Goal: Communication & Community: Connect with others

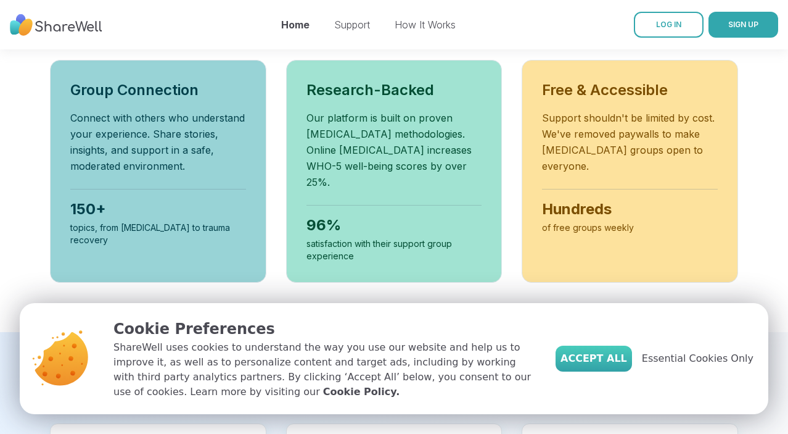
click at [612, 367] on button "Accept All" at bounding box center [594, 358] width 76 height 26
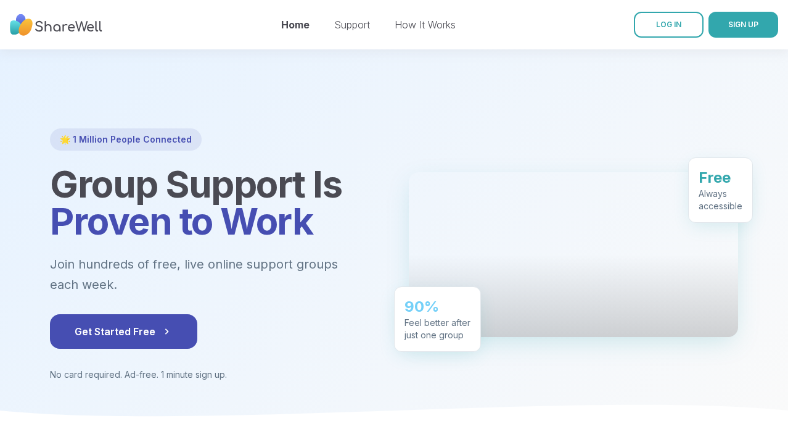
click at [88, 348] on div "🌟 1 Million People Connected Group Support Is Proven to Work Join hundreds of f…" at bounding box center [214, 254] width 329 height 252
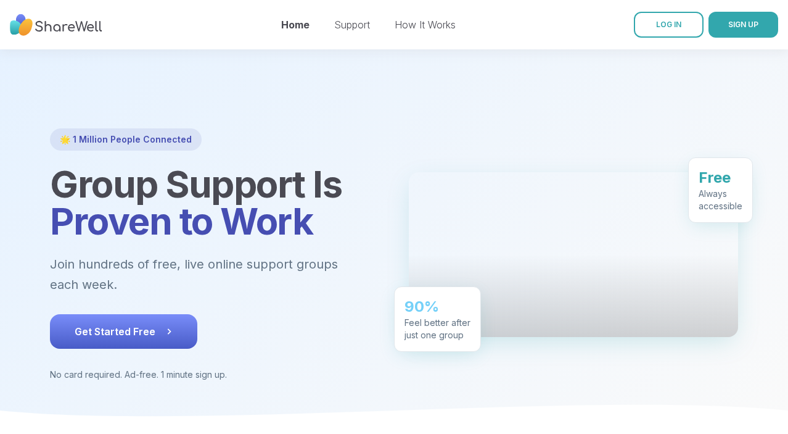
click at [89, 334] on button "Get Started Free" at bounding box center [123, 331] width 147 height 35
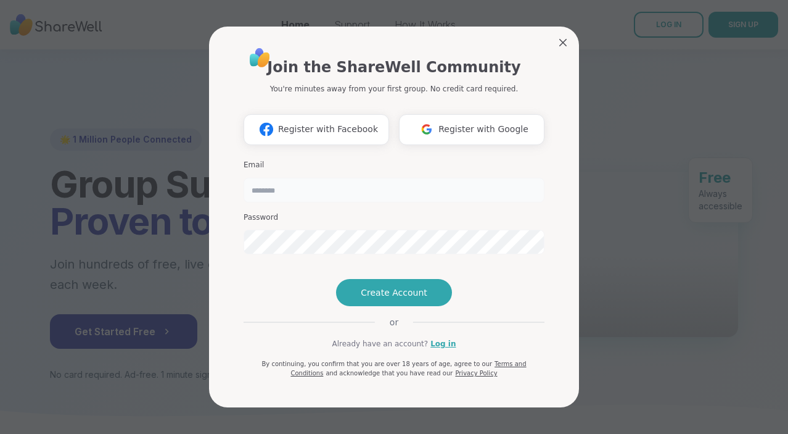
click at [375, 178] on input "email" at bounding box center [394, 190] width 301 height 25
type input "****"
click at [267, 178] on input "****" at bounding box center [394, 190] width 301 height 25
click at [276, 178] on input "**********" at bounding box center [394, 190] width 301 height 25
click at [341, 178] on input "**********" at bounding box center [394, 190] width 301 height 25
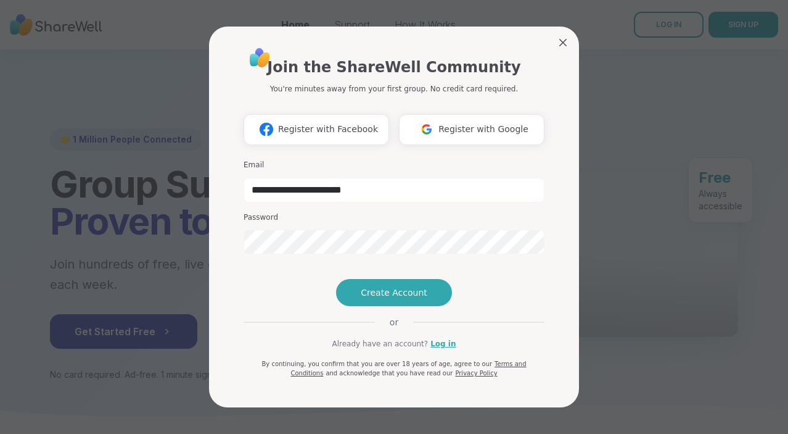
click at [349, 178] on input "**********" at bounding box center [394, 190] width 301 height 25
type input "**********"
click at [380, 299] on span "Create Account" at bounding box center [394, 292] width 67 height 12
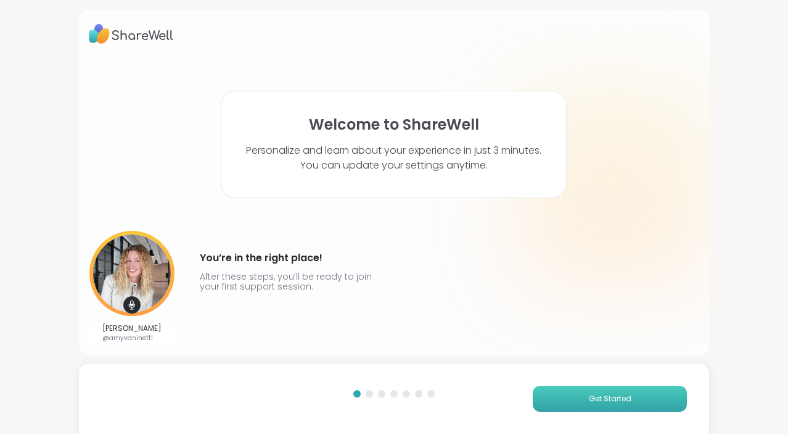
click at [588, 394] on button "Get Started" at bounding box center [610, 398] width 154 height 26
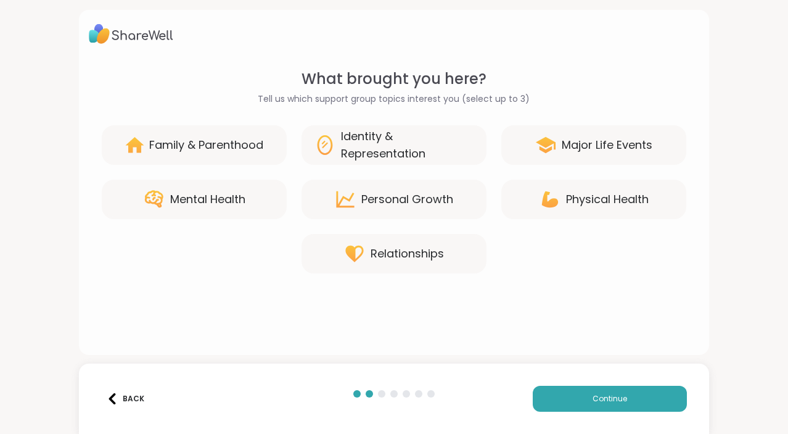
click at [258, 190] on div "Mental Health" at bounding box center [194, 198] width 185 height 39
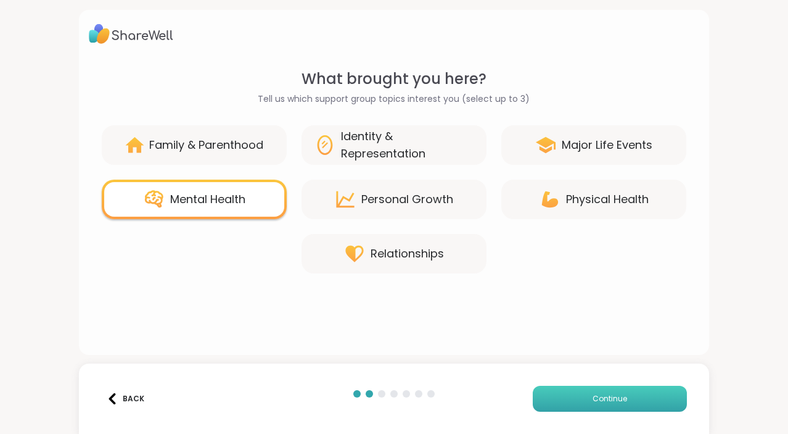
click at [569, 401] on button "Continue" at bounding box center [610, 398] width 154 height 26
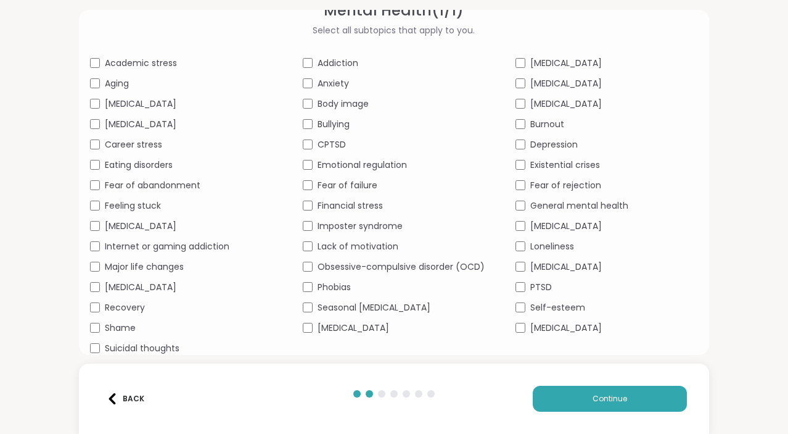
scroll to position [68, 0]
click at [118, 405] on button "Back" at bounding box center [125, 398] width 49 height 26
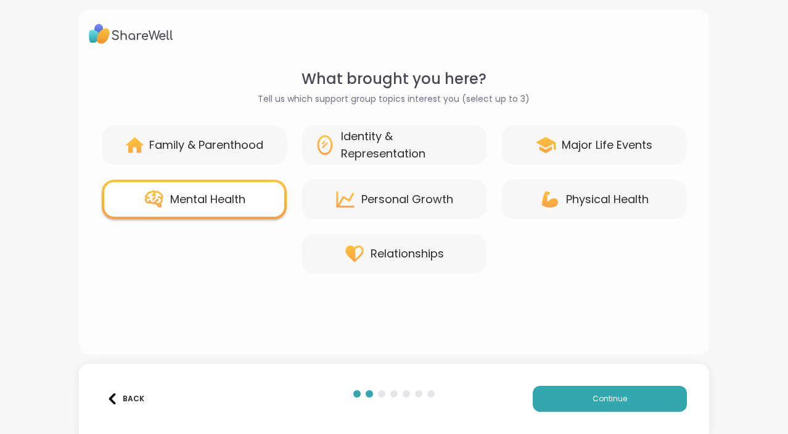
click at [400, 211] on div "Personal Growth" at bounding box center [394, 198] width 185 height 39
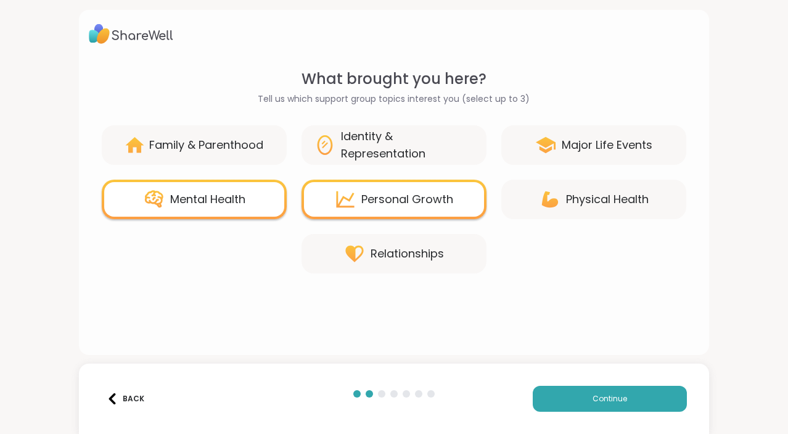
click at [215, 148] on div "Family & Parenthood" at bounding box center [206, 144] width 114 height 17
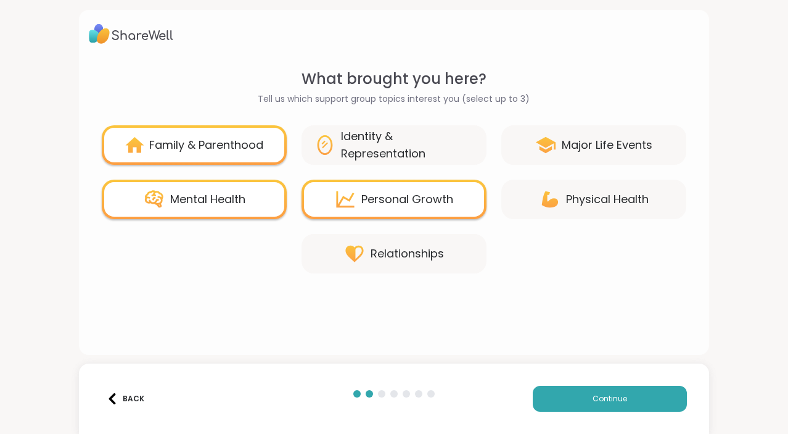
click at [410, 136] on div "Identity & Representation" at bounding box center [407, 145] width 133 height 35
click at [609, 125] on div "Major Life Events" at bounding box center [593, 144] width 185 height 39
click at [535, 160] on div "Major Life Events" at bounding box center [593, 144] width 185 height 39
click at [239, 196] on div "Mental Health" at bounding box center [207, 199] width 75 height 17
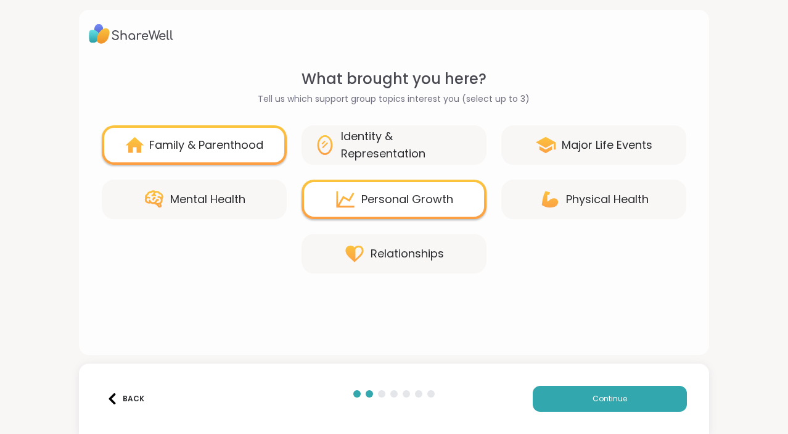
click at [596, 136] on div "Major Life Events" at bounding box center [607, 144] width 91 height 17
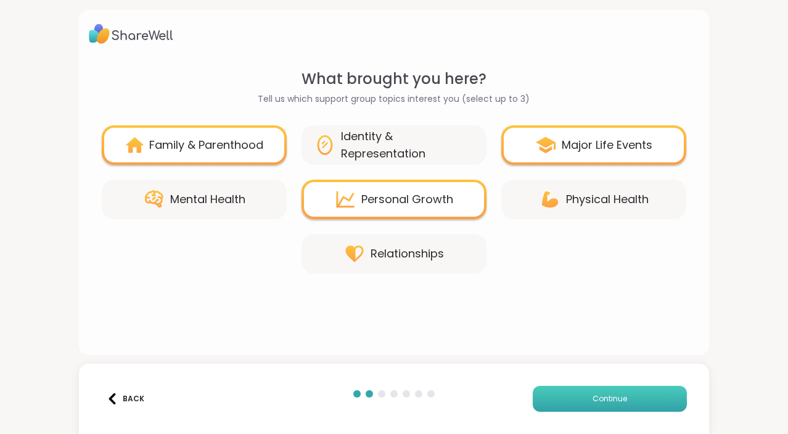
click at [597, 402] on span "Continue" at bounding box center [610, 398] width 35 height 11
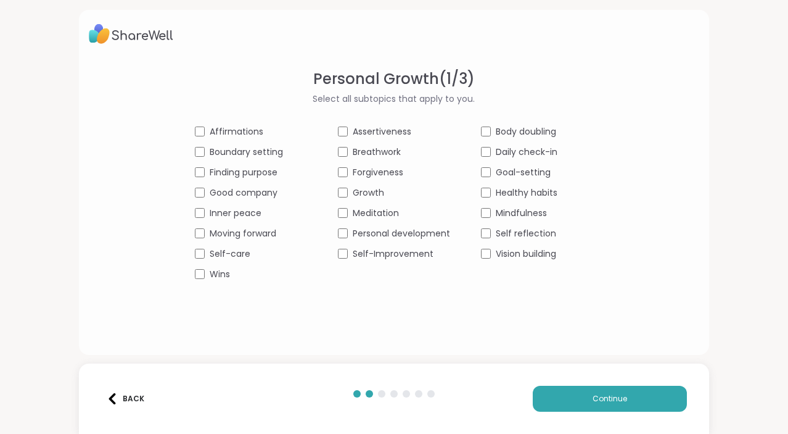
click at [217, 256] on span "Self-care" at bounding box center [230, 253] width 41 height 13
click at [389, 252] on span "Self-Improvement" at bounding box center [393, 253] width 81 height 13
click at [501, 125] on span "Body doubling" at bounding box center [526, 131] width 60 height 13
click at [379, 154] on span "Breathwork" at bounding box center [377, 152] width 48 height 13
click at [253, 128] on span "Affirmations" at bounding box center [237, 131] width 54 height 13
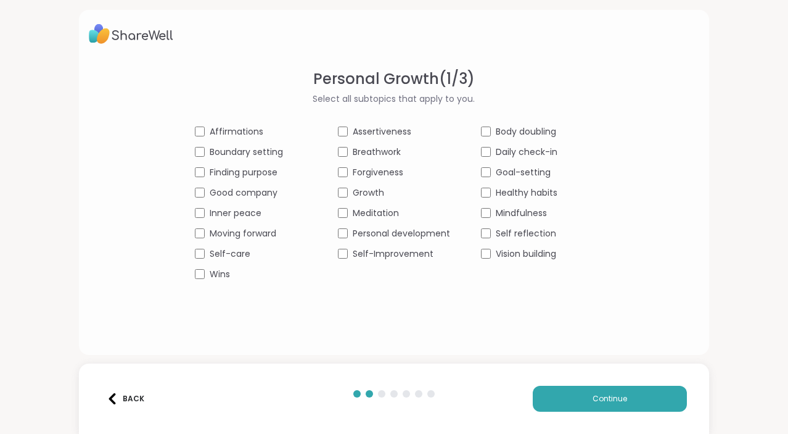
click at [281, 154] on span "Boundary setting" at bounding box center [246, 152] width 73 height 13
click at [279, 150] on span "Boundary setting" at bounding box center [246, 152] width 73 height 13
click at [337, 223] on div "Affirmations Assertiveness Body doubling Boundary setting Breathwork Daily chec…" at bounding box center [394, 202] width 398 height 155
click at [205, 238] on div "Moving forward" at bounding box center [251, 233] width 112 height 13
click at [491, 236] on div "Self reflection" at bounding box center [537, 233] width 112 height 13
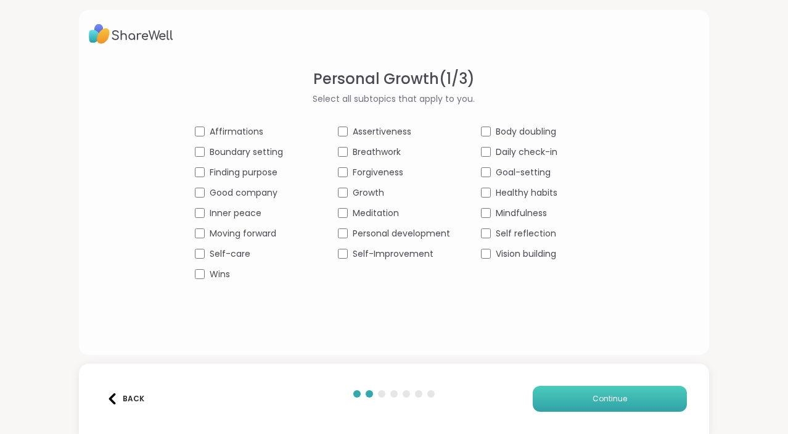
click at [648, 405] on button "Continue" at bounding box center [610, 398] width 154 height 26
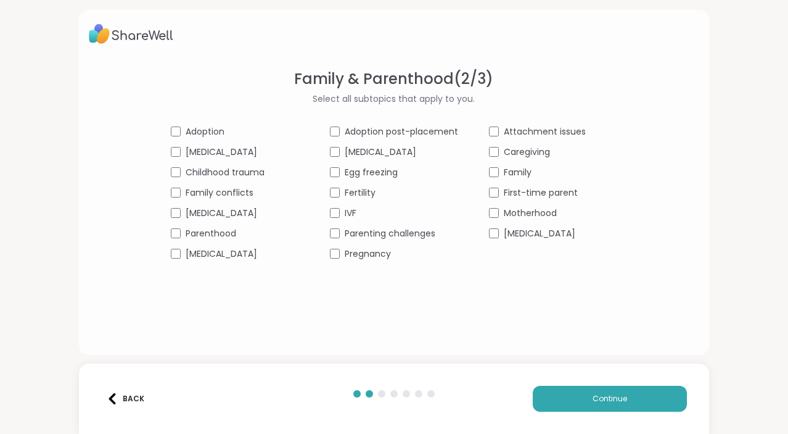
click at [228, 174] on span "Childhood trauma" at bounding box center [225, 172] width 79 height 13
click at [227, 234] on span "Parenthood" at bounding box center [211, 233] width 51 height 13
click at [500, 214] on div "Motherhood" at bounding box center [553, 213] width 128 height 13
click at [220, 270] on div "Family & Parenthood ( 2 / 3 ) Select all subtopics that apply to you. Adoption …" at bounding box center [394, 201] width 611 height 267
click at [133, 391] on button "Back" at bounding box center [125, 398] width 49 height 26
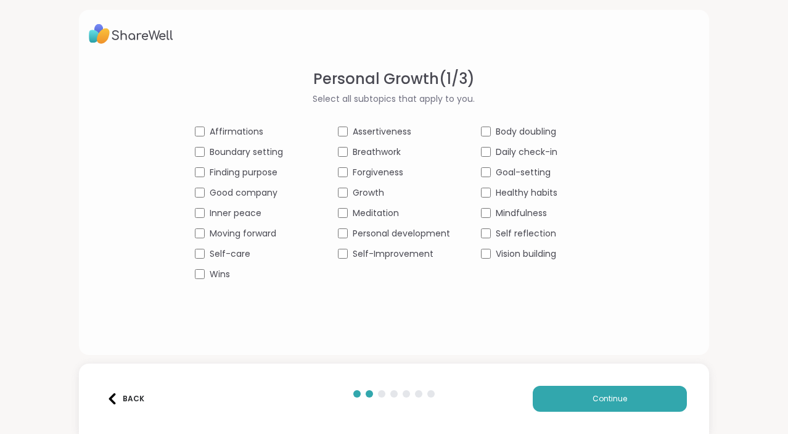
click at [133, 391] on button "Back" at bounding box center [125, 398] width 49 height 26
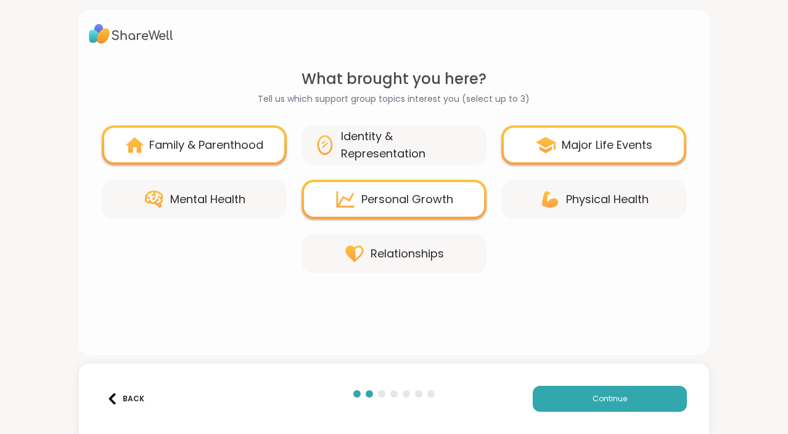
click at [412, 151] on div "Identity & Representation" at bounding box center [407, 145] width 133 height 35
click at [255, 155] on div "Family & Parenthood" at bounding box center [194, 144] width 185 height 39
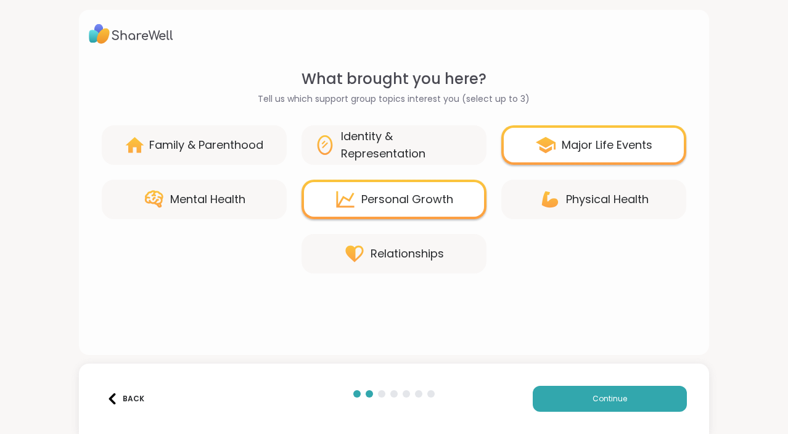
click at [395, 156] on div "Identity & Representation" at bounding box center [407, 145] width 133 height 35
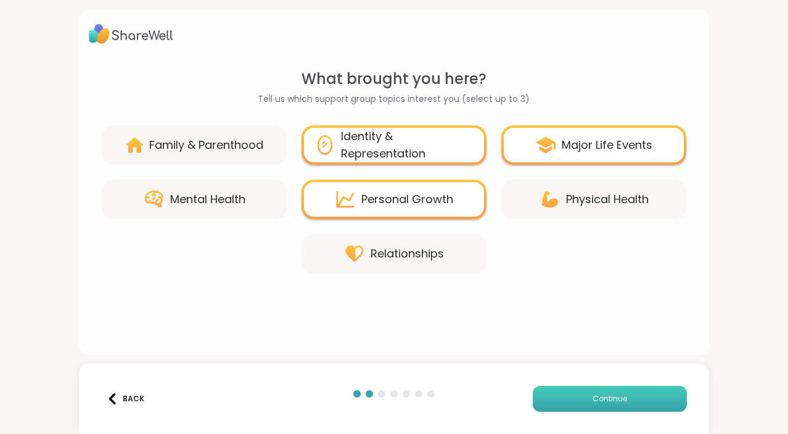
click at [582, 393] on button "Continue" at bounding box center [610, 398] width 154 height 26
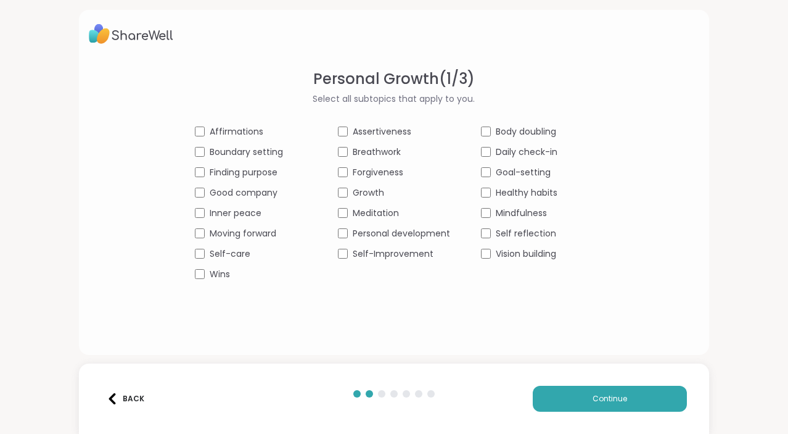
click at [210, 186] on span "Good company" at bounding box center [244, 192] width 68 height 13
click at [537, 253] on span "Vision building" at bounding box center [526, 253] width 60 height 13
click at [361, 126] on span "Assertiveness" at bounding box center [382, 131] width 59 height 13
click at [420, 233] on span "Personal development" at bounding box center [401, 233] width 97 height 13
click at [239, 168] on span "Finding purpose" at bounding box center [244, 172] width 68 height 13
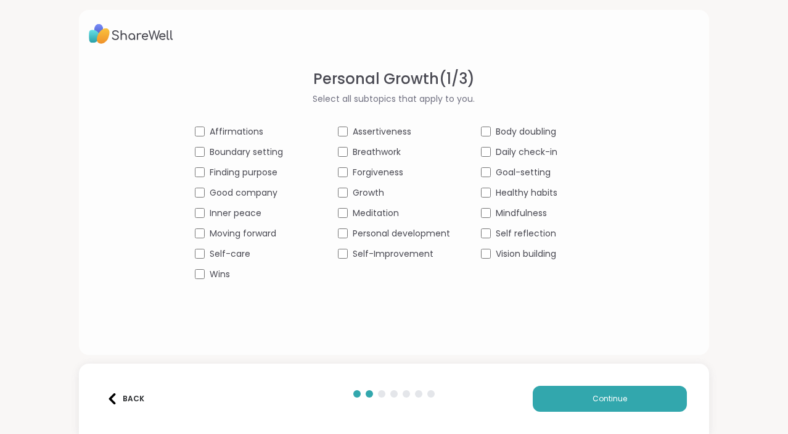
click at [235, 238] on span "Moving forward" at bounding box center [243, 233] width 67 height 13
click at [139, 395] on div "Back" at bounding box center [126, 398] width 38 height 11
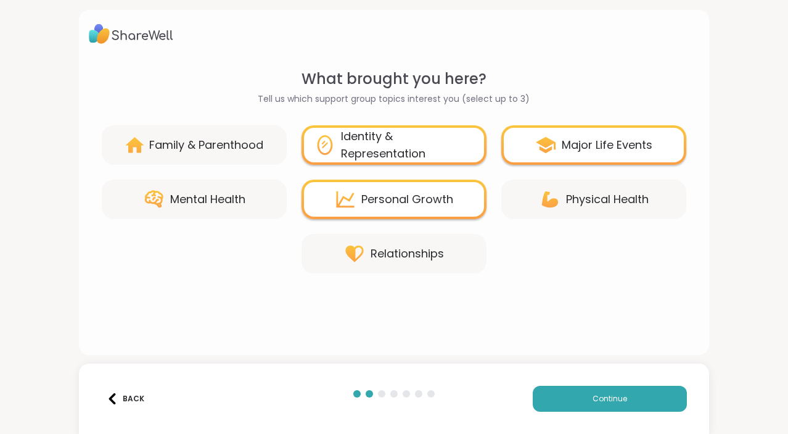
click at [402, 245] on div "Relationships" at bounding box center [407, 253] width 73 height 17
click at [545, 136] on icon at bounding box center [546, 145] width 22 height 22
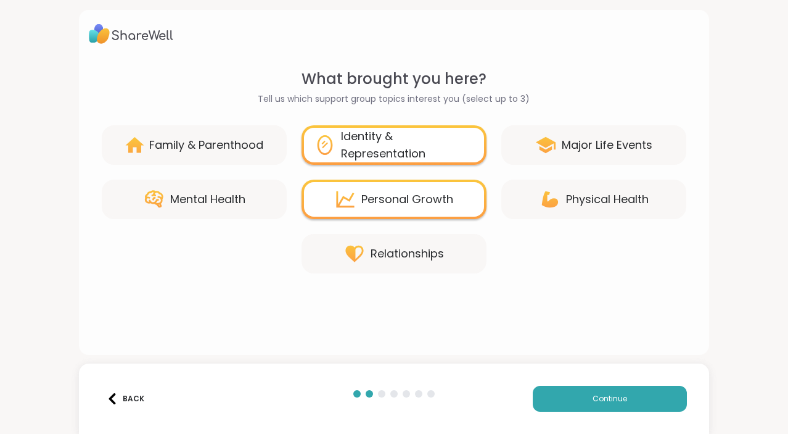
click at [553, 146] on icon at bounding box center [546, 145] width 22 height 22
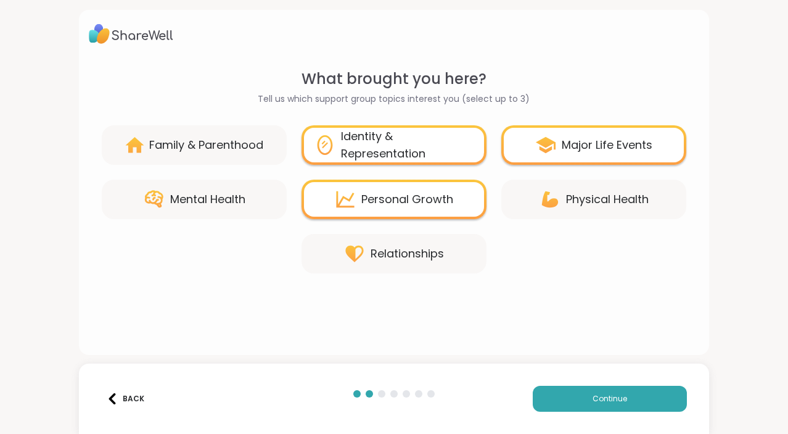
click at [431, 257] on div "Relationships" at bounding box center [407, 253] width 73 height 17
click at [572, 150] on div "Major Life Events" at bounding box center [607, 144] width 91 height 17
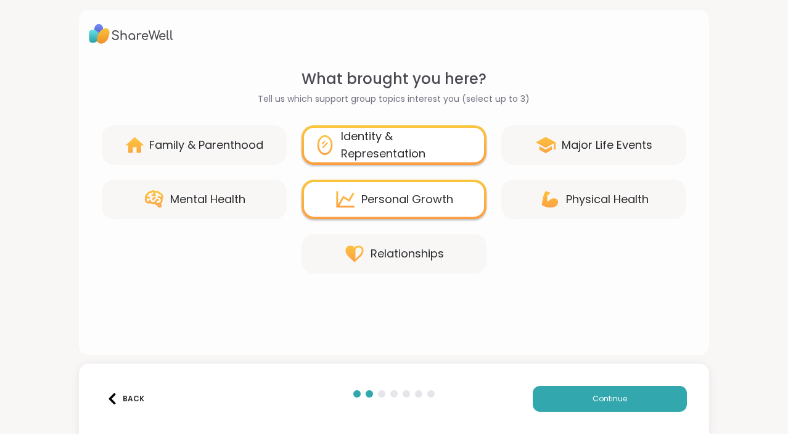
click at [458, 261] on div "Relationships" at bounding box center [394, 253] width 185 height 39
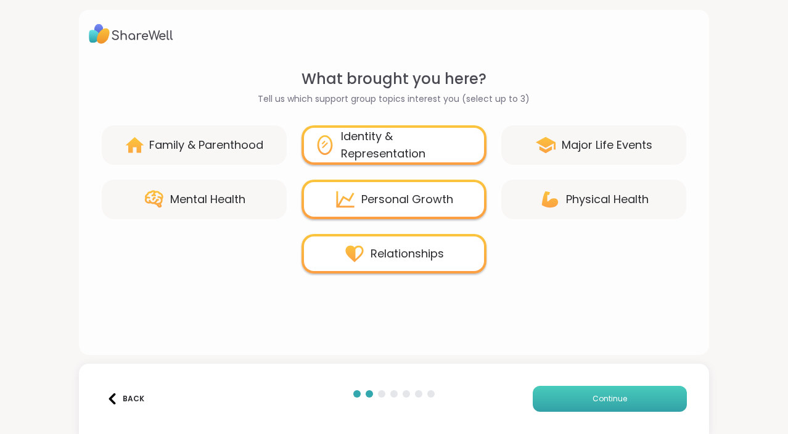
click at [599, 397] on span "Continue" at bounding box center [610, 398] width 35 height 11
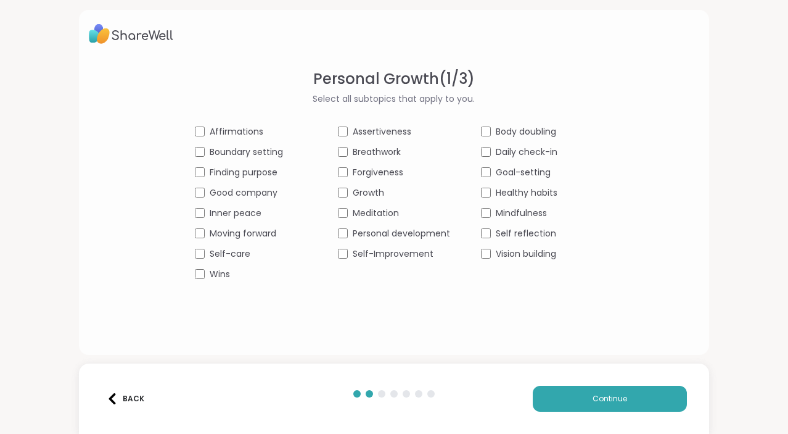
click at [564, 414] on div "Back Continue" at bounding box center [394, 398] width 630 height 70
click at [556, 399] on button "Continue" at bounding box center [610, 398] width 154 height 26
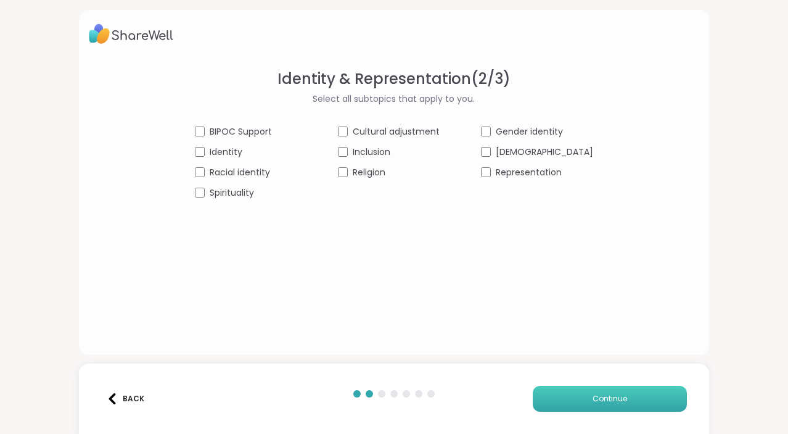
click at [555, 393] on button "Continue" at bounding box center [610, 398] width 154 height 26
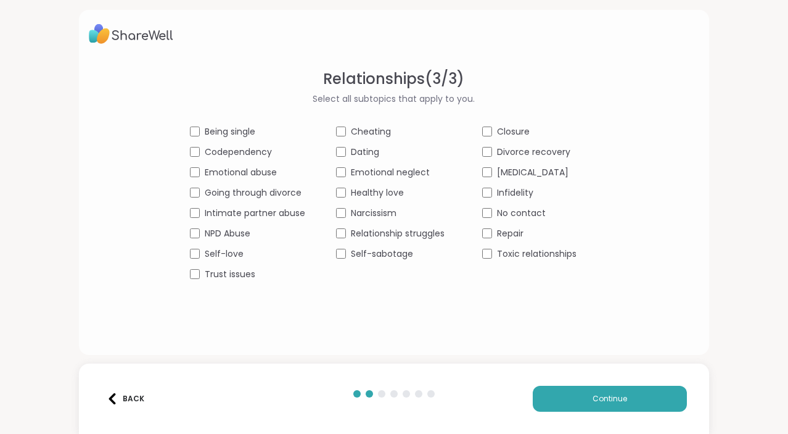
drag, startPoint x: 128, startPoint y: 404, endPoint x: 250, endPoint y: 405, distance: 121.5
click at [250, 405] on div "Back" at bounding box center [224, 398] width 247 height 26
click at [115, 395] on img at bounding box center [112, 398] width 11 height 11
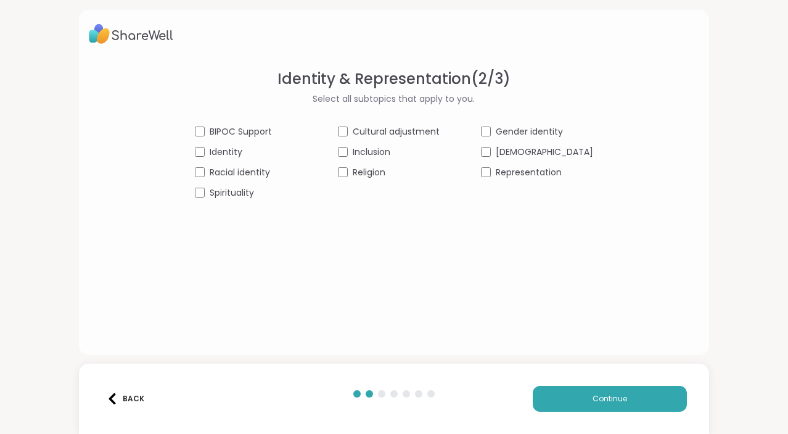
click at [115, 395] on img at bounding box center [112, 398] width 11 height 11
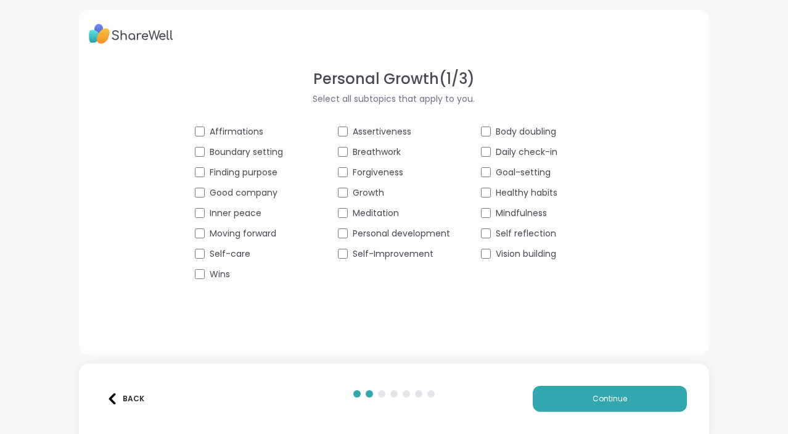
click at [122, 402] on div "Back" at bounding box center [126, 398] width 38 height 11
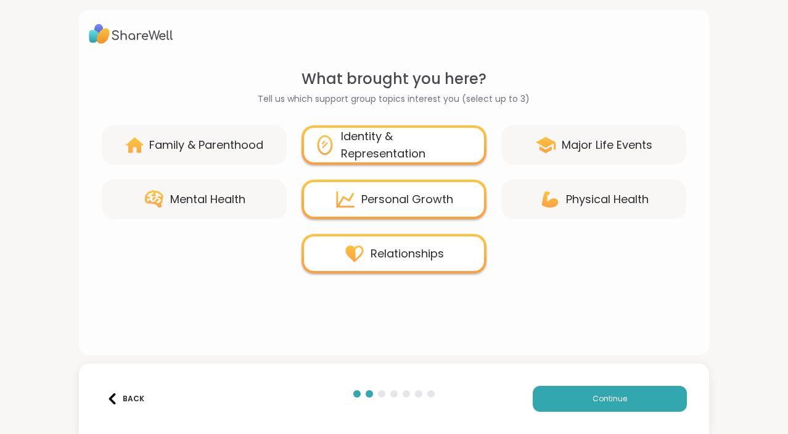
click at [426, 262] on div "Relationships" at bounding box center [407, 253] width 73 height 17
click at [452, 205] on div "Personal Growth" at bounding box center [407, 199] width 92 height 17
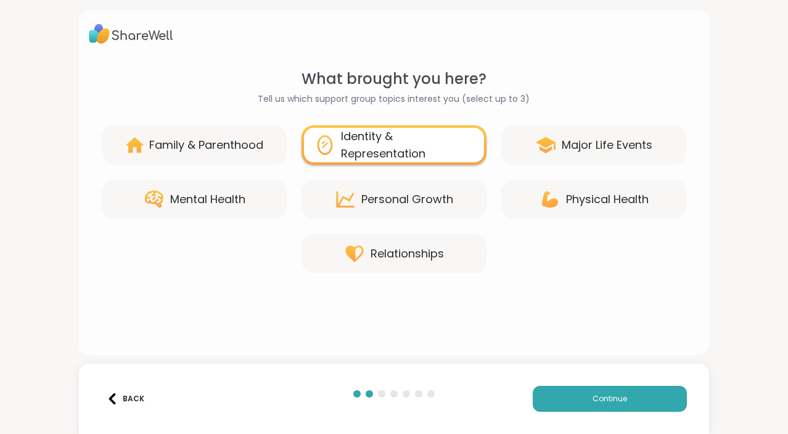
click at [416, 200] on div "Personal Growth" at bounding box center [407, 199] width 92 height 17
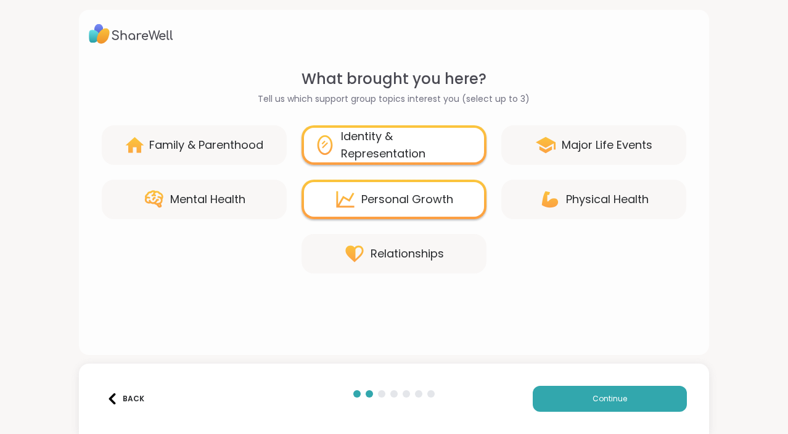
click at [441, 138] on div "Identity & Representation" at bounding box center [407, 145] width 133 height 35
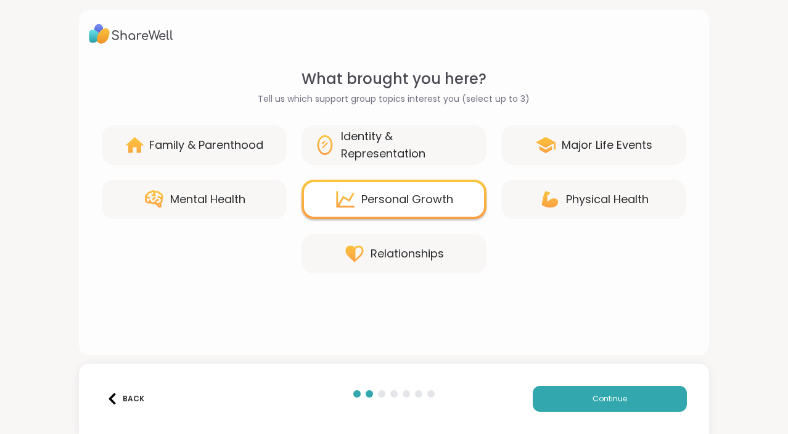
click at [585, 153] on div "Major Life Events" at bounding box center [607, 144] width 91 height 17
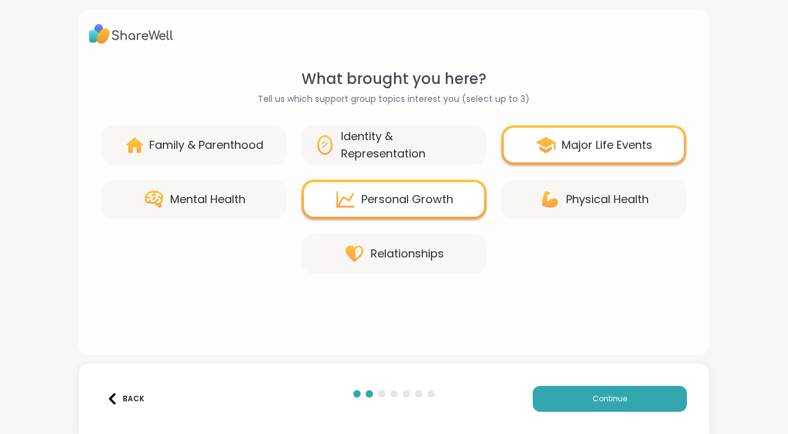
click at [241, 139] on div "Family & Parenthood" at bounding box center [206, 144] width 114 height 17
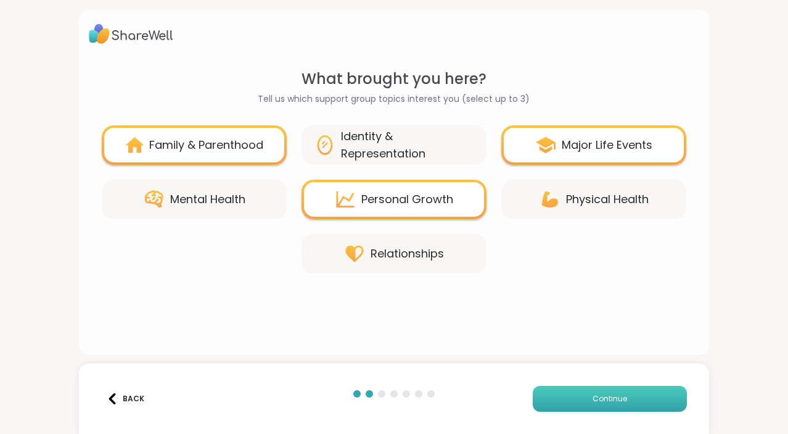
click at [554, 393] on button "Continue" at bounding box center [610, 398] width 154 height 26
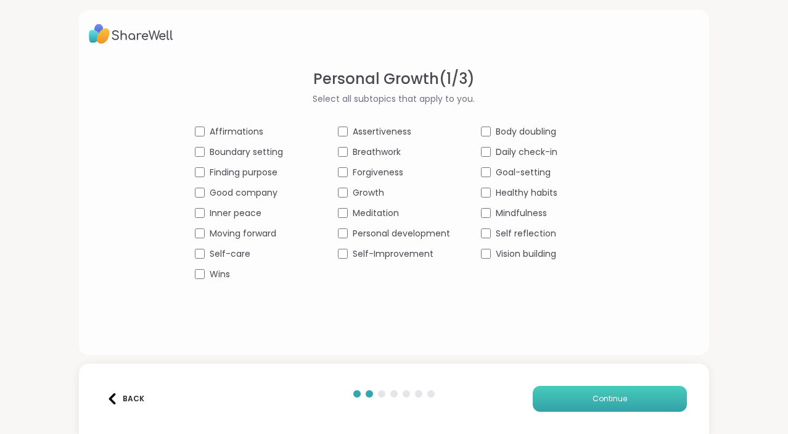
click at [568, 393] on button "Continue" at bounding box center [610, 398] width 154 height 26
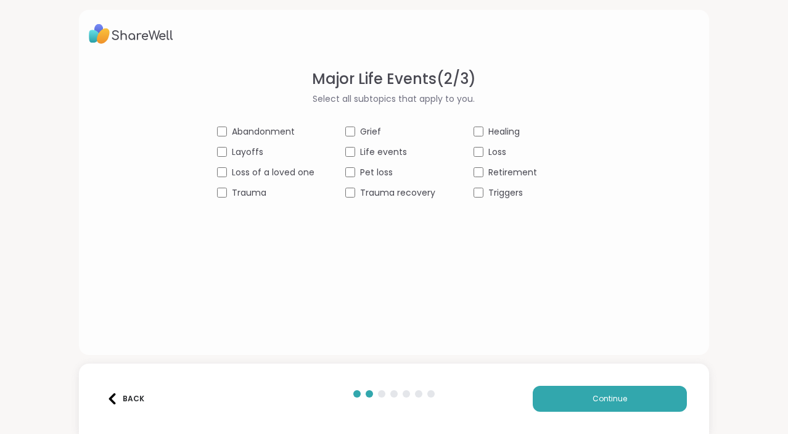
click at [262, 140] on div "Abandonment Grief Healing Layoffs Life events Loss Loss of a loved one Pet loss…" at bounding box center [394, 162] width 354 height 74
click at [268, 129] on span "Abandonment" at bounding box center [263, 131] width 63 height 13
click at [262, 195] on span "Trauma" at bounding box center [249, 192] width 35 height 13
click at [592, 403] on button "Continue" at bounding box center [610, 398] width 154 height 26
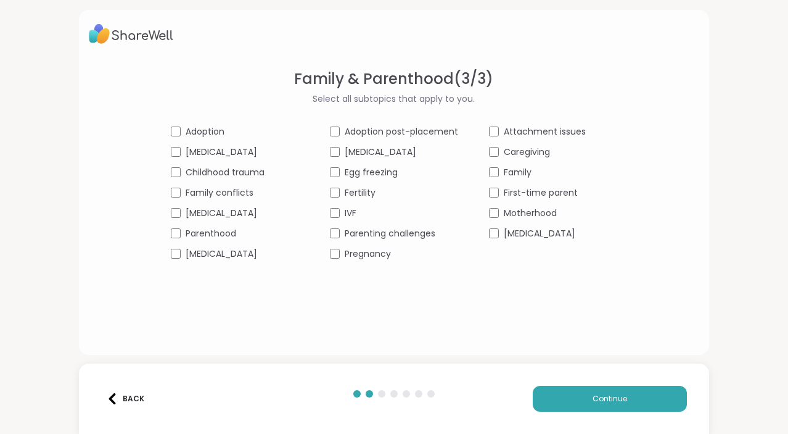
click at [226, 199] on div "Adoption Adoption post-placement Attachment issues [MEDICAL_DATA] [MEDICAL_DATA…" at bounding box center [394, 192] width 447 height 135
click at [229, 189] on span "Family conflicts" at bounding box center [220, 192] width 68 height 13
click at [394, 237] on span "Parenting challenges" at bounding box center [390, 233] width 91 height 13
click at [538, 178] on div "Family" at bounding box center [553, 172] width 128 height 13
click at [129, 399] on div "Back" at bounding box center [126, 398] width 38 height 11
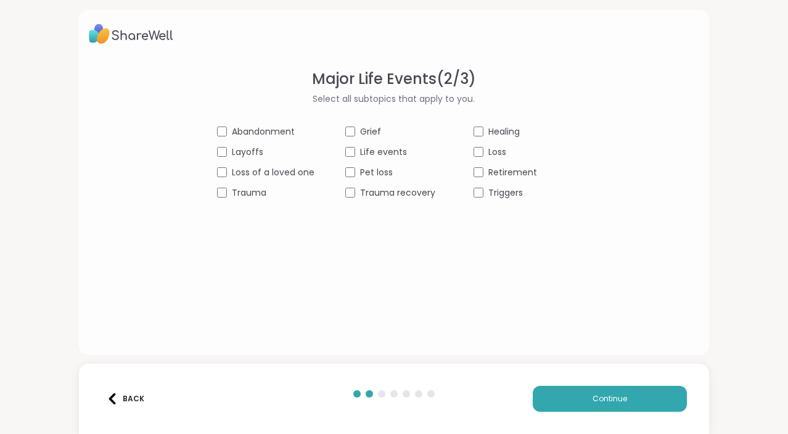
click at [129, 399] on div "Back" at bounding box center [126, 398] width 38 height 11
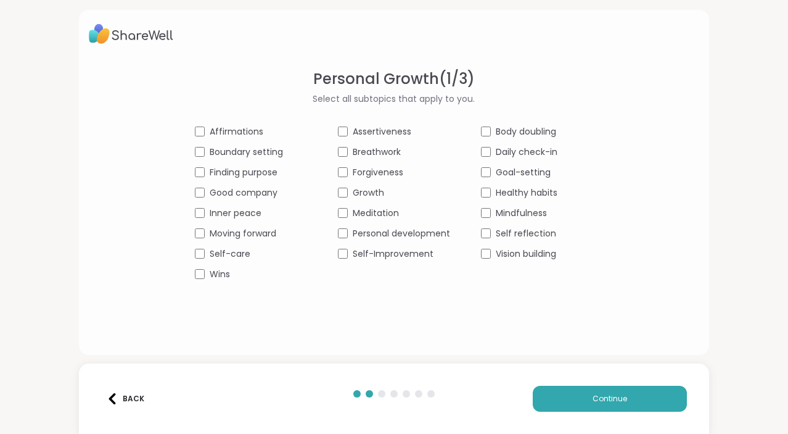
click at [129, 399] on div "Back" at bounding box center [126, 398] width 38 height 11
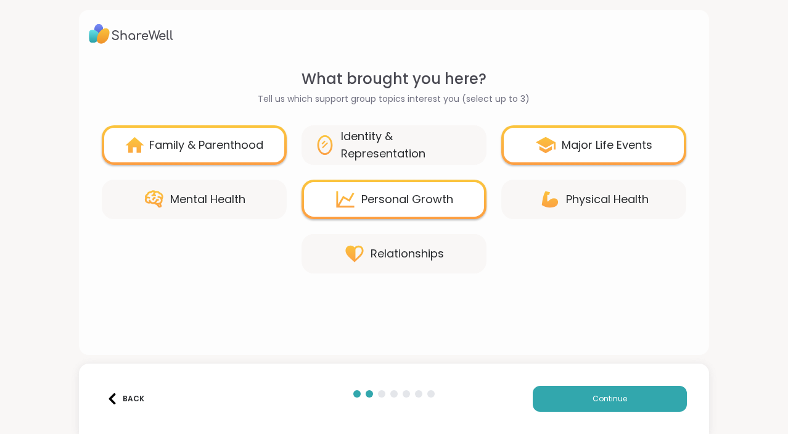
click at [577, 144] on div "Major Life Events" at bounding box center [607, 144] width 91 height 17
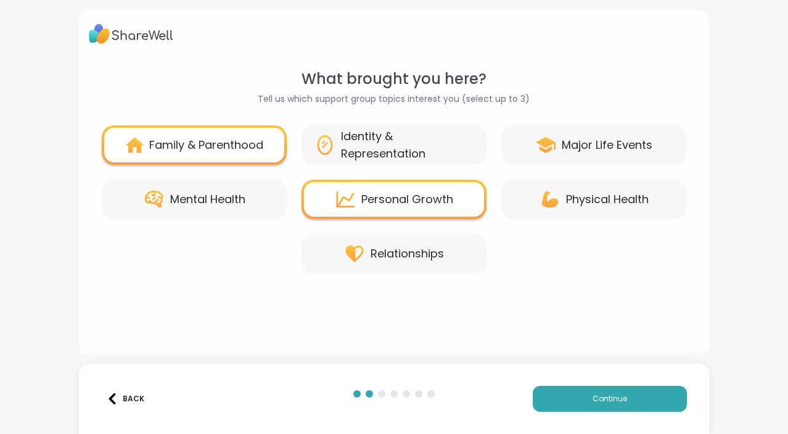
click at [257, 213] on div "Mental Health" at bounding box center [194, 198] width 185 height 39
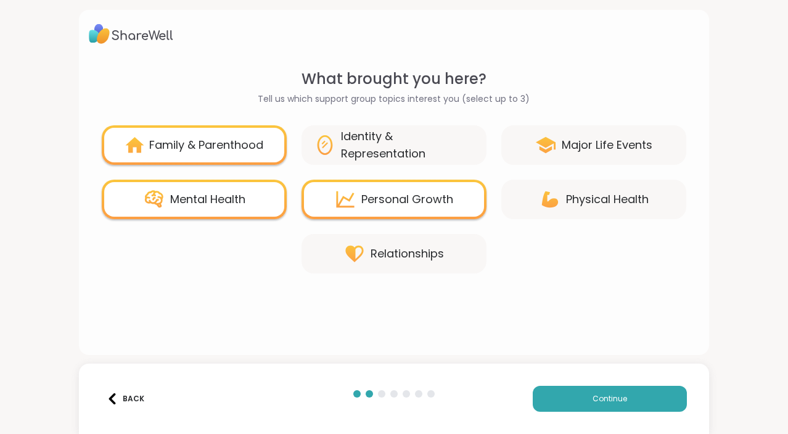
click at [589, 414] on div "Back Continue" at bounding box center [394, 398] width 630 height 70
click at [574, 393] on button "Continue" at bounding box center [610, 398] width 154 height 26
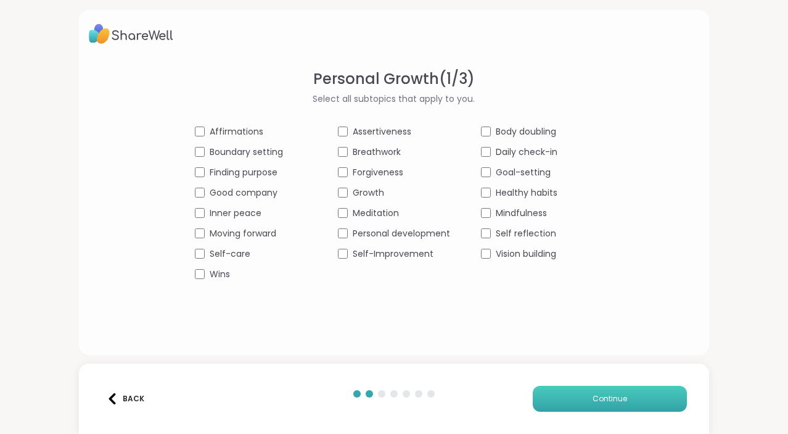
click at [553, 398] on button "Continue" at bounding box center [610, 398] width 154 height 26
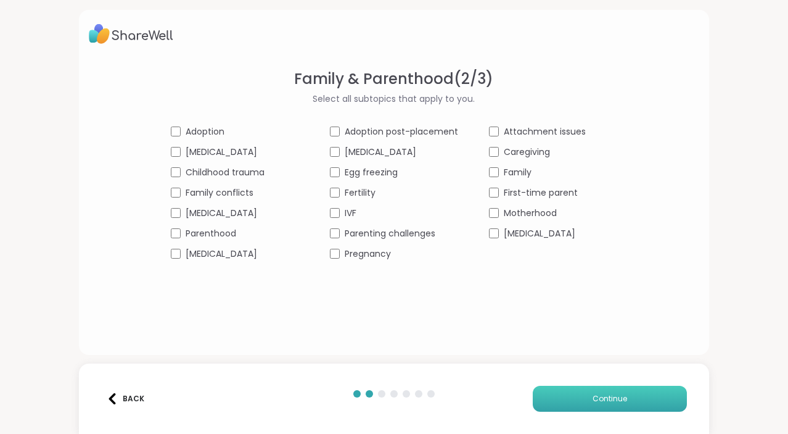
click at [598, 389] on button "Continue" at bounding box center [610, 398] width 154 height 26
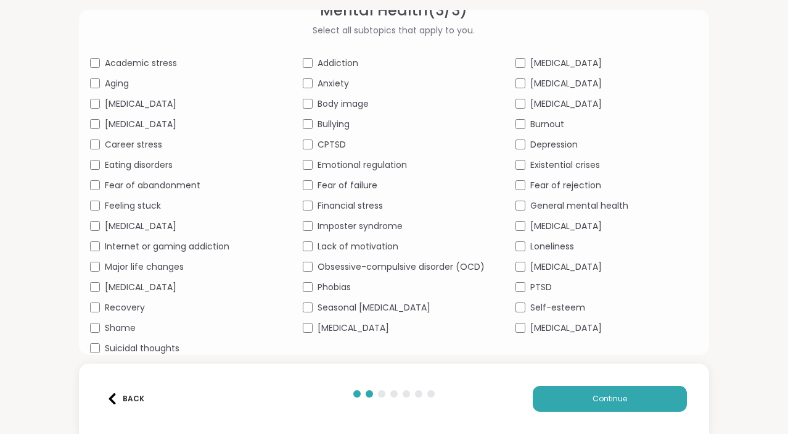
scroll to position [68, 0]
click at [169, 61] on span "Academic stress" at bounding box center [141, 63] width 72 height 13
click at [542, 57] on span "[MEDICAL_DATA]" at bounding box center [566, 63] width 72 height 13
click at [567, 186] on span "Fear of rejection" at bounding box center [565, 185] width 71 height 13
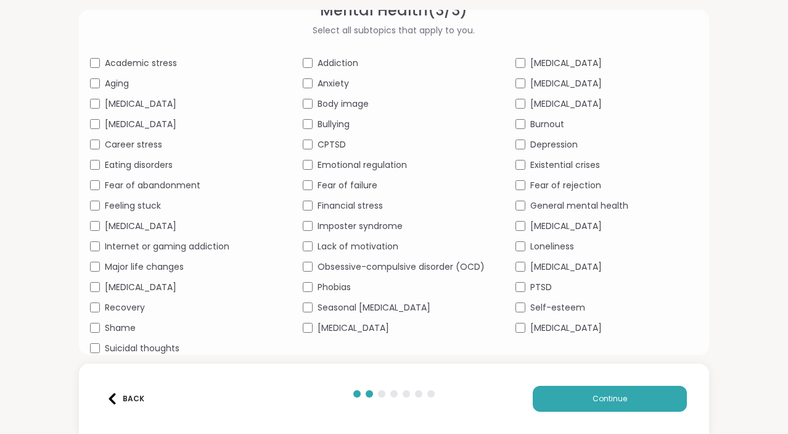
click at [542, 292] on span "PTSD" at bounding box center [541, 287] width 22 height 13
click at [550, 328] on span "[MEDICAL_DATA]" at bounding box center [566, 327] width 72 height 13
click at [553, 308] on span "Self-esteem" at bounding box center [557, 307] width 55 height 13
click at [557, 121] on span "Burnout" at bounding box center [547, 124] width 34 height 13
click at [344, 142] on span "CPTSD" at bounding box center [332, 144] width 28 height 13
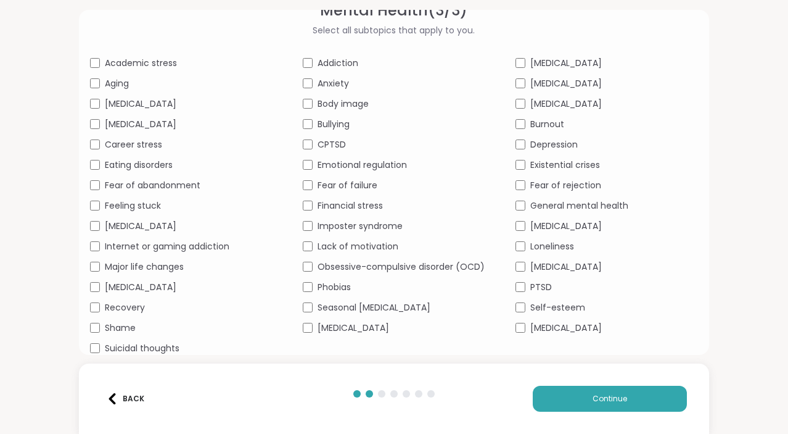
click at [392, 168] on span "Emotional regulation" at bounding box center [362, 165] width 89 height 13
click at [373, 189] on span "Fear of failure" at bounding box center [348, 185] width 60 height 13
click at [376, 209] on span "Financial stress" at bounding box center [350, 205] width 65 height 13
click at [157, 266] on span "Major life changes" at bounding box center [144, 266] width 79 height 13
click at [130, 207] on span "Feeling stuck" at bounding box center [133, 205] width 56 height 13
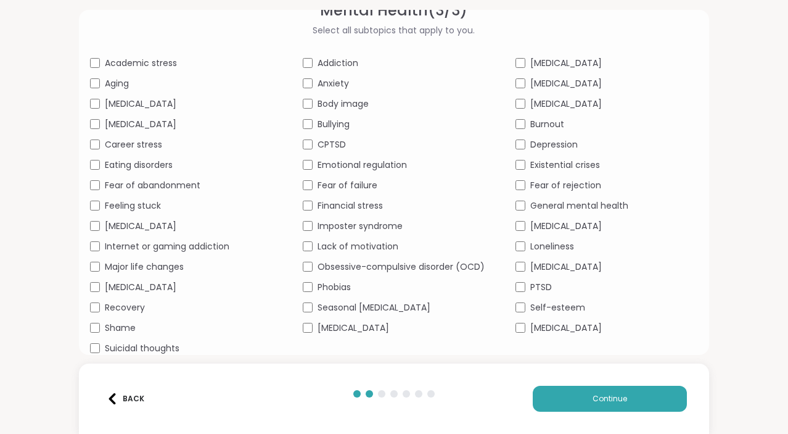
click at [150, 184] on span "Fear of abandonment" at bounding box center [153, 185] width 96 height 13
click at [139, 126] on span "[MEDICAL_DATA]" at bounding box center [141, 124] width 72 height 13
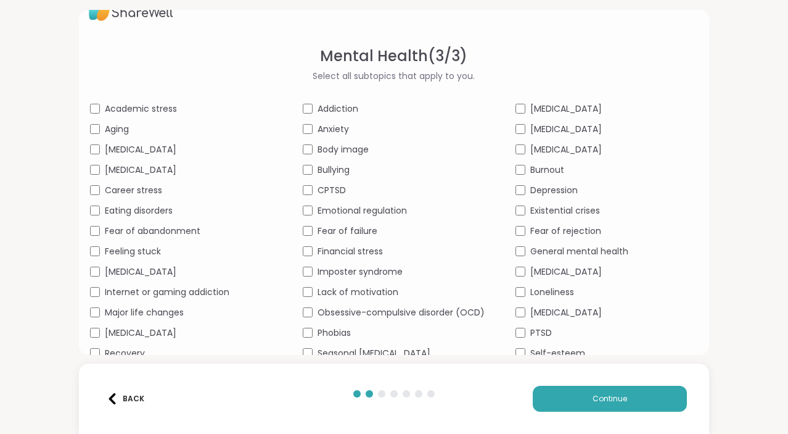
scroll to position [22, 0]
click at [120, 383] on div "Back Continue" at bounding box center [394, 398] width 630 height 70
click at [120, 398] on div "Back" at bounding box center [126, 398] width 38 height 11
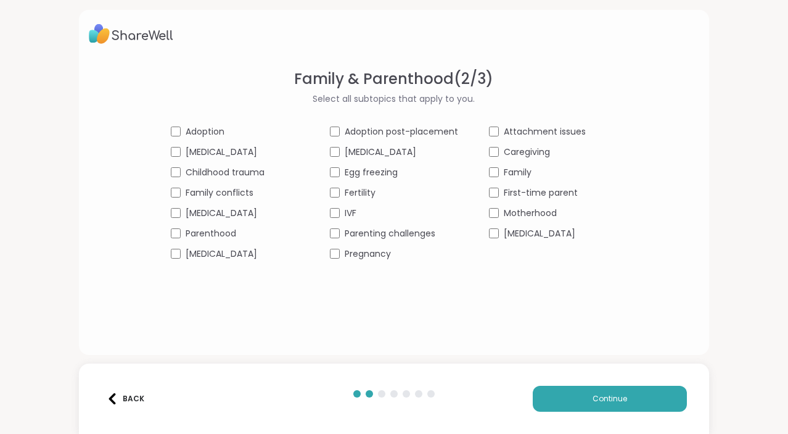
scroll to position [0, 0]
click at [132, 403] on div "Back" at bounding box center [126, 398] width 38 height 11
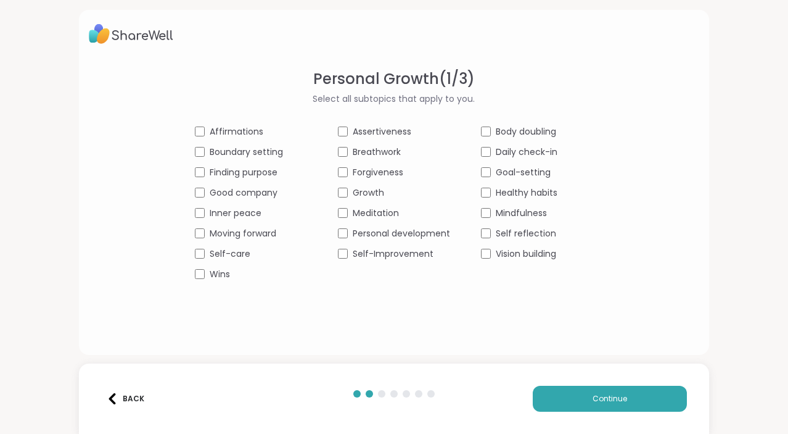
click at [131, 400] on div "Back" at bounding box center [126, 398] width 38 height 11
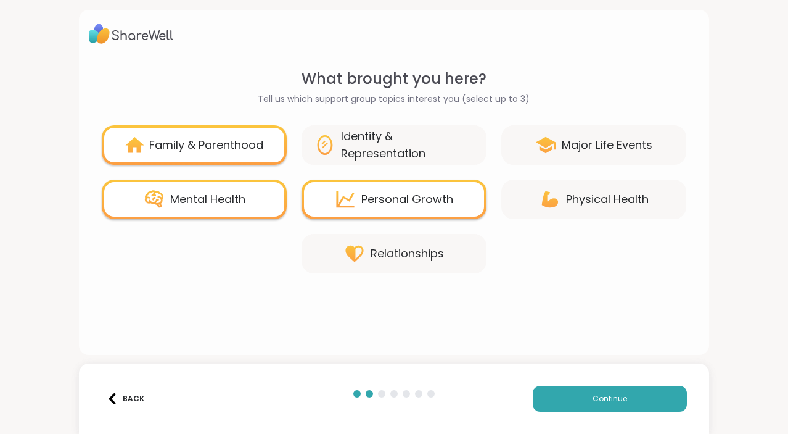
click at [229, 151] on div "Family & Parenthood" at bounding box center [206, 144] width 114 height 17
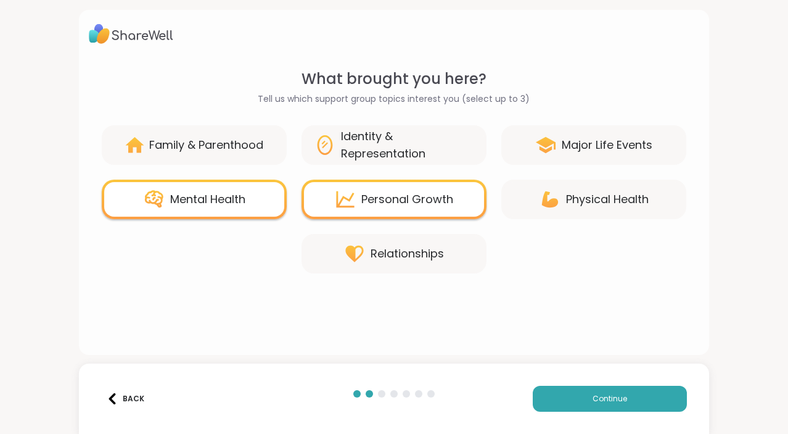
click at [383, 249] on div "Relationships" at bounding box center [407, 253] width 73 height 17
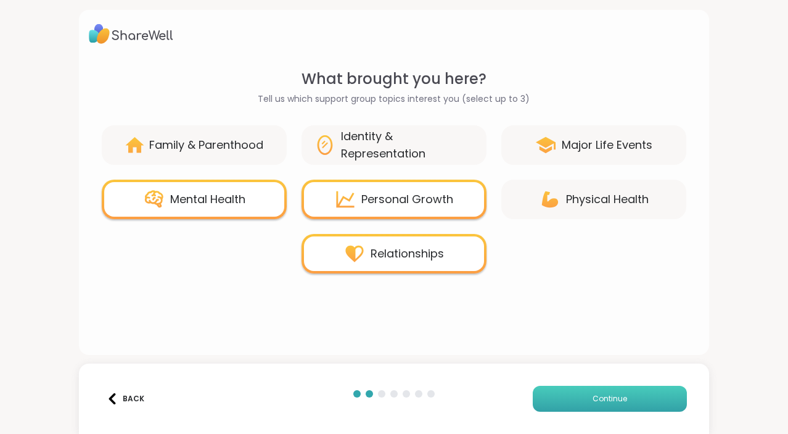
click at [626, 410] on button "Continue" at bounding box center [610, 398] width 154 height 26
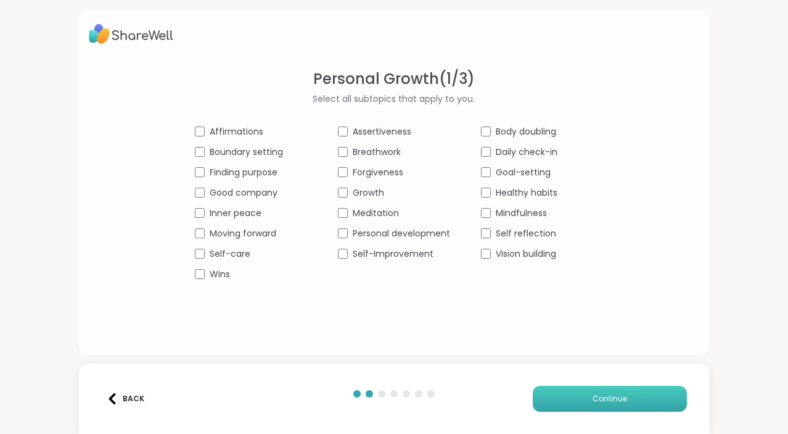
click at [625, 410] on button "Continue" at bounding box center [610, 398] width 154 height 26
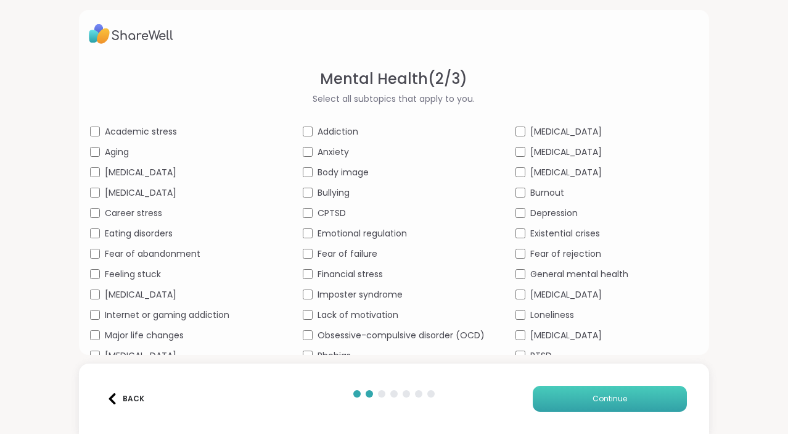
click at [625, 410] on button "Continue" at bounding box center [610, 398] width 154 height 26
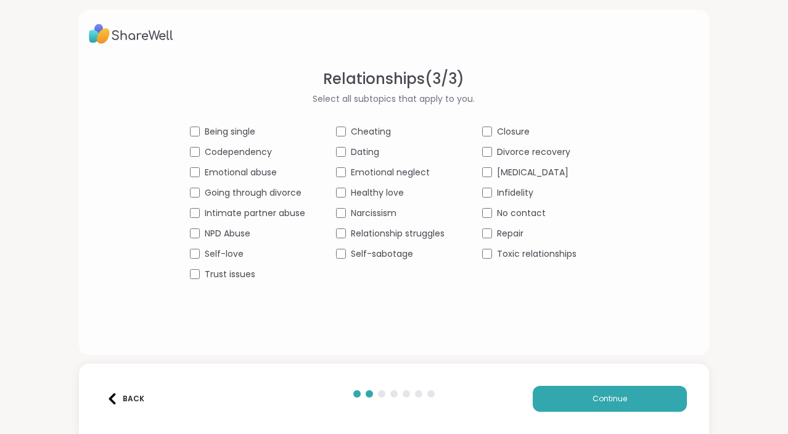
click at [235, 119] on div "Relationships ( 3 / 3 ) Select all subtopics that apply to you. Being single Ch…" at bounding box center [394, 174] width 611 height 213
click at [237, 129] on span "Being single" at bounding box center [230, 131] width 51 height 13
click at [253, 146] on span "Codependency" at bounding box center [238, 152] width 67 height 13
click at [246, 271] on span "Trust issues" at bounding box center [230, 274] width 51 height 13
click at [246, 252] on div "Self-love" at bounding box center [247, 253] width 115 height 13
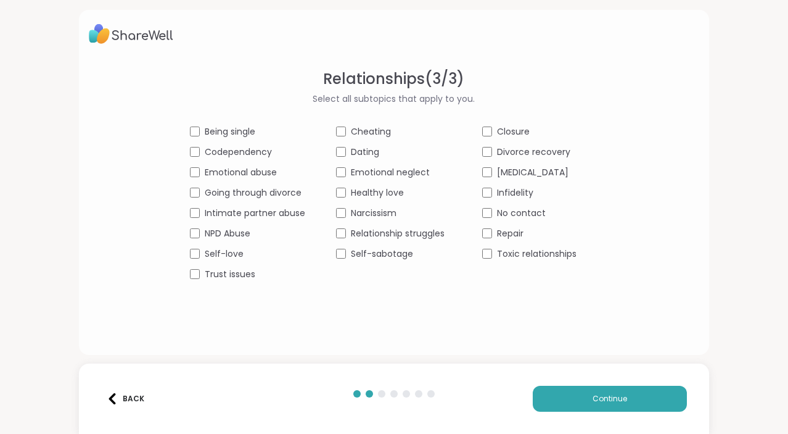
click at [373, 195] on span "Healthy love" at bounding box center [377, 192] width 53 height 13
click at [529, 215] on span "No contact" at bounding box center [521, 213] width 49 height 13
click at [393, 251] on span "Self-sabotage" at bounding box center [382, 253] width 62 height 13
click at [405, 234] on span "Relationship struggles" at bounding box center [398, 233] width 94 height 13
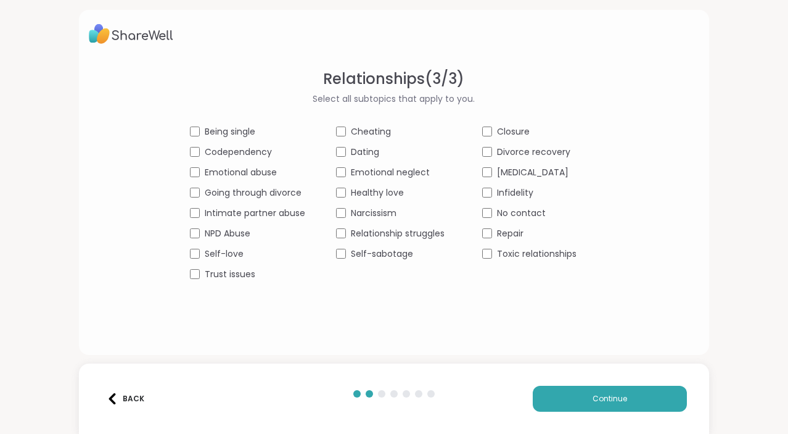
click at [366, 149] on span "Dating" at bounding box center [365, 152] width 28 height 13
click at [220, 282] on div "Relationships ( 3 / 3 ) Select all subtopics that apply to you. Being single Ch…" at bounding box center [394, 201] width 611 height 267
click at [221, 279] on span "Trust issues" at bounding box center [230, 274] width 51 height 13
click at [606, 397] on span "Continue" at bounding box center [610, 398] width 35 height 11
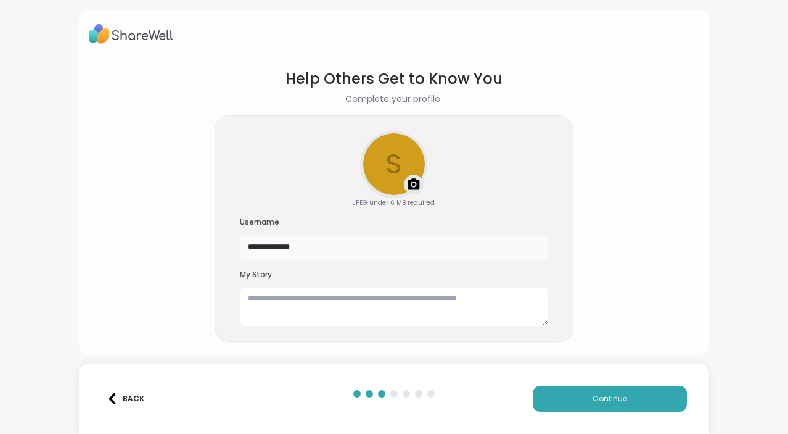
click at [358, 250] on input "**********" at bounding box center [394, 247] width 308 height 25
click at [328, 295] on textarea at bounding box center [394, 306] width 308 height 39
type textarea "*"
click at [255, 295] on textarea "**********" at bounding box center [394, 306] width 308 height 39
click at [456, 296] on textarea "**********" at bounding box center [394, 306] width 308 height 39
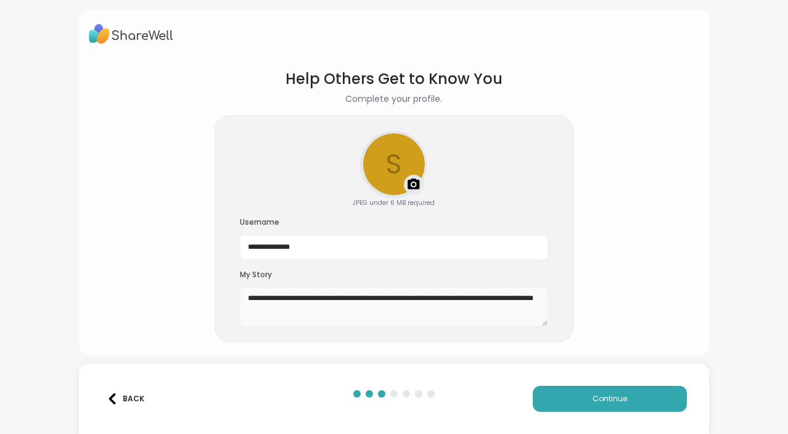
drag, startPoint x: 384, startPoint y: 315, endPoint x: 489, endPoint y: 294, distance: 106.9
click at [489, 294] on textarea "**********" at bounding box center [394, 306] width 308 height 39
click at [498, 94] on div "Help Others Get to Know You Complete your profile." at bounding box center [394, 87] width 217 height 38
click at [382, 300] on textarea "**********" at bounding box center [394, 306] width 308 height 39
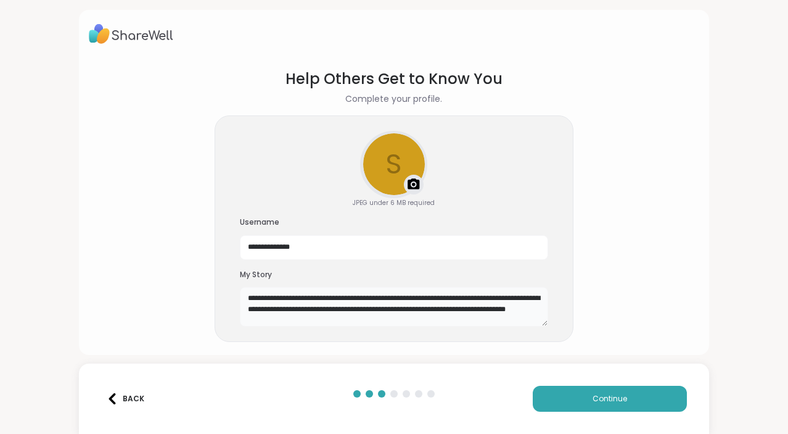
type textarea "**********"
drag, startPoint x: 371, startPoint y: 323, endPoint x: 236, endPoint y: 297, distance: 137.0
click at [236, 297] on div "**********" at bounding box center [394, 228] width 359 height 227
click at [289, 311] on textarea "**********" at bounding box center [394, 306] width 308 height 39
drag, startPoint x: 378, startPoint y: 322, endPoint x: 175, endPoint y: 308, distance: 203.4
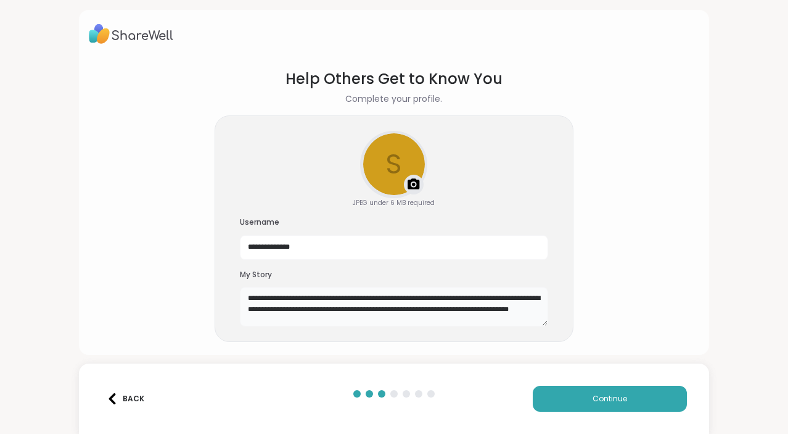
click at [175, 308] on section "**********" at bounding box center [394, 205] width 611 height 294
click at [385, 320] on textarea "**********" at bounding box center [394, 306] width 308 height 39
drag, startPoint x: 382, startPoint y: 320, endPoint x: 231, endPoint y: 287, distance: 154.7
click at [231, 287] on div "**********" at bounding box center [394, 228] width 359 height 227
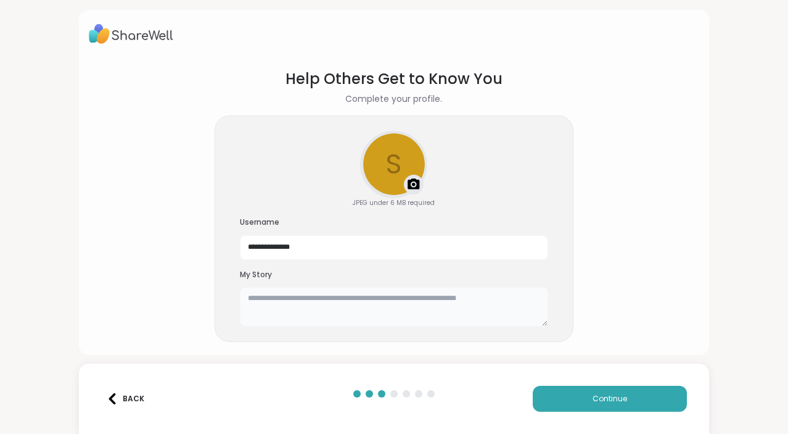
paste textarea "**********"
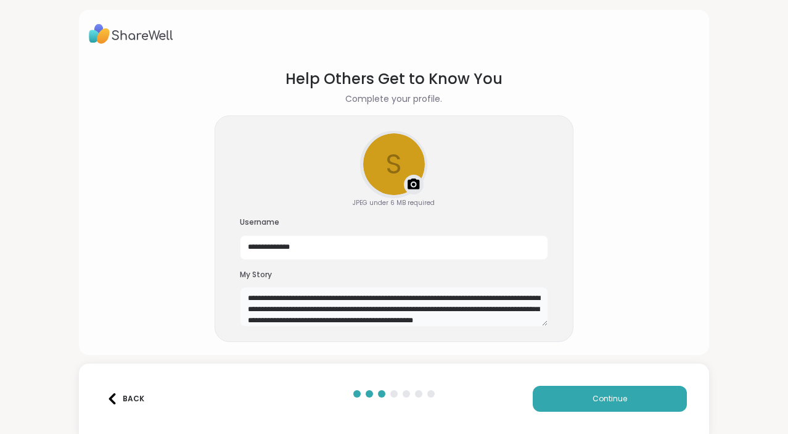
click at [320, 297] on textarea "**********" at bounding box center [394, 306] width 308 height 39
click at [373, 299] on textarea "**********" at bounding box center [394, 306] width 308 height 39
click at [395, 297] on textarea "**********" at bounding box center [394, 306] width 308 height 39
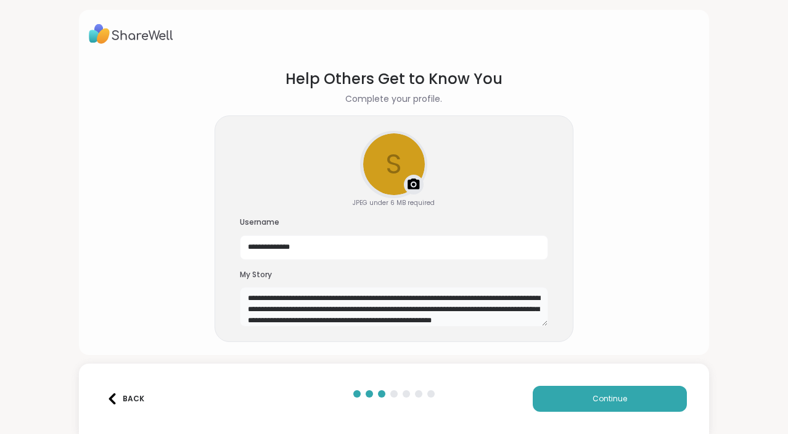
click at [317, 320] on textarea "**********" at bounding box center [394, 306] width 308 height 39
click at [378, 316] on textarea "**********" at bounding box center [394, 306] width 308 height 39
click at [400, 317] on textarea "**********" at bounding box center [394, 306] width 308 height 39
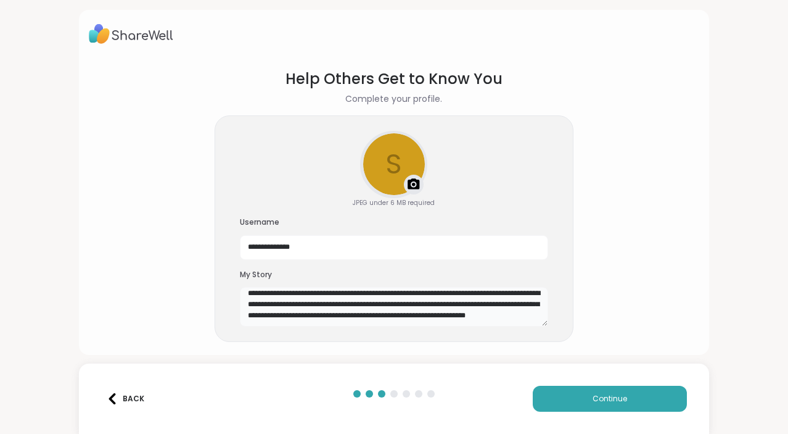
scroll to position [16, 0]
click at [478, 304] on textarea "**********" at bounding box center [394, 306] width 308 height 39
click at [332, 313] on textarea "**********" at bounding box center [394, 306] width 308 height 39
click at [305, 313] on textarea "**********" at bounding box center [394, 306] width 308 height 39
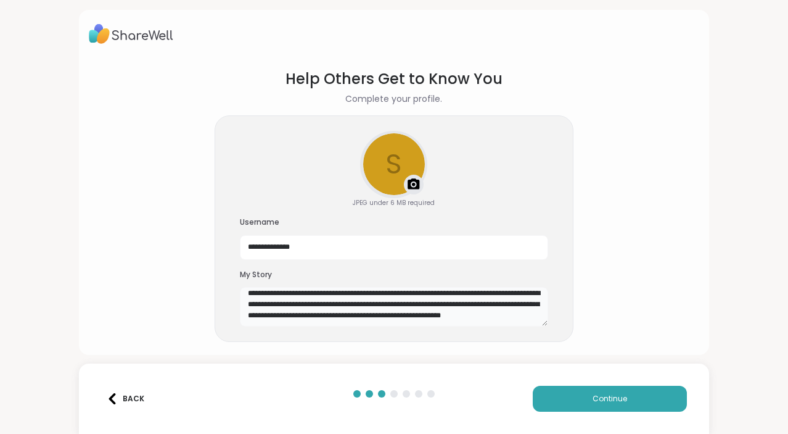
click at [302, 316] on textarea "**********" at bounding box center [394, 306] width 308 height 39
click at [385, 321] on textarea "**********" at bounding box center [394, 306] width 308 height 39
type textarea "**********"
click at [595, 399] on span "Continue" at bounding box center [610, 398] width 35 height 11
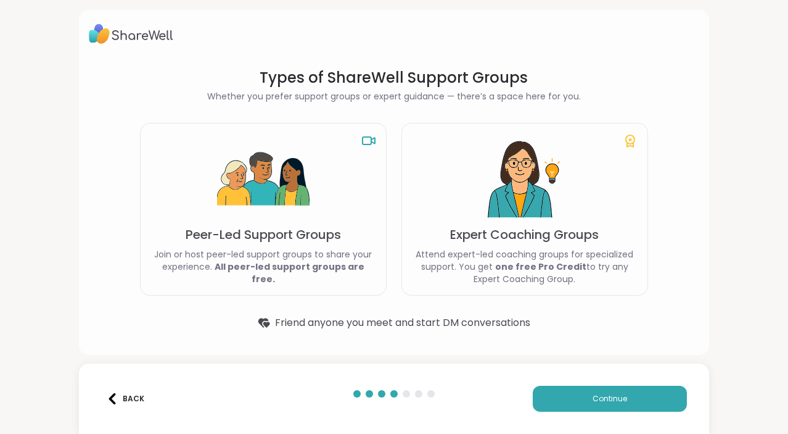
click at [316, 153] on div "Peer-Led Support Groups Join or host peer-led support groups to share your expe…" at bounding box center [263, 209] width 247 height 173
click at [280, 269] on b "All peer-led support groups are free." at bounding box center [290, 272] width 150 height 25
click at [545, 272] on p "Attend expert-led coaching groups for specialized support. You get one free Pro…" at bounding box center [525, 266] width 226 height 37
click at [651, 400] on button "Continue" at bounding box center [610, 398] width 154 height 26
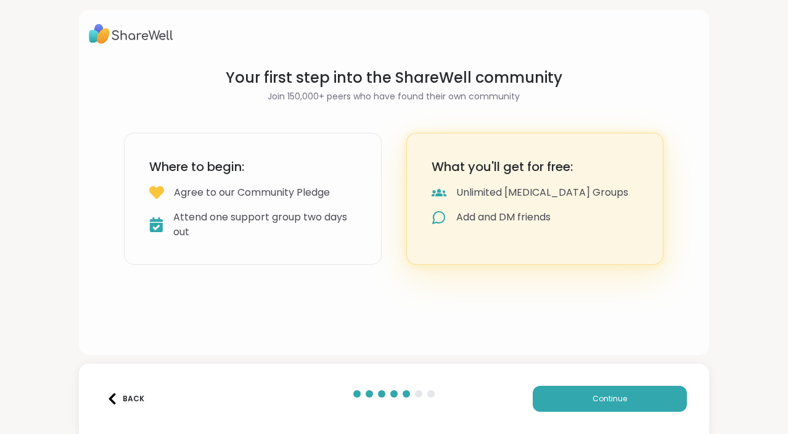
click at [303, 225] on div "Attend one support group two days out" at bounding box center [264, 225] width 183 height 30
click at [519, 175] on h3 "What you'll get for free:" at bounding box center [535, 166] width 207 height 17
click at [603, 418] on div "Back Continue" at bounding box center [394, 398] width 630 height 70
click at [603, 408] on button "Continue" at bounding box center [610, 398] width 154 height 26
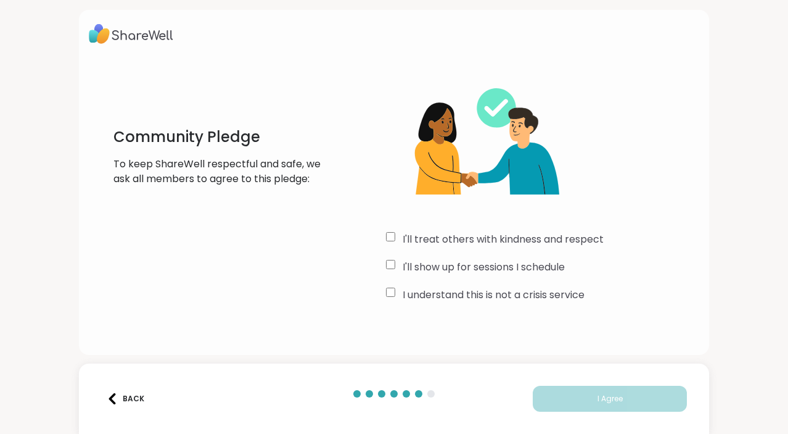
click at [498, 238] on label "I'll treat others with kindness and respect" at bounding box center [503, 239] width 201 height 15
click at [512, 274] on label "I'll show up for sessions I schedule" at bounding box center [484, 267] width 162 height 15
click at [518, 302] on div "I'll treat others with kindness and respect I'll show up for sessions I schedul…" at bounding box center [542, 186] width 313 height 237
click at [522, 293] on label "I understand this is not a crisis service" at bounding box center [494, 294] width 182 height 15
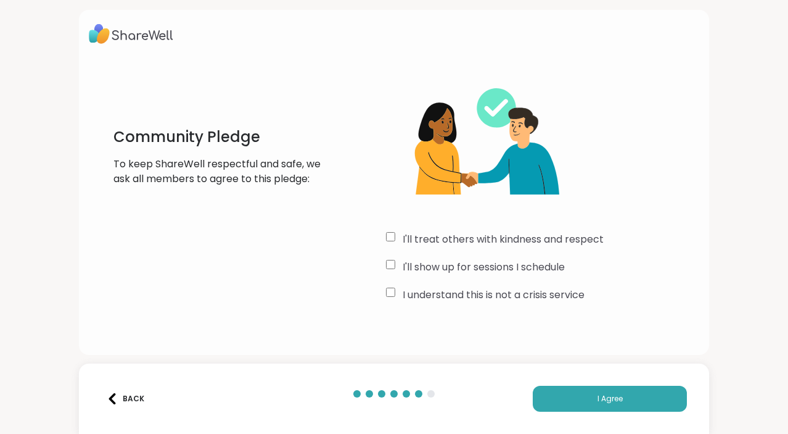
click at [593, 418] on div "Back I Agree" at bounding box center [394, 398] width 630 height 70
click at [590, 404] on button "I Agree" at bounding box center [610, 398] width 154 height 26
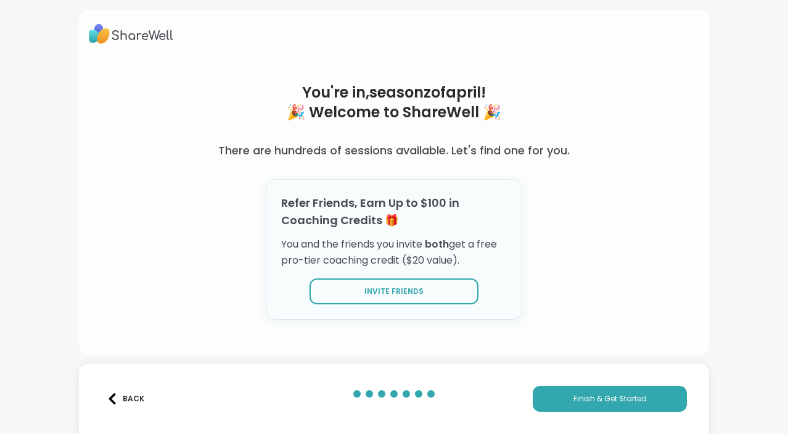
scroll to position [0, 0]
click at [595, 406] on button "Finish & Get Started" at bounding box center [610, 398] width 154 height 26
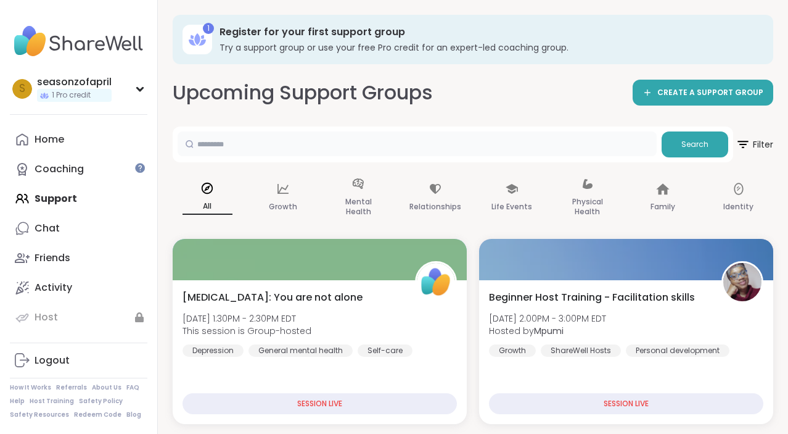
click at [410, 154] on input "text" at bounding box center [417, 143] width 479 height 25
type input "**********"
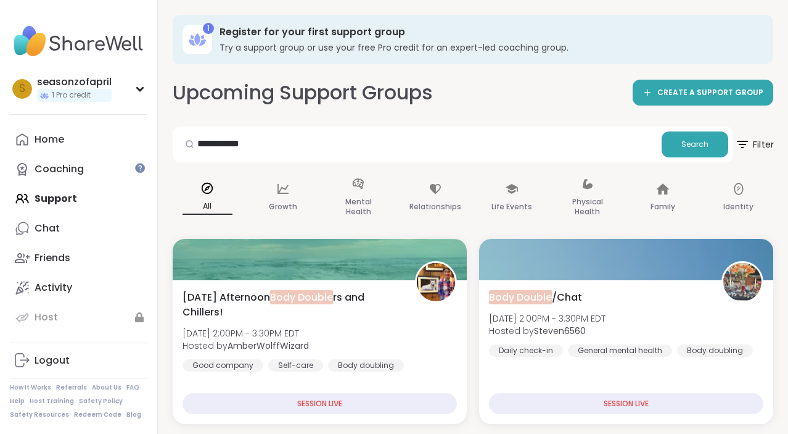
click at [749, 142] on icon at bounding box center [742, 143] width 15 height 15
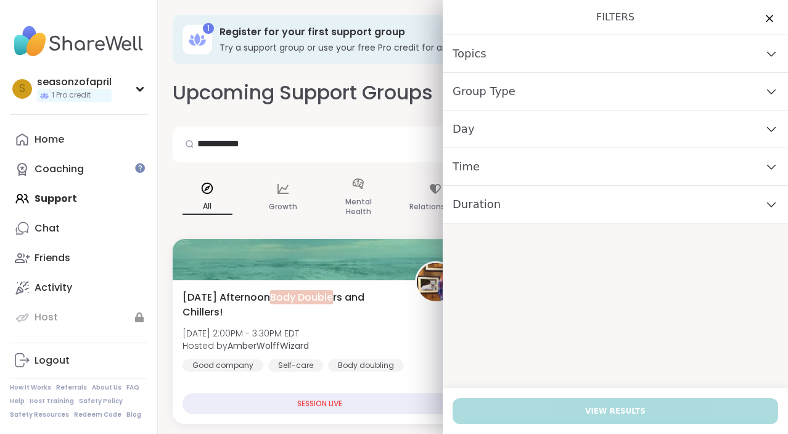
click at [524, 171] on div "Time" at bounding box center [615, 167] width 345 height 38
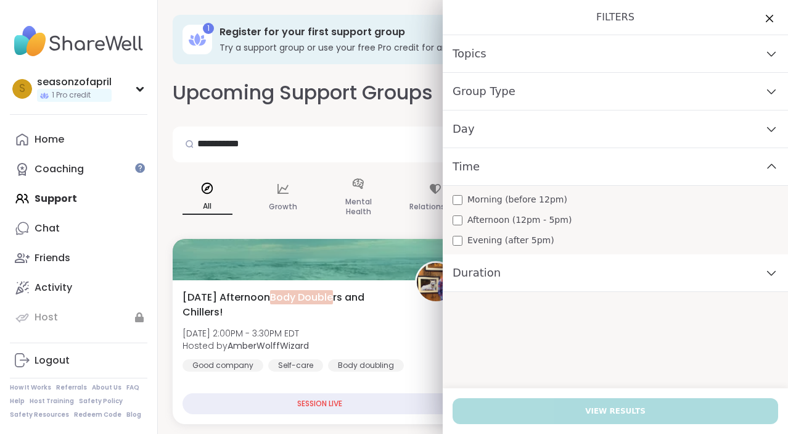
click at [529, 239] on span "Evening (after 5pm)" at bounding box center [511, 240] width 87 height 13
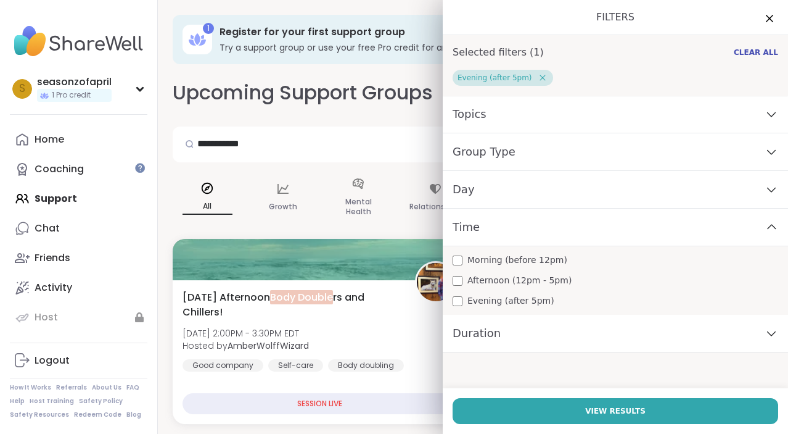
click at [505, 286] on span "Afternoon (12pm - 5pm)" at bounding box center [520, 280] width 104 height 13
click at [515, 334] on div "Duration" at bounding box center [615, 334] width 345 height 38
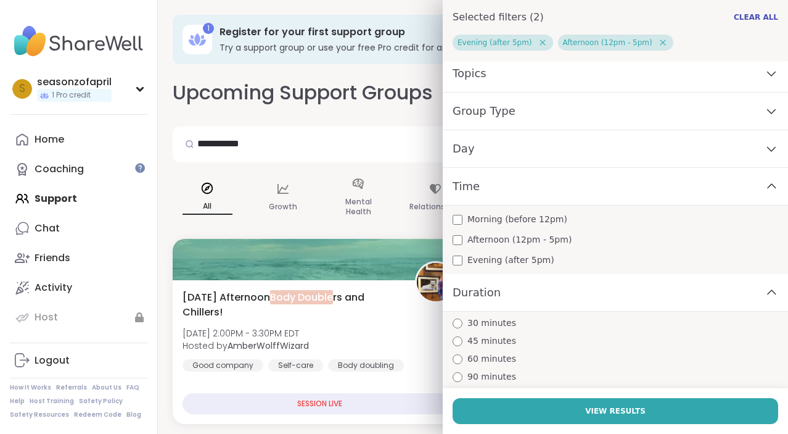
scroll to position [41, 0]
click at [489, 377] on span "90 minutes" at bounding box center [492, 376] width 49 height 13
click at [456, 152] on span "Day" at bounding box center [464, 148] width 22 height 17
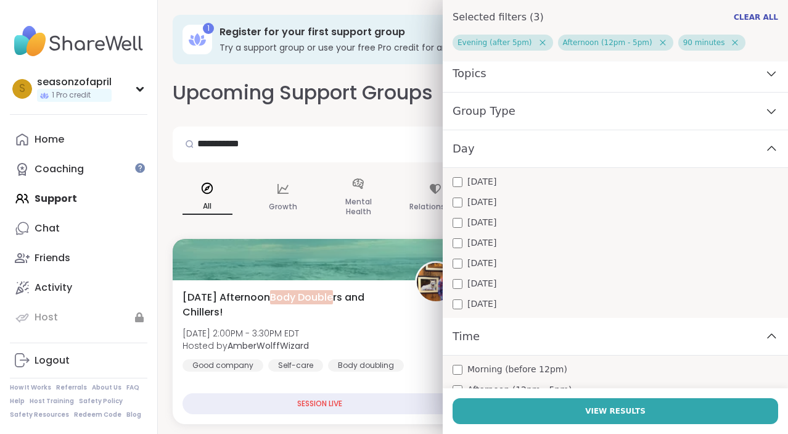
click at [456, 152] on span "Day" at bounding box center [464, 148] width 22 height 17
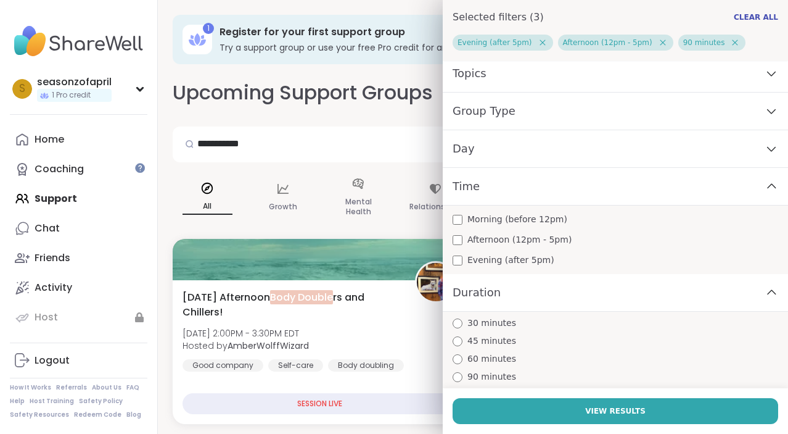
click at [484, 188] on div "Time" at bounding box center [615, 187] width 345 height 38
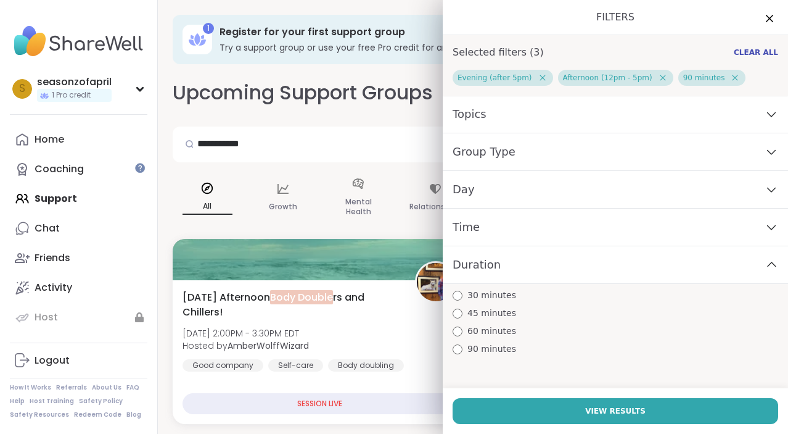
scroll to position [0, 0]
click at [495, 263] on div "Duration" at bounding box center [615, 265] width 345 height 38
click at [505, 192] on div "Day" at bounding box center [615, 190] width 345 height 38
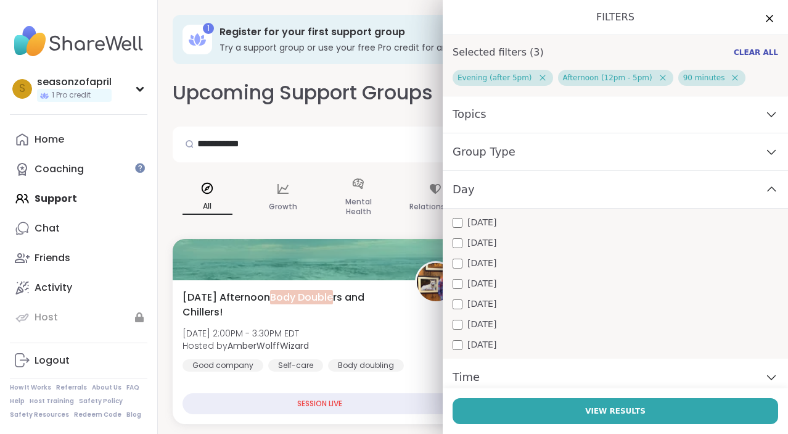
click at [490, 280] on span "[DATE]" at bounding box center [482, 283] width 29 height 13
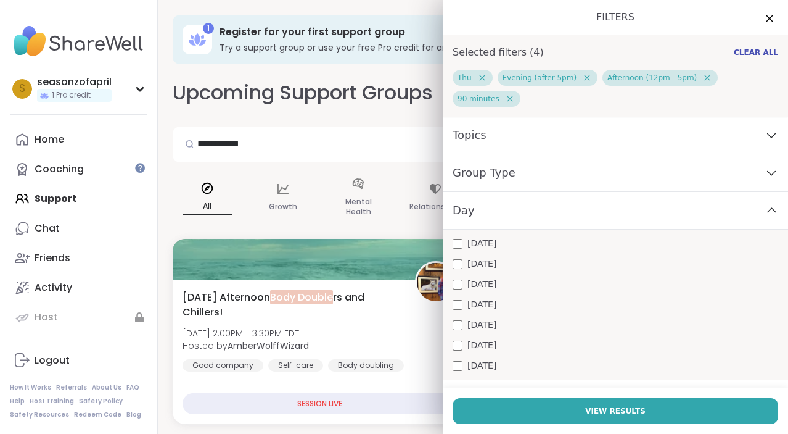
click at [490, 298] on span "[DATE]" at bounding box center [482, 304] width 29 height 13
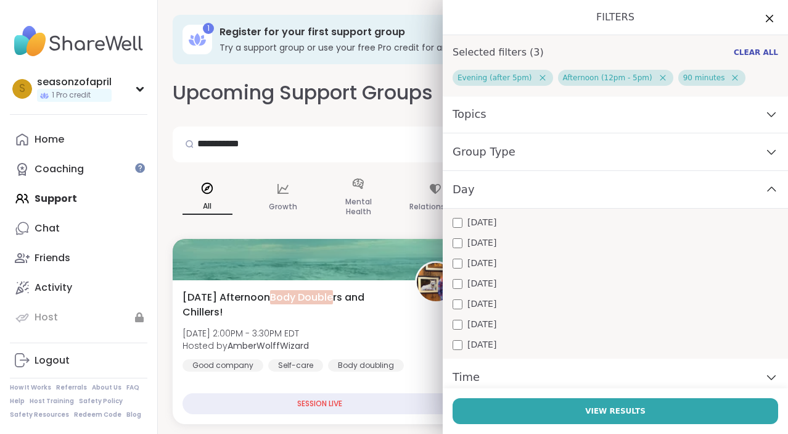
click at [490, 262] on span "[DATE]" at bounding box center [482, 263] width 29 height 13
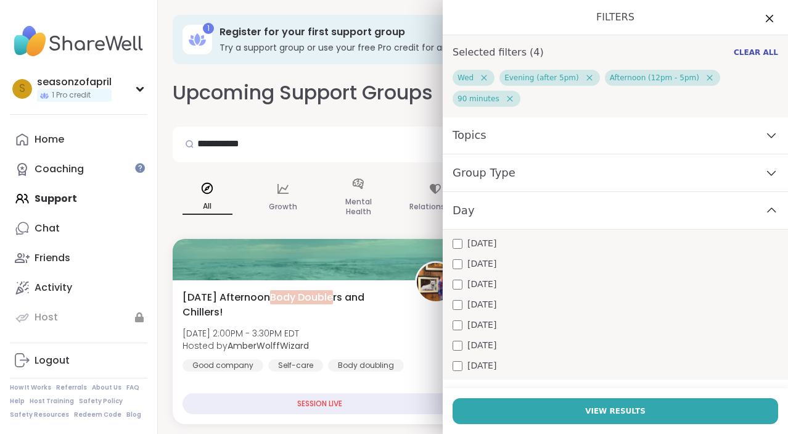
click at [538, 154] on div "Group Type" at bounding box center [615, 173] width 345 height 38
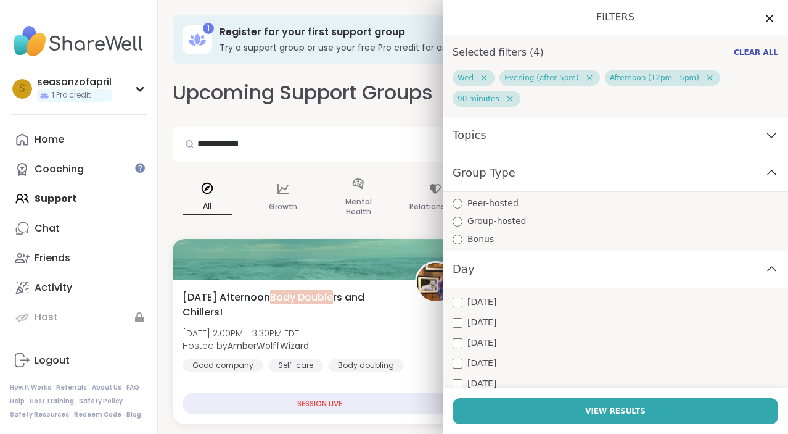
click at [485, 252] on div "Day" at bounding box center [615, 269] width 345 height 38
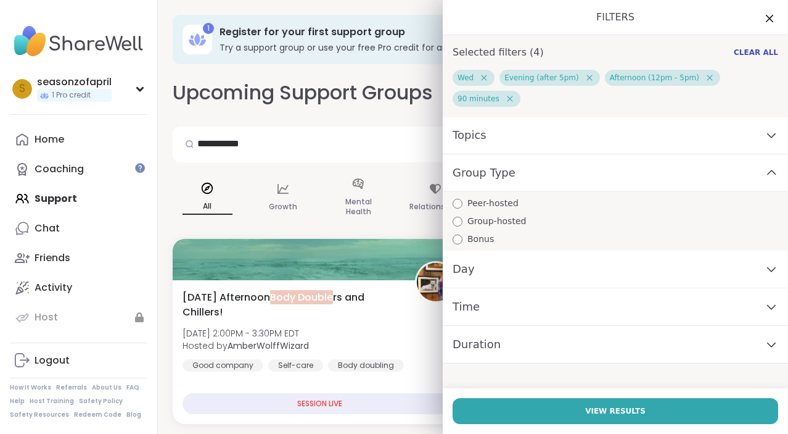
click at [542, 215] on div "Group-hosted" at bounding box center [621, 221] width 336 height 13
click at [542, 186] on div "Group Type" at bounding box center [615, 173] width 345 height 38
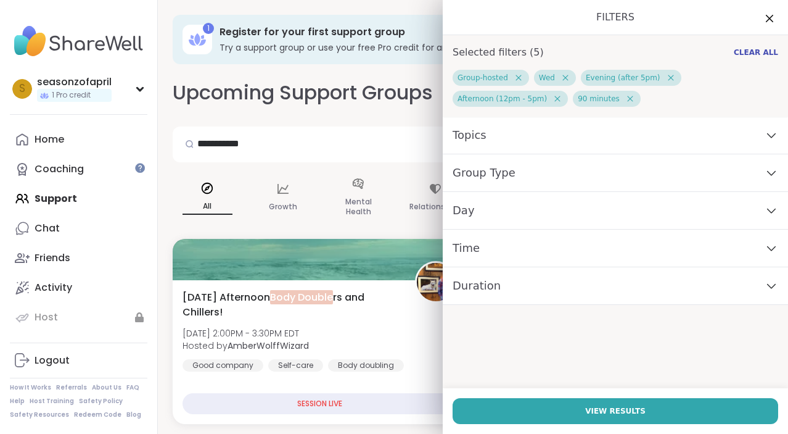
click at [542, 177] on div "Group Type" at bounding box center [615, 173] width 345 height 38
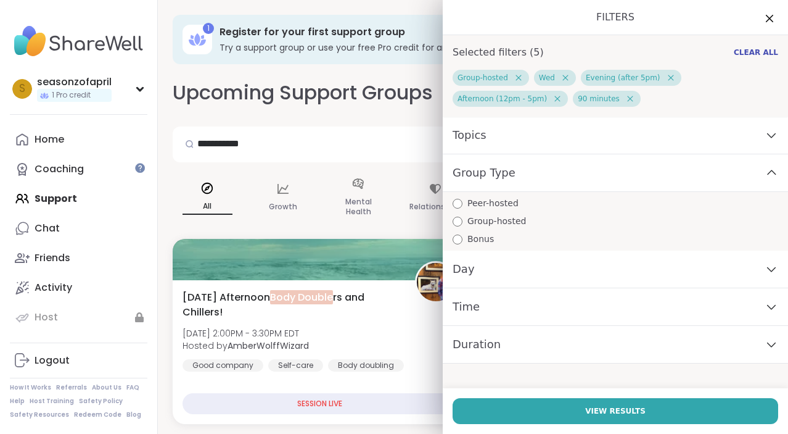
click at [532, 201] on div "Peer-hosted" at bounding box center [621, 203] width 336 height 13
click at [530, 216] on div "Group-hosted" at bounding box center [621, 221] width 336 height 13
click at [531, 203] on div "Peer-hosted" at bounding box center [621, 203] width 336 height 13
click at [463, 175] on span "Group Type" at bounding box center [484, 172] width 63 height 17
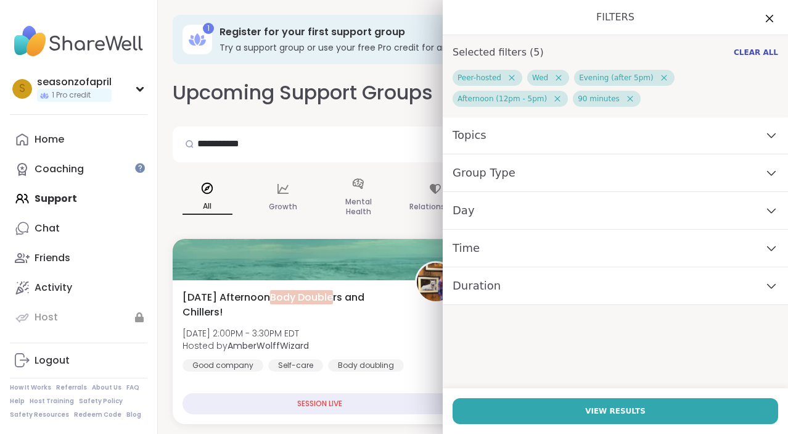
click at [463, 175] on span "Group Type" at bounding box center [484, 172] width 63 height 17
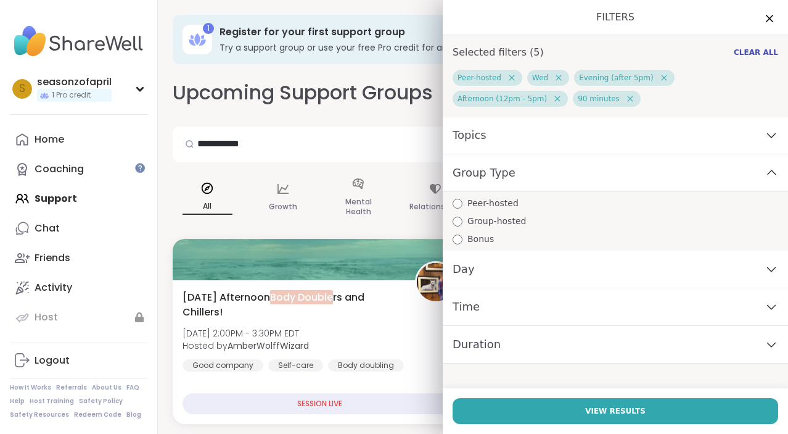
click at [463, 175] on span "Group Type" at bounding box center [484, 172] width 63 height 17
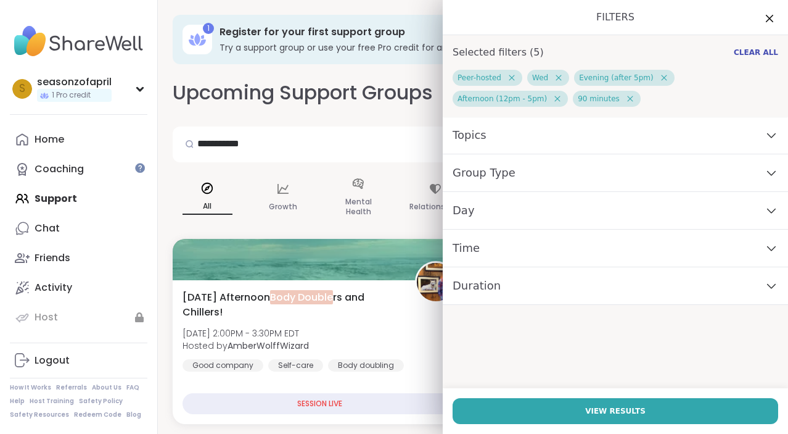
click at [514, 76] on icon at bounding box center [511, 77] width 11 height 11
click at [555, 117] on div "Topics" at bounding box center [615, 136] width 345 height 38
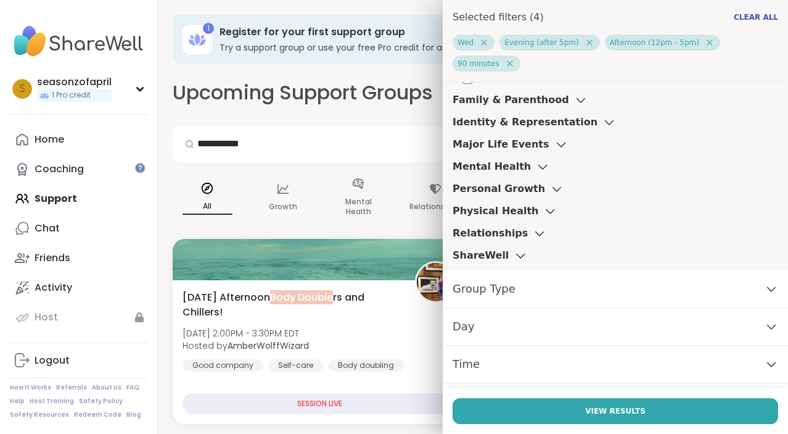
scroll to position [1168, 0]
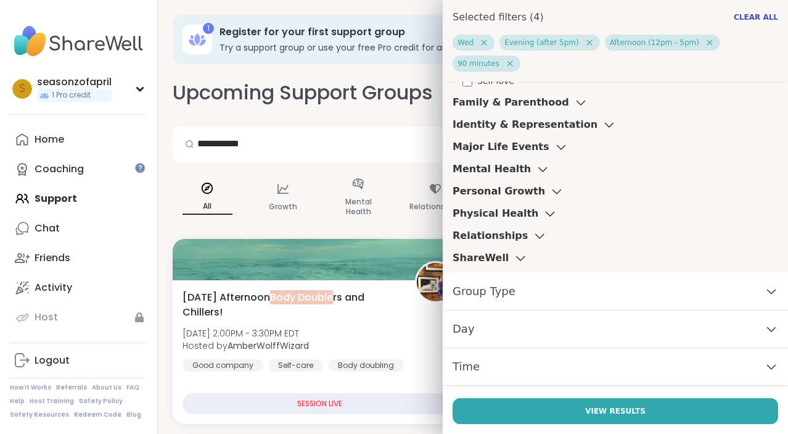
click at [505, 184] on h3 "Personal Growth" at bounding box center [499, 191] width 93 height 15
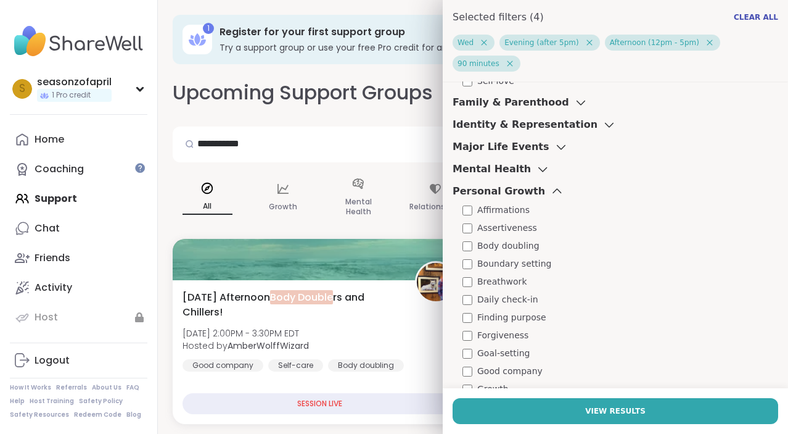
click at [514, 239] on span "Body doubling" at bounding box center [508, 245] width 62 height 13
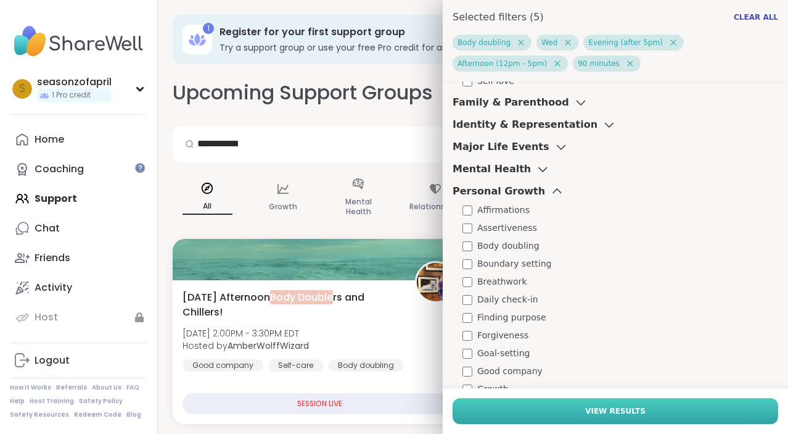
click at [639, 418] on button "View Results" at bounding box center [616, 411] width 326 height 26
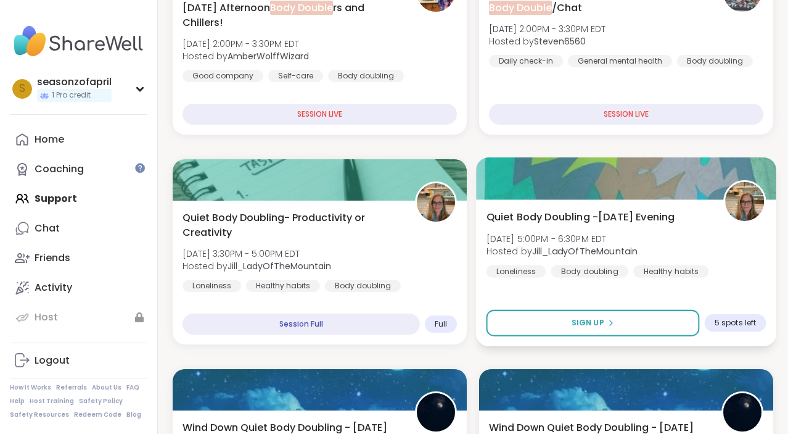
scroll to position [225, 0]
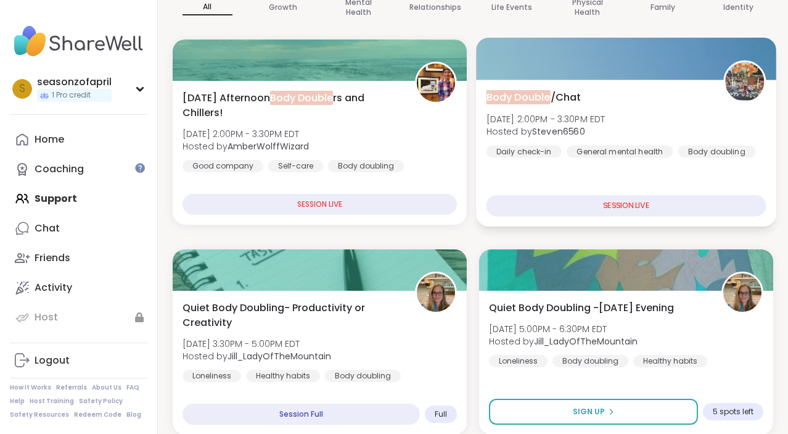
click at [567, 206] on div "SESSION LIVE" at bounding box center [627, 206] width 280 height 22
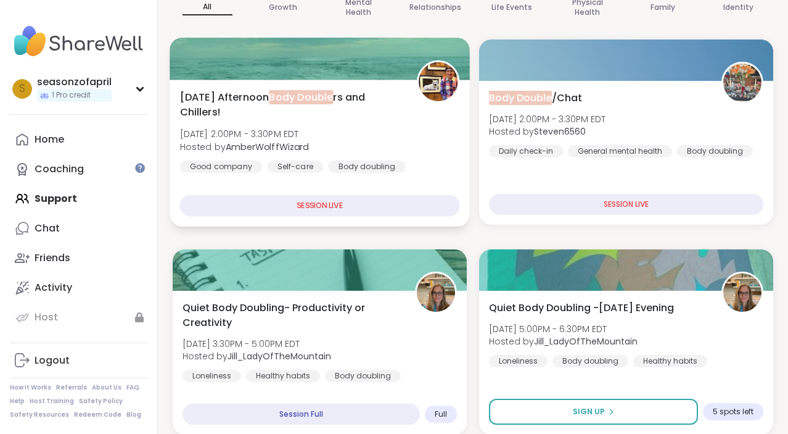
click at [362, 211] on div "SESSION LIVE" at bounding box center [320, 206] width 280 height 22
click at [322, 171] on div "Good company Self-care Body doubling" at bounding box center [293, 166] width 226 height 12
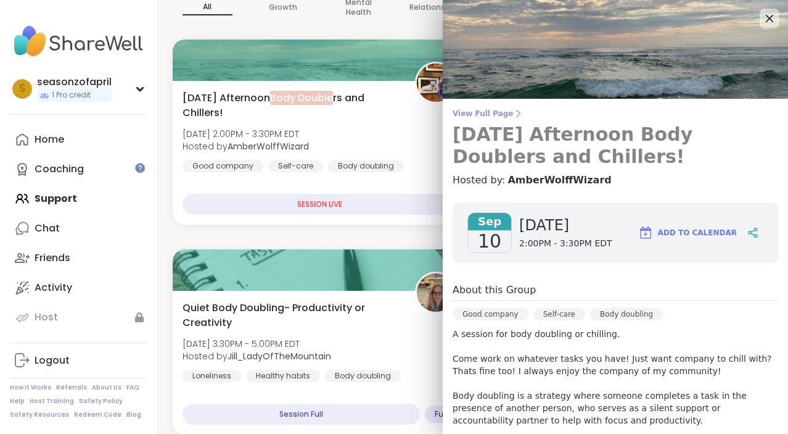
scroll to position [0, 0]
click at [476, 111] on span "View Full Page" at bounding box center [616, 114] width 326 height 10
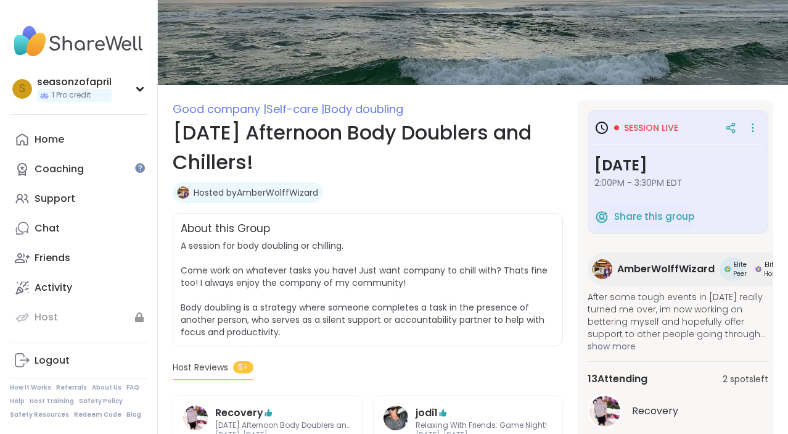
scroll to position [78, 0]
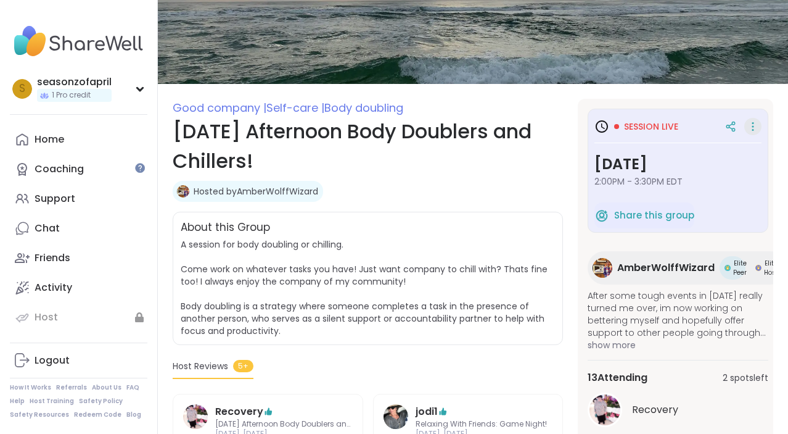
click at [751, 125] on icon at bounding box center [753, 126] width 12 height 17
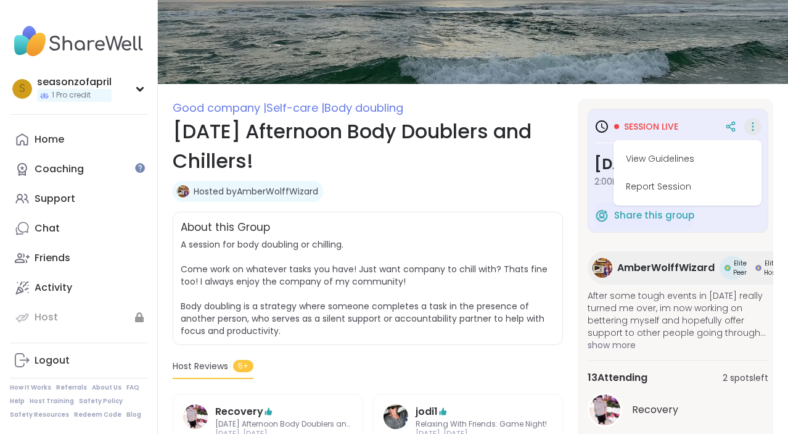
click at [751, 125] on icon at bounding box center [753, 126] width 12 height 17
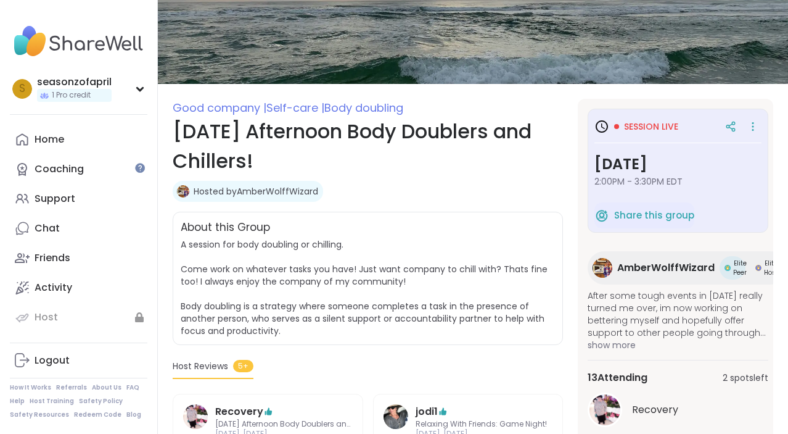
click at [616, 126] on div at bounding box center [616, 126] width 5 height 5
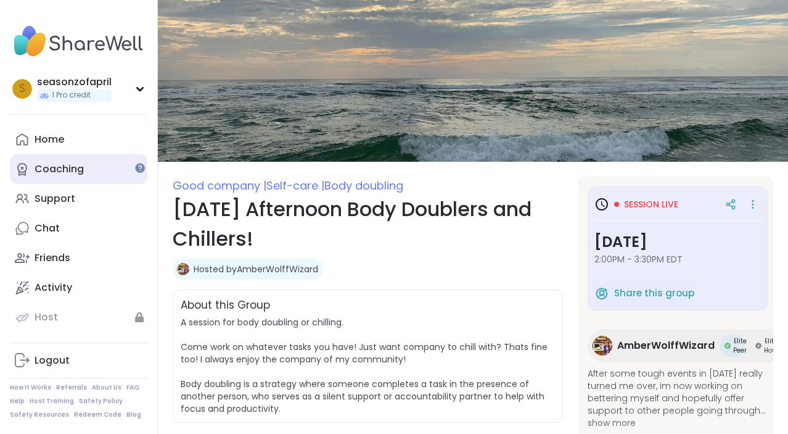
scroll to position [0, 0]
click at [97, 91] on div "1 Pro credit" at bounding box center [74, 95] width 75 height 13
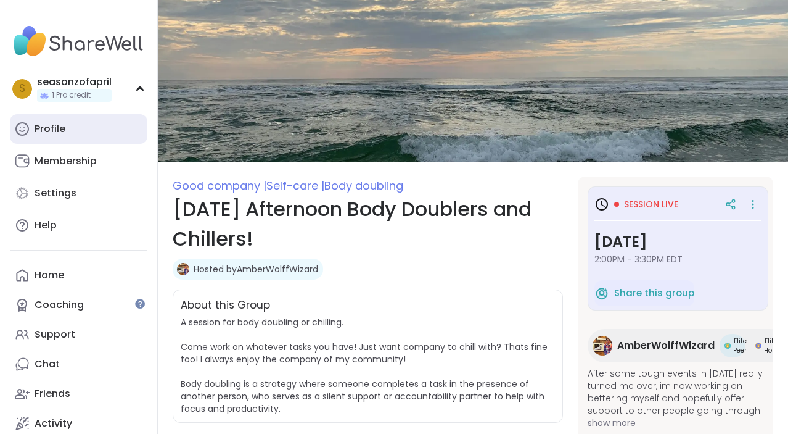
click at [57, 125] on div "Profile" at bounding box center [50, 129] width 31 height 14
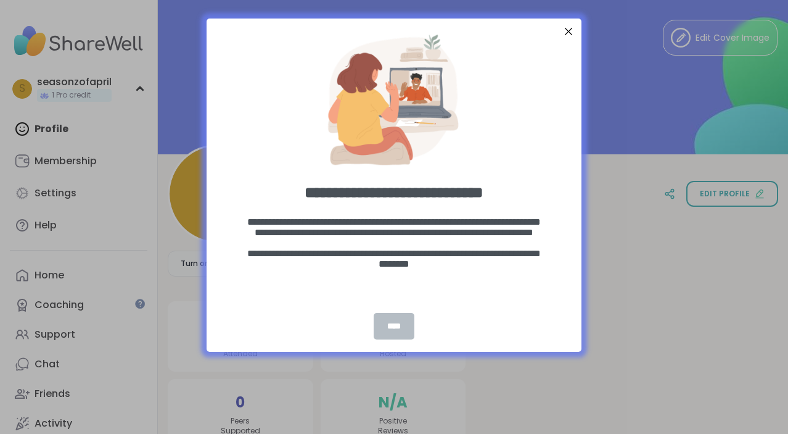
click at [394, 333] on div "****" at bounding box center [394, 326] width 41 height 27
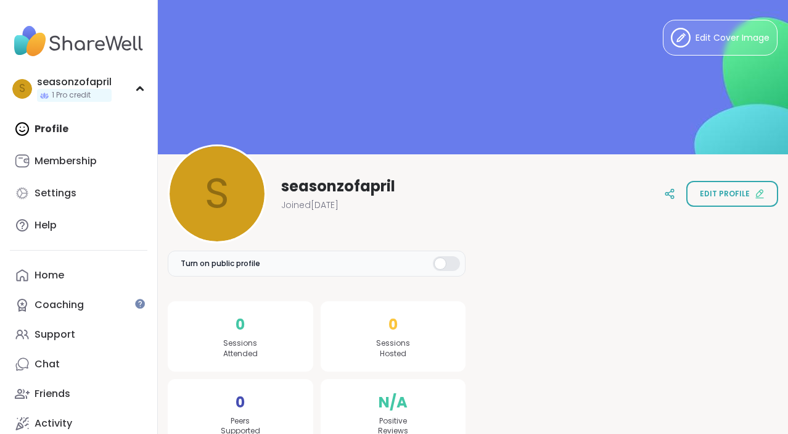
click at [78, 122] on div "Profile Membership Settings Help" at bounding box center [79, 177] width 138 height 126
click at [74, 171] on link "Membership" at bounding box center [79, 161] width 138 height 30
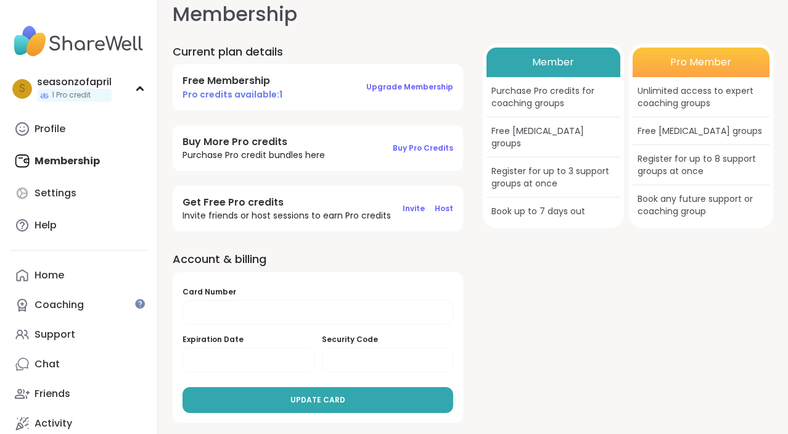
scroll to position [15, 0]
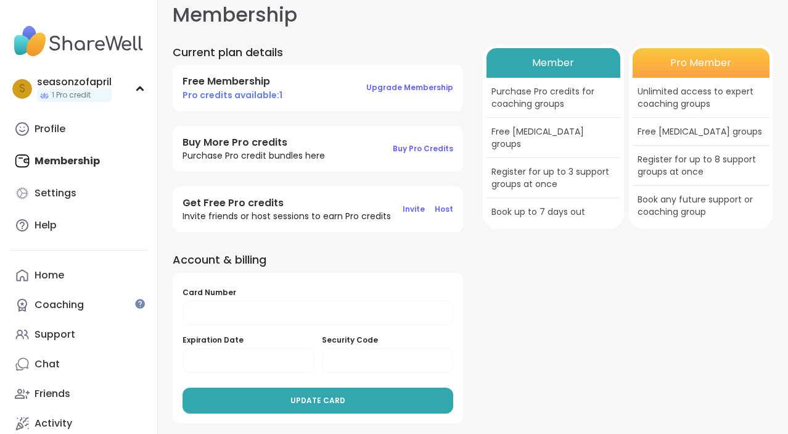
drag, startPoint x: 448, startPoint y: 212, endPoint x: 467, endPoint y: 253, distance: 45.5
click at [448, 207] on span "Host" at bounding box center [444, 209] width 19 height 10
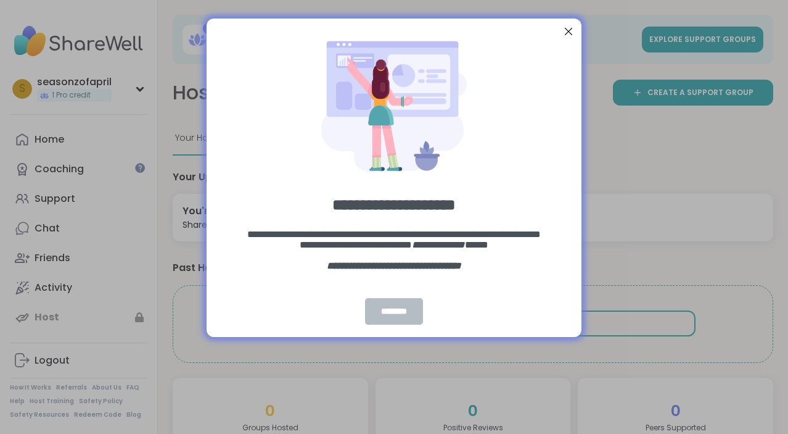
click at [400, 307] on div "********" at bounding box center [394, 311] width 58 height 27
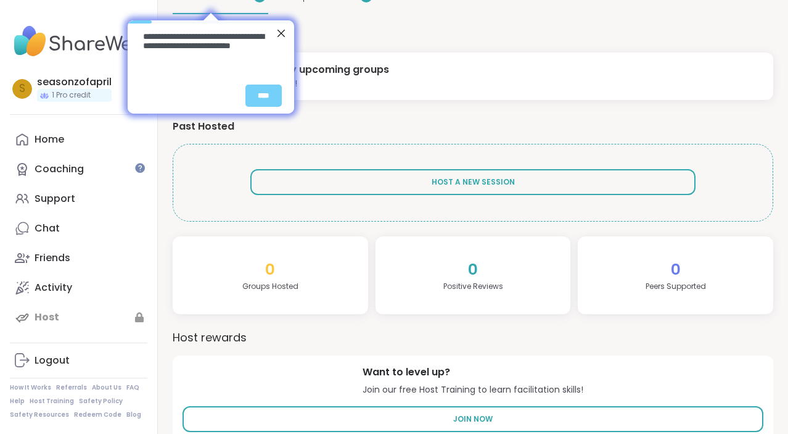
scroll to position [153, 0]
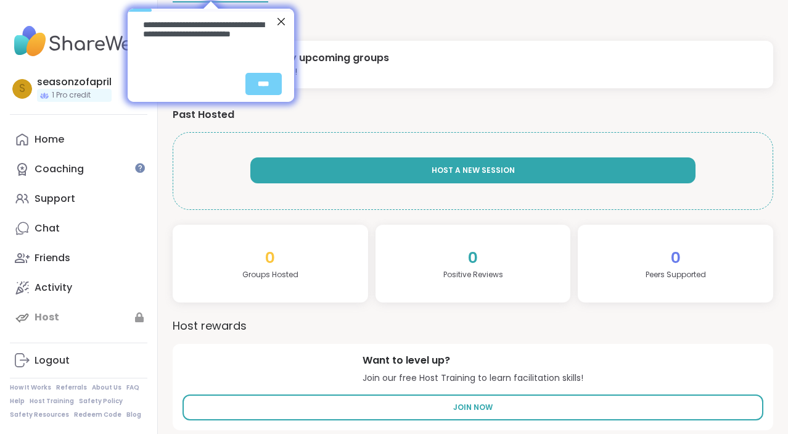
click at [364, 171] on button "Host A New Session" at bounding box center [472, 170] width 445 height 26
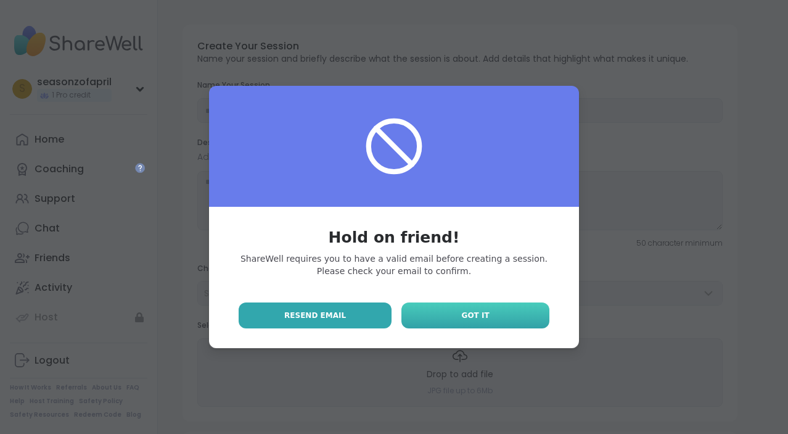
click at [481, 317] on span "Got It" at bounding box center [476, 315] width 28 height 11
click at [688, 175] on div "Hold on friend! ShareWell requires you to have a valid email before creating a …" at bounding box center [393, 217] width 773 height 434
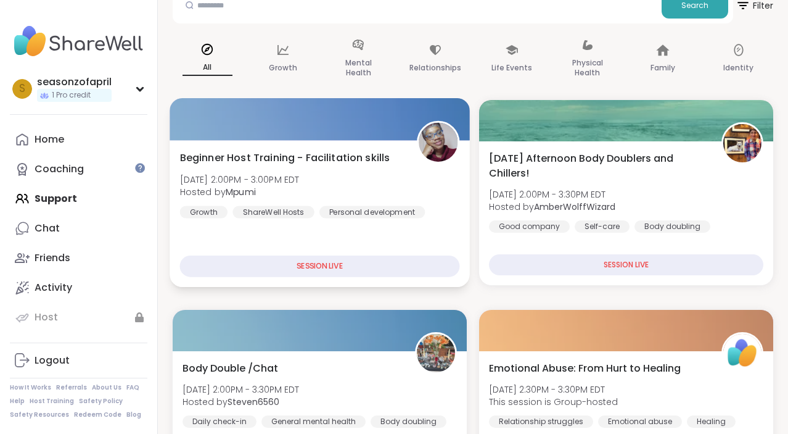
scroll to position [140, 0]
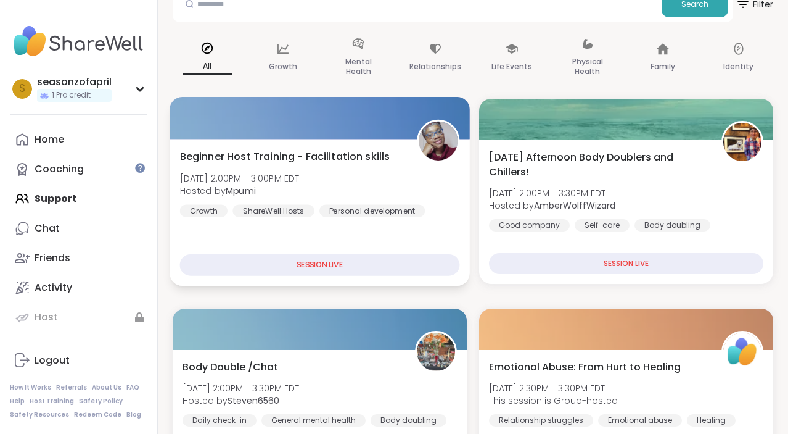
click at [292, 154] on span "Beginner Host Training - Facilitation skills" at bounding box center [285, 156] width 210 height 15
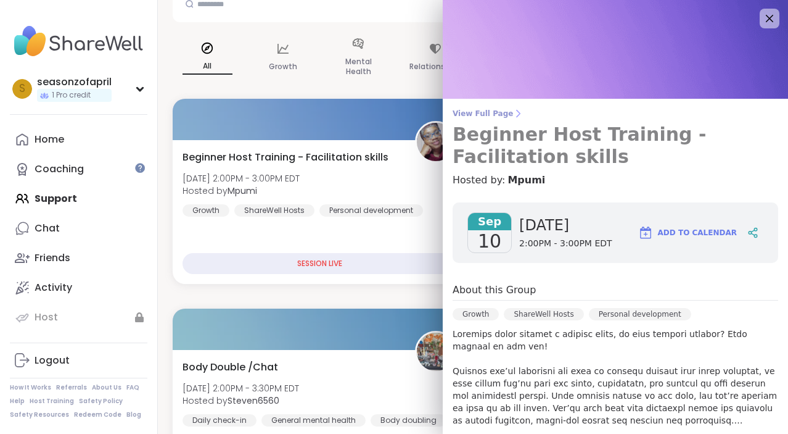
scroll to position [0, 0]
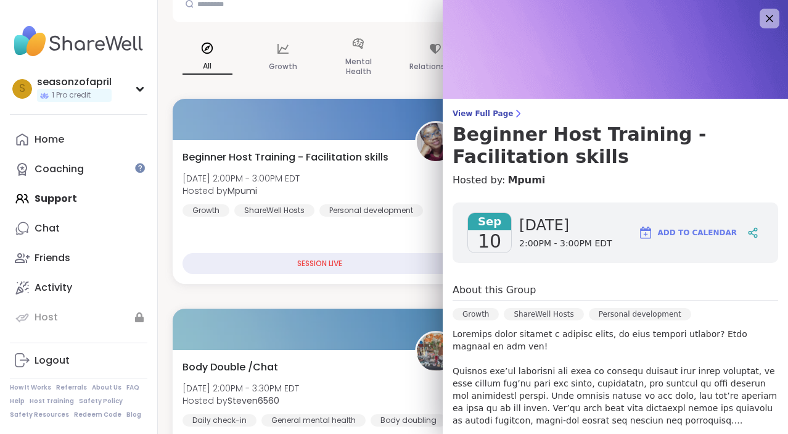
click at [495, 108] on div "View Full Page Beginner Host Training - Facilitation skills Hosted by: Mpumi [D…" at bounding box center [615, 349] width 345 height 699
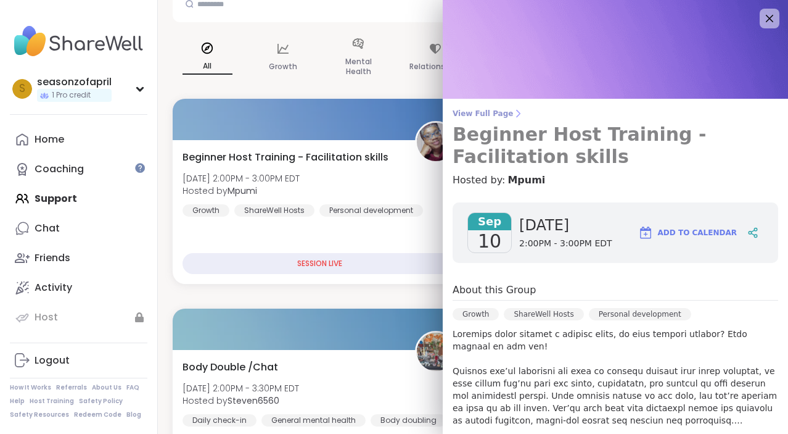
click at [487, 125] on h3 "Beginner Host Training - Facilitation skills" at bounding box center [616, 145] width 326 height 44
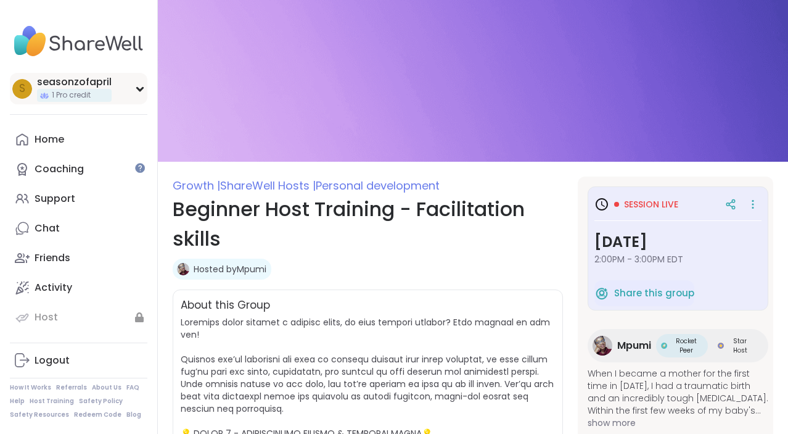
click at [130, 96] on div "s seasonzofapril 1 Pro credit" at bounding box center [79, 88] width 138 height 31
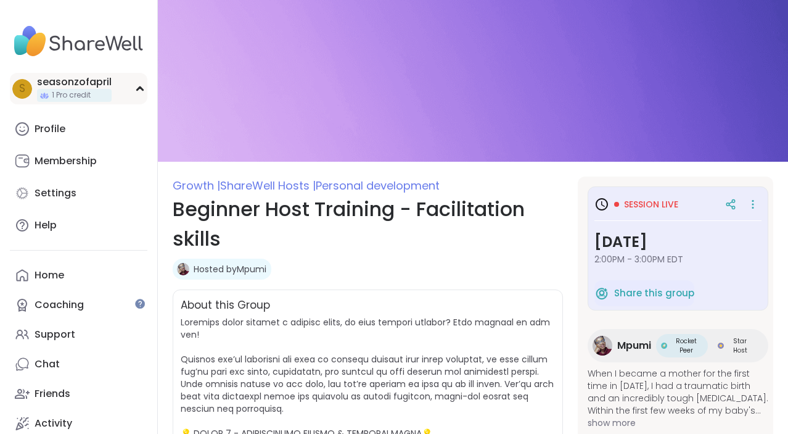
click at [129, 101] on div "s seasonzofapril 1 Pro credit" at bounding box center [79, 88] width 138 height 31
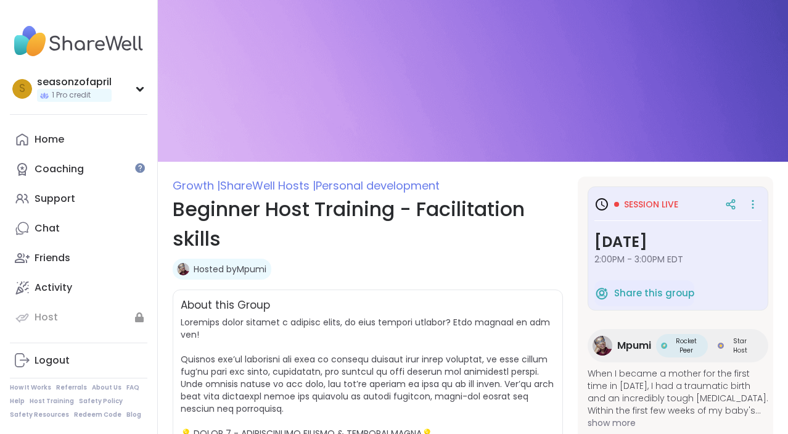
click at [746, 346] on span "Star Host" at bounding box center [740, 345] width 27 height 19
click at [48, 133] on div "Home" at bounding box center [50, 140] width 30 height 14
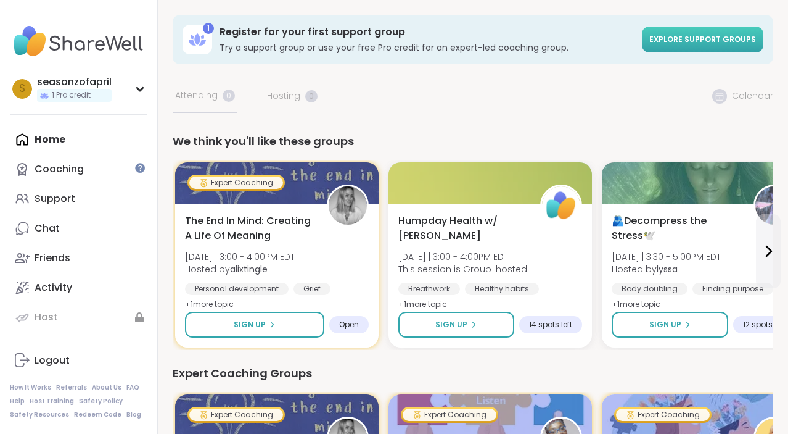
click at [726, 37] on span "Explore support groups" at bounding box center [702, 39] width 107 height 10
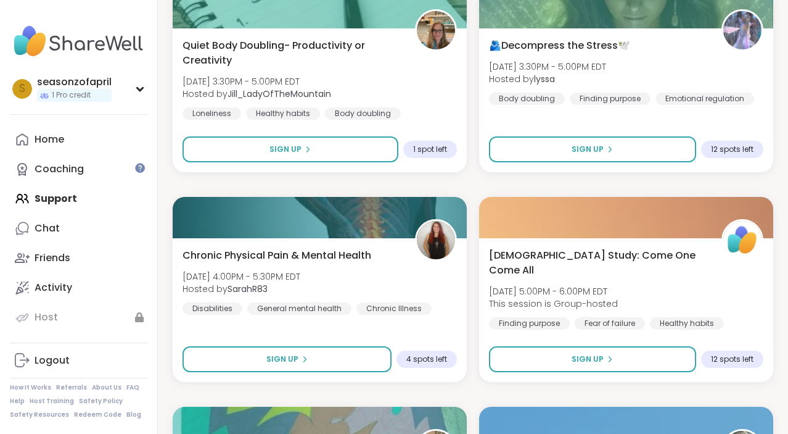
scroll to position [873, 0]
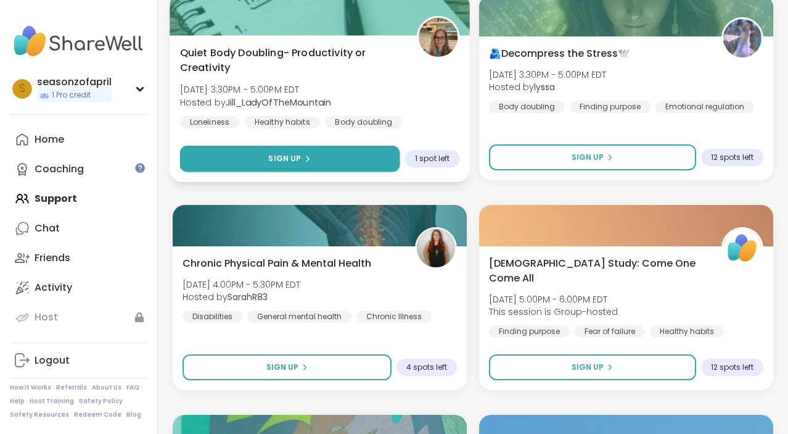
click at [372, 162] on button "Sign Up" at bounding box center [290, 159] width 220 height 27
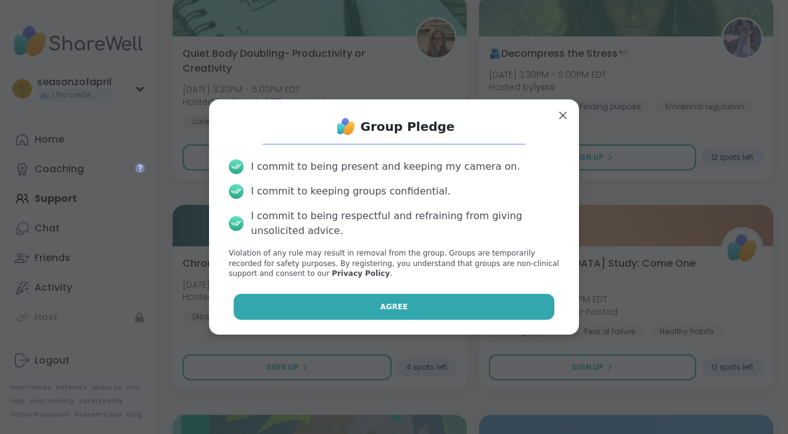
click at [386, 318] on button "Agree" at bounding box center [394, 307] width 321 height 26
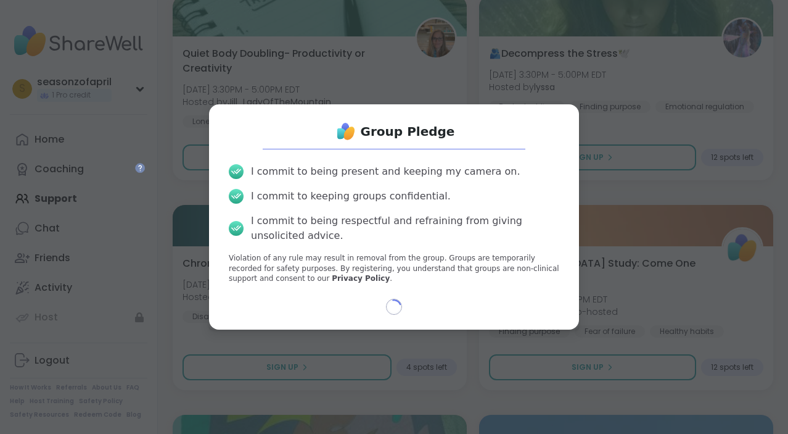
select select "**"
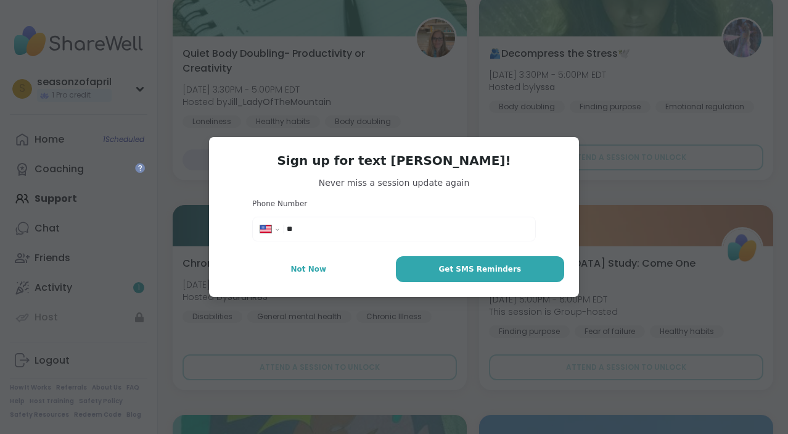
click at [443, 218] on div "**********" at bounding box center [394, 228] width 284 height 25
click at [443, 236] on div "**********" at bounding box center [394, 229] width 278 height 19
click at [450, 218] on div "**********" at bounding box center [394, 228] width 284 height 25
type input "**********"
click at [513, 271] on span "Get SMS Reminders" at bounding box center [480, 268] width 83 height 11
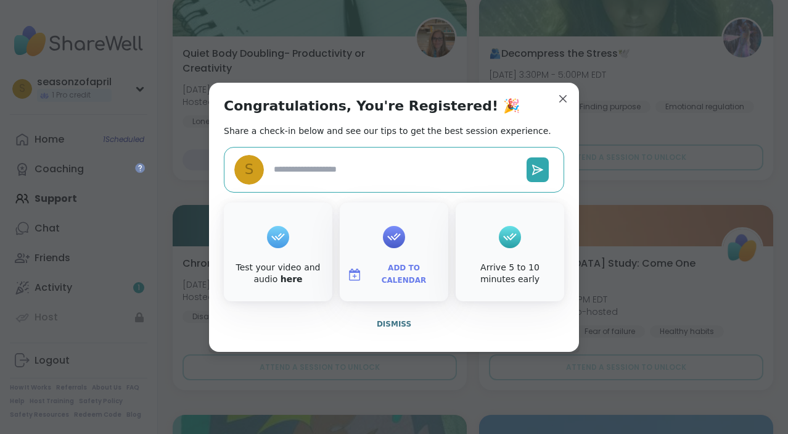
click at [307, 251] on div "Test your video and audio here" at bounding box center [278, 251] width 109 height 99
click at [279, 238] on icon at bounding box center [278, 236] width 14 height 7
click at [437, 156] on div "s" at bounding box center [394, 170] width 340 height 46
click at [437, 180] on textarea at bounding box center [395, 169] width 253 height 23
click at [532, 257] on div "Arrive 5 to 10 minutes early" at bounding box center [510, 251] width 109 height 99
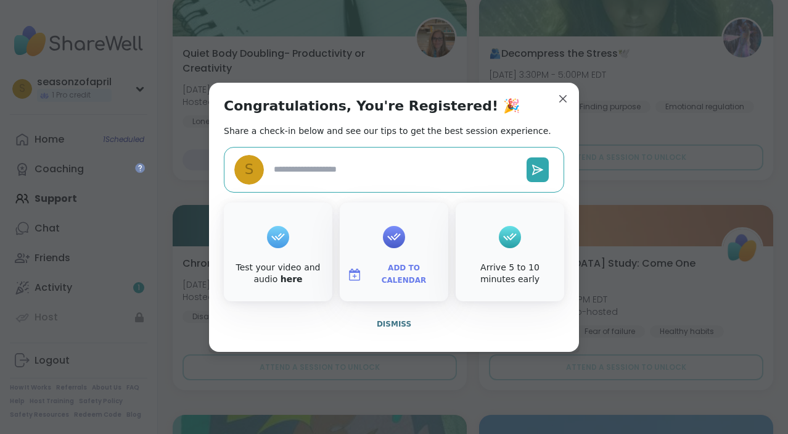
click at [392, 244] on icon at bounding box center [394, 236] width 20 height 19
click at [283, 225] on div at bounding box center [278, 236] width 22 height 49
click at [283, 271] on div "Test your video and audio here" at bounding box center [278, 274] width 104 height 24
click at [283, 277] on link "here" at bounding box center [292, 279] width 22 height 10
click at [559, 111] on div "Congratulations, You're Registered! 🎉 Share a check-in below and see our tips t…" at bounding box center [394, 217] width 370 height 269
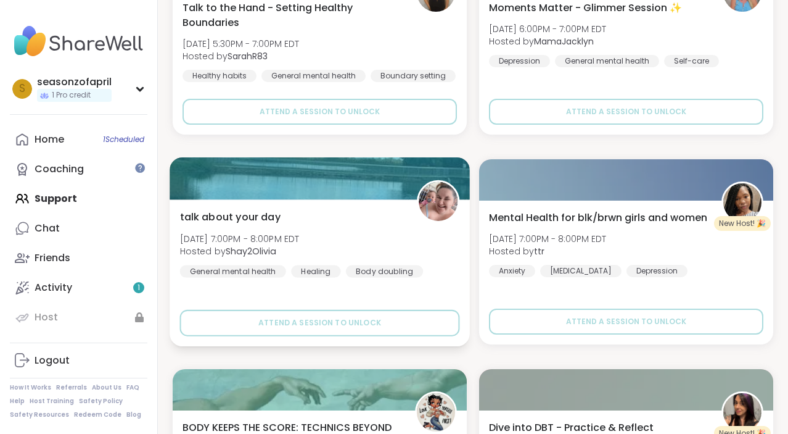
scroll to position [1575, 0]
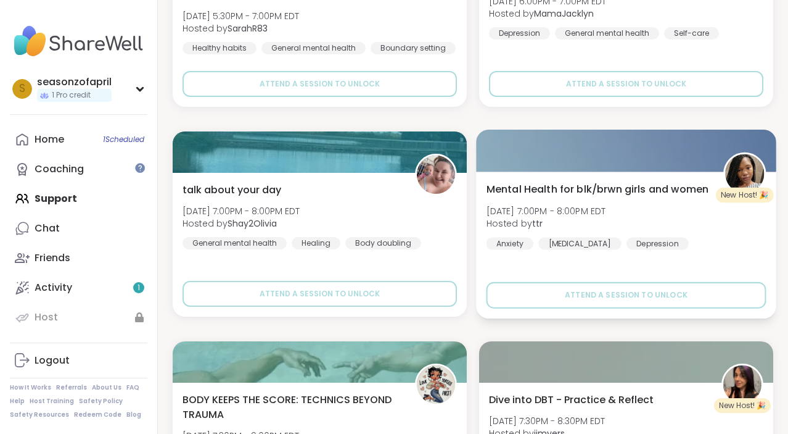
click at [756, 179] on img at bounding box center [744, 173] width 39 height 39
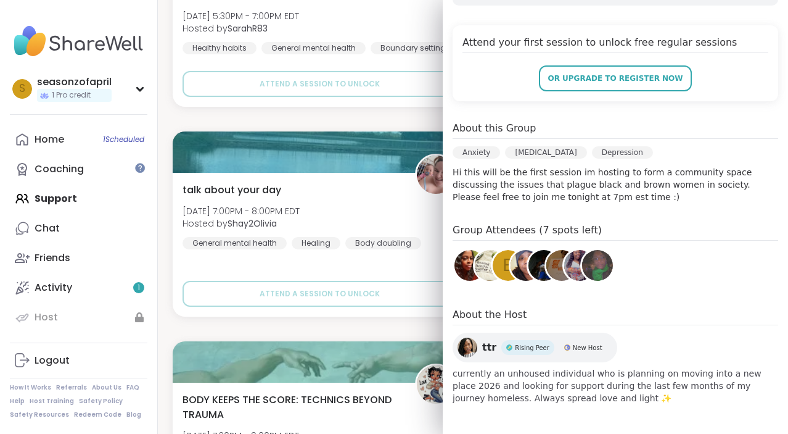
scroll to position [257, 0]
click at [490, 350] on span "ttr" at bounding box center [489, 347] width 14 height 15
click at [94, 145] on link "Home 1 Scheduled" at bounding box center [79, 140] width 138 height 30
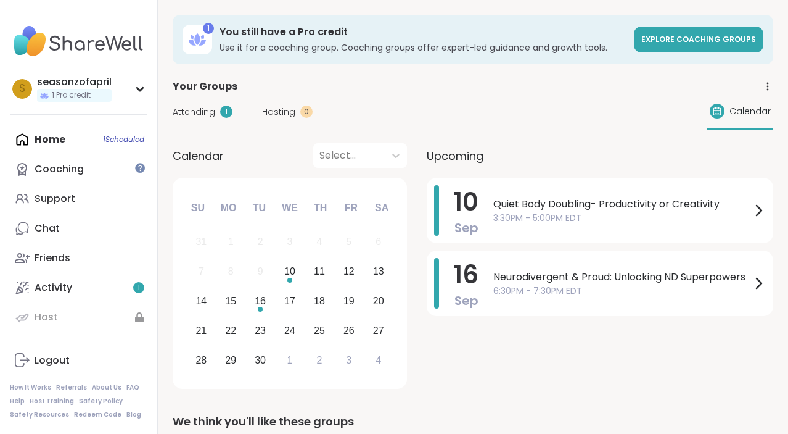
click at [286, 113] on span "Hosting" at bounding box center [278, 111] width 33 height 13
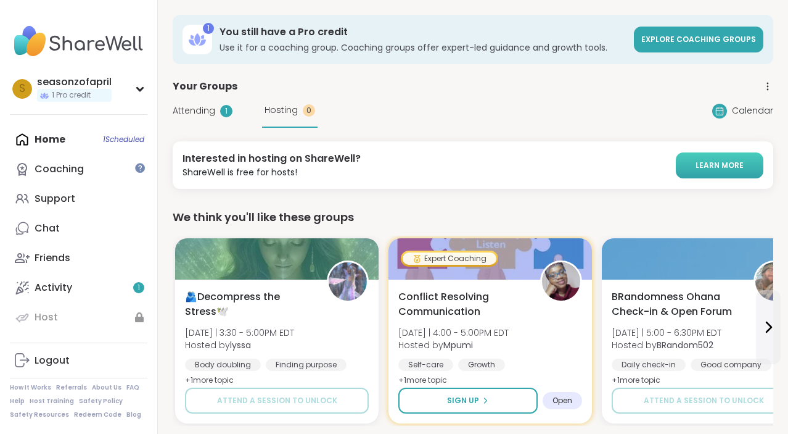
click at [724, 171] on link "LEARN MORE" at bounding box center [720, 165] width 88 height 26
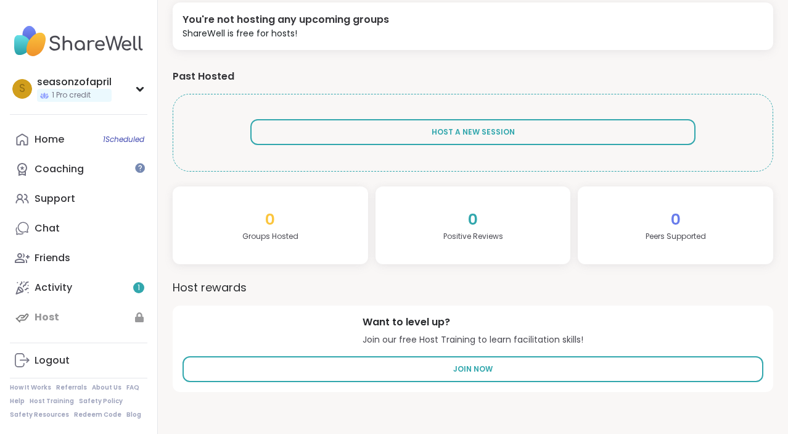
scroll to position [191, 0]
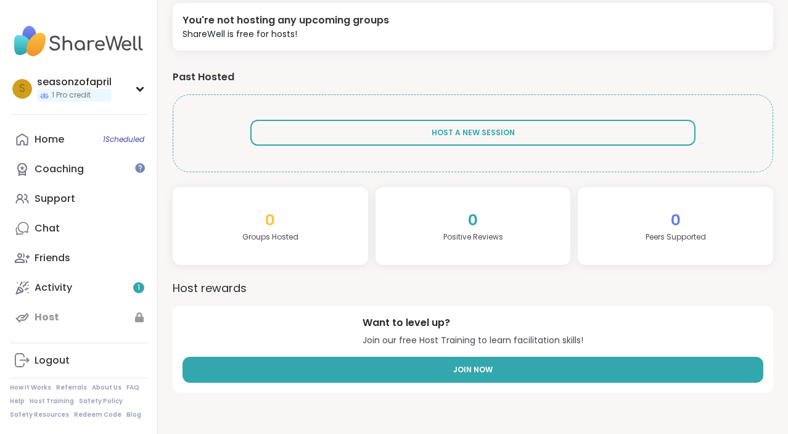
click at [491, 361] on link "Join Now" at bounding box center [473, 369] width 581 height 26
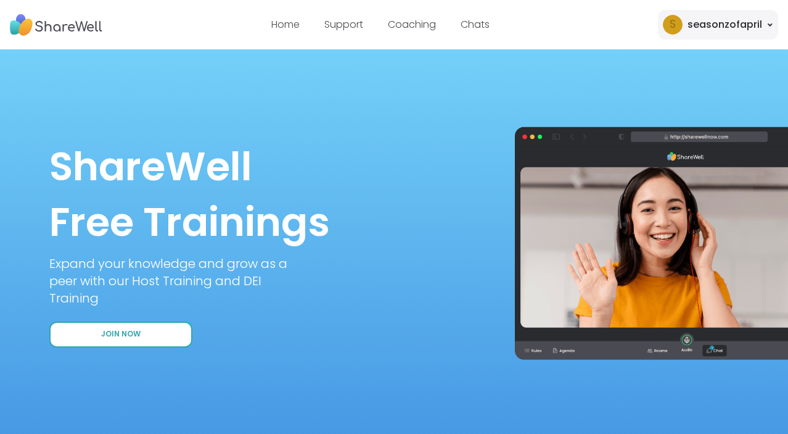
click at [143, 336] on button "Join Now" at bounding box center [120, 334] width 143 height 26
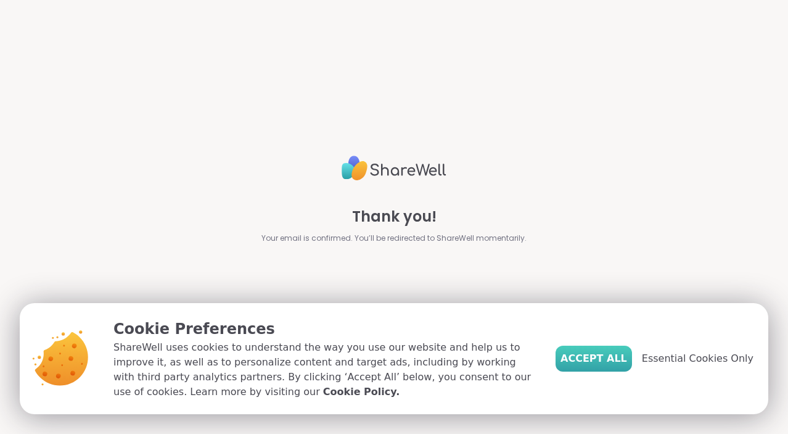
click at [614, 365] on span "Accept All" at bounding box center [594, 358] width 67 height 15
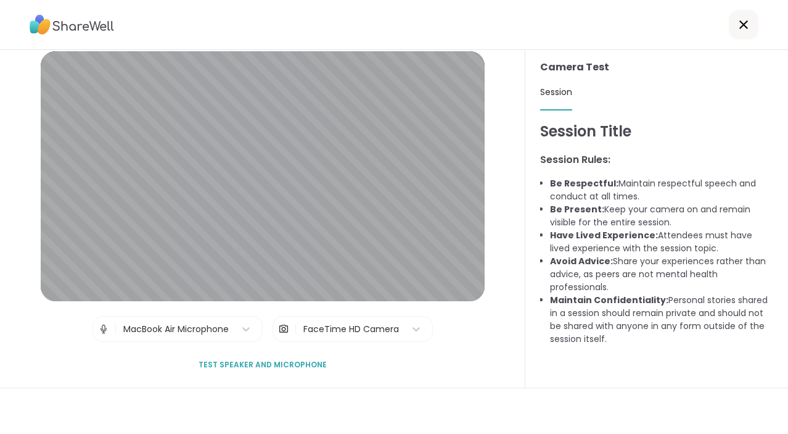
scroll to position [10, 0]
click at [286, 365] on span "Test speaker and microphone" at bounding box center [263, 364] width 128 height 11
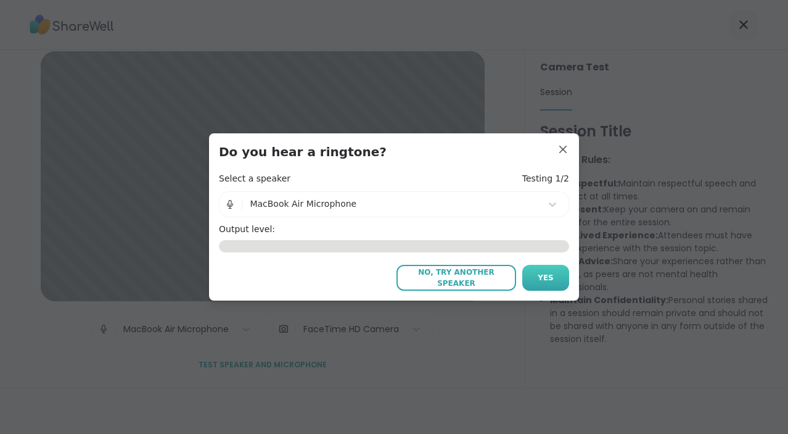
click at [536, 281] on button "Yes" at bounding box center [545, 278] width 47 height 26
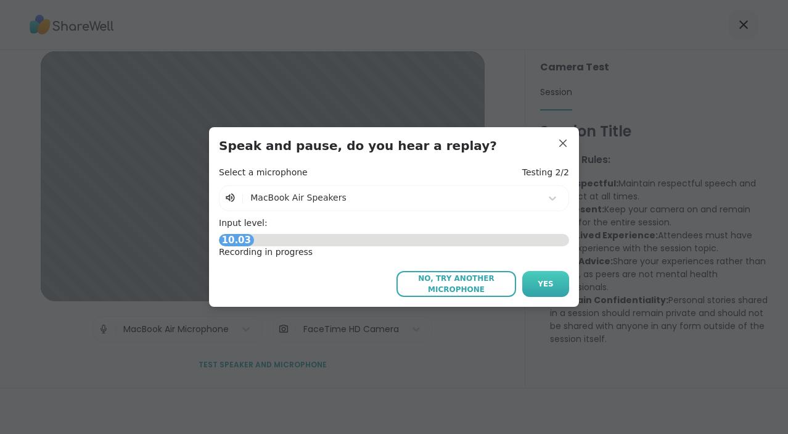
click at [535, 286] on button "Yes" at bounding box center [545, 284] width 47 height 26
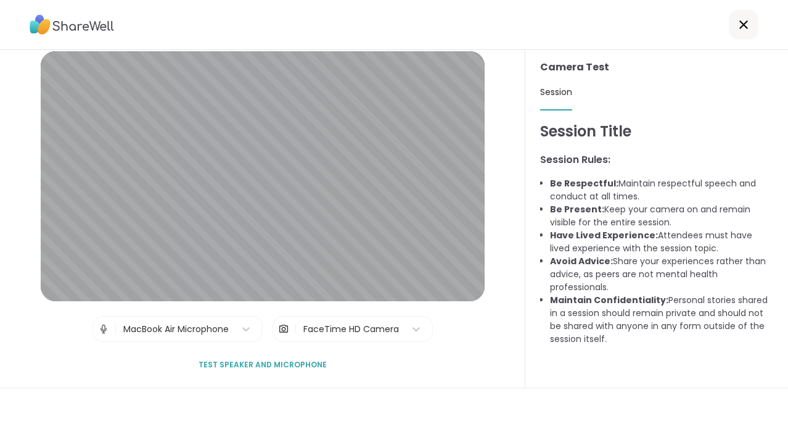
scroll to position [0, 0]
click at [748, 38] on div at bounding box center [744, 25] width 30 height 30
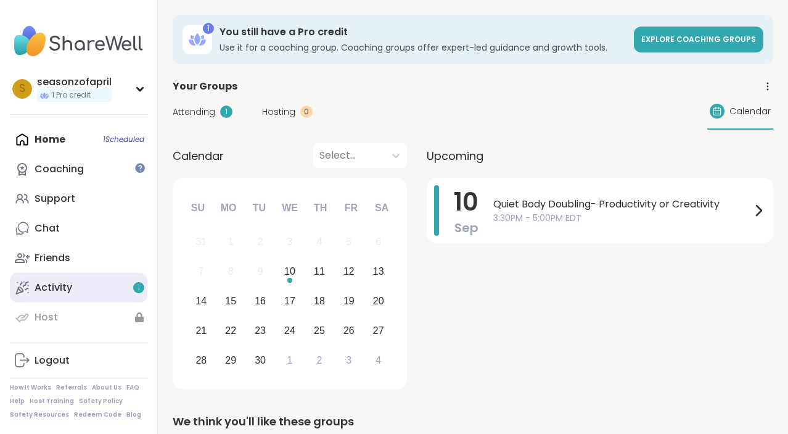
click at [117, 276] on link "Activity 1" at bounding box center [79, 288] width 138 height 30
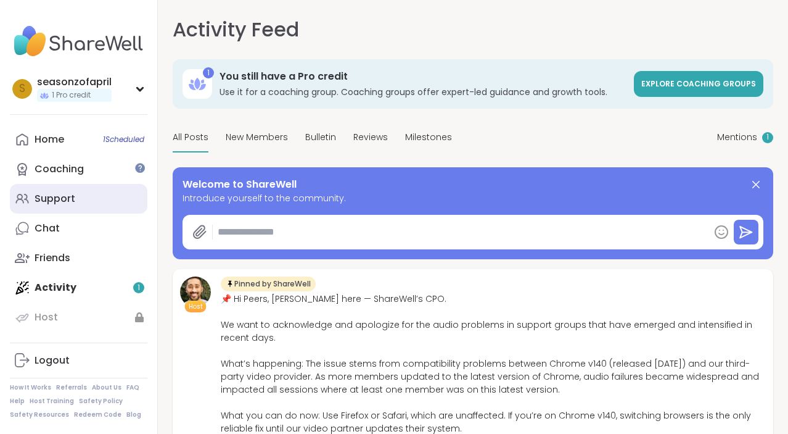
click at [81, 206] on link "Support" at bounding box center [79, 199] width 138 height 30
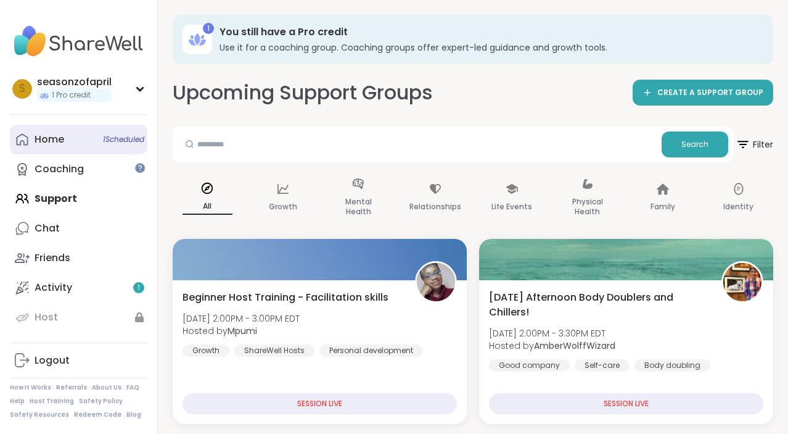
click at [76, 136] on link "Home 1 Scheduled" at bounding box center [79, 140] width 138 height 30
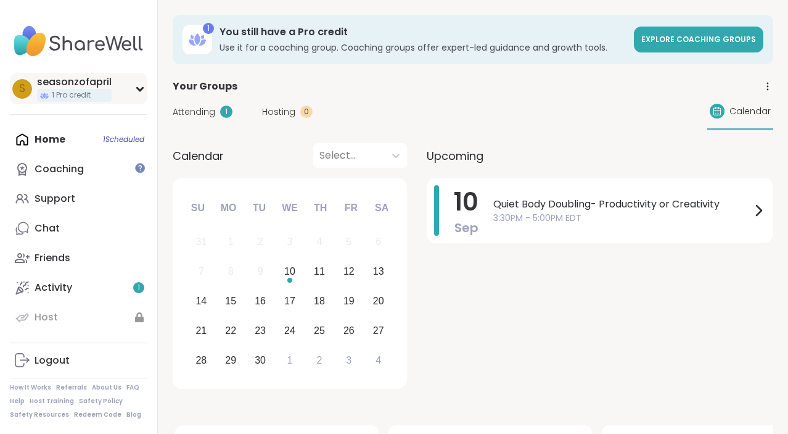
click at [86, 80] on div "seasonzofapril" at bounding box center [74, 82] width 75 height 14
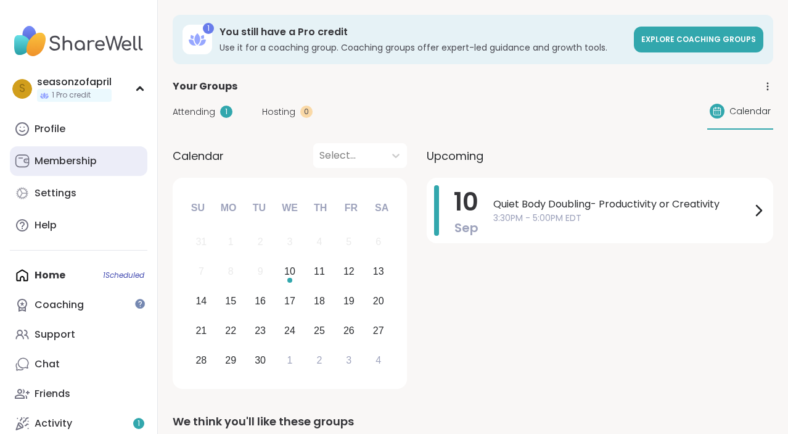
click at [71, 165] on div "Membership" at bounding box center [66, 161] width 62 height 14
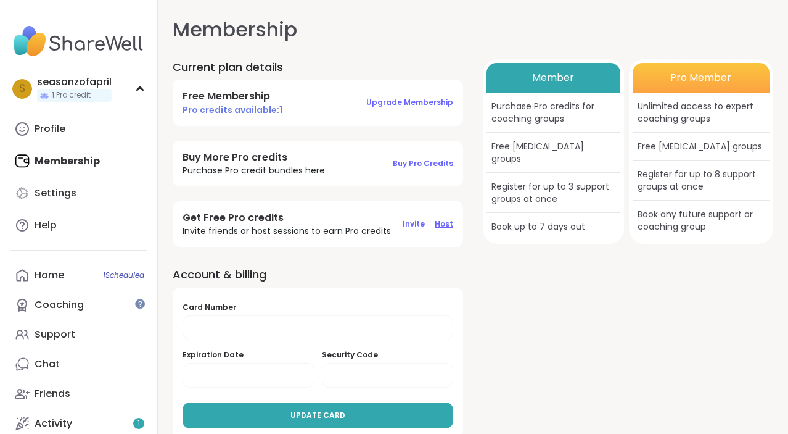
click at [445, 226] on span "Host" at bounding box center [444, 223] width 19 height 10
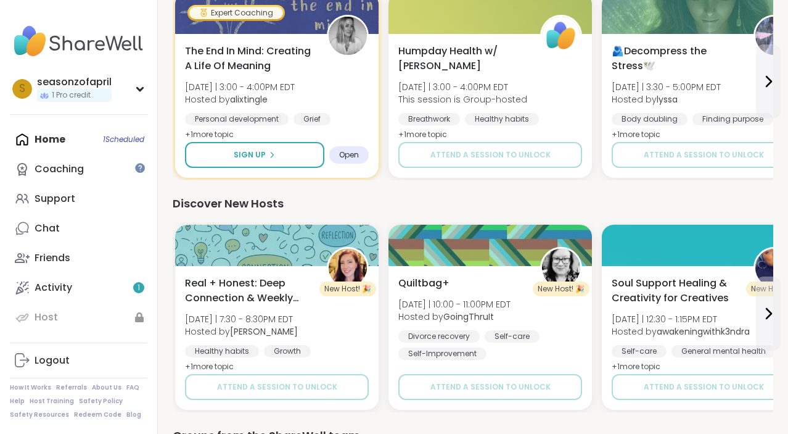
scroll to position [915, 0]
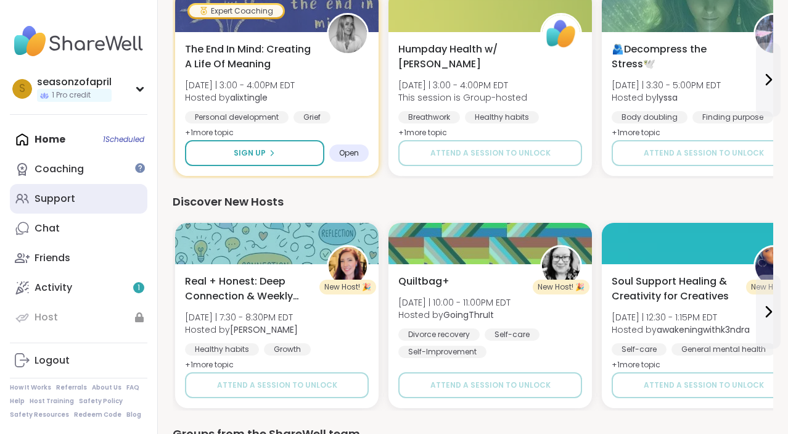
click at [78, 208] on link "Support" at bounding box center [79, 199] width 138 height 30
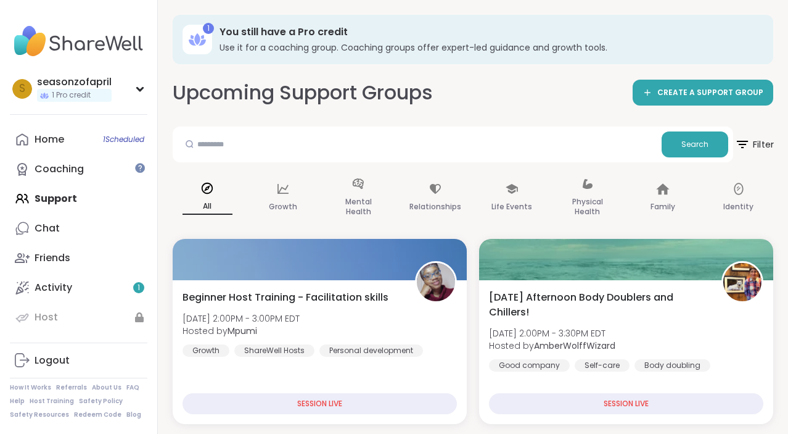
click at [751, 136] on span "Filter" at bounding box center [754, 144] width 39 height 31
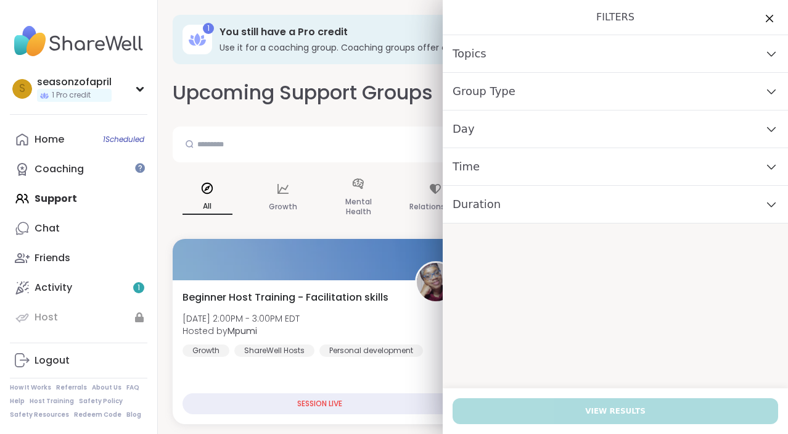
click at [622, 89] on div "Group Type" at bounding box center [615, 92] width 345 height 38
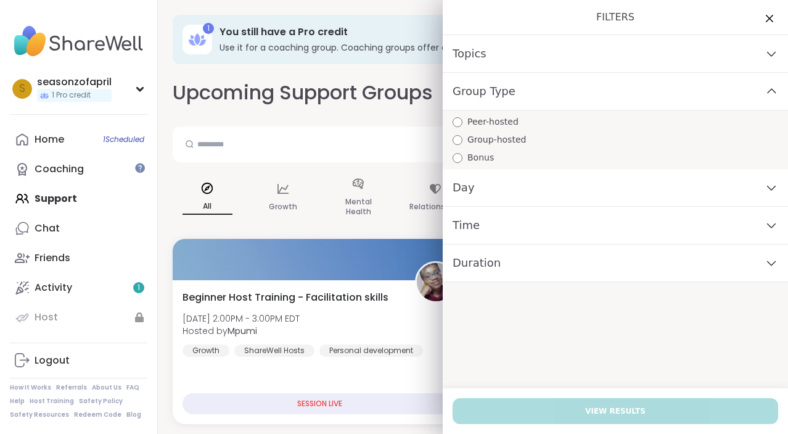
click at [598, 128] on div "Peer-hosted Group-hosted Bonus" at bounding box center [615, 139] width 345 height 59
click at [483, 128] on div "Peer-hosted Group-hosted Bonus" at bounding box center [615, 139] width 345 height 59
click at [479, 122] on span "Peer-hosted" at bounding box center [493, 121] width 51 height 13
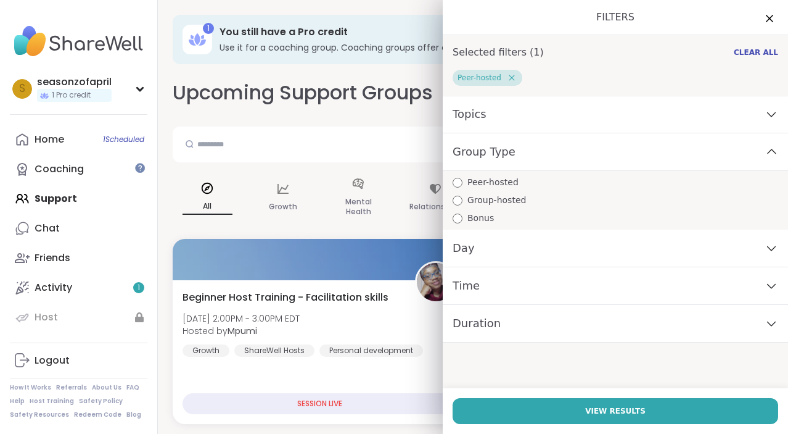
click at [538, 149] on div "Group Type" at bounding box center [615, 152] width 345 height 38
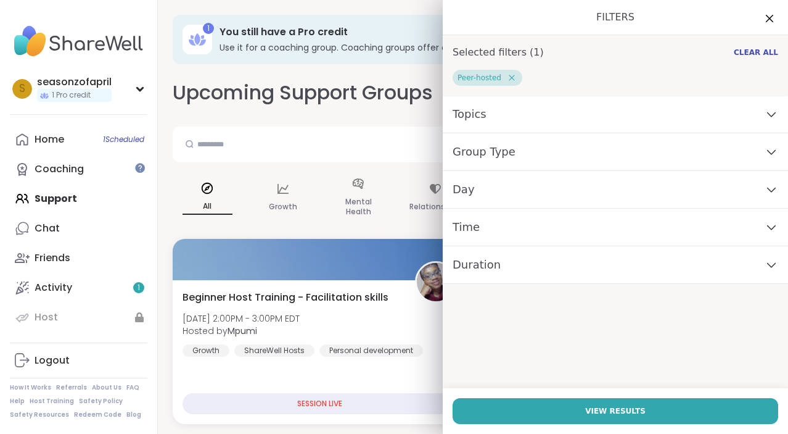
click at [545, 113] on div "Topics" at bounding box center [615, 115] width 345 height 38
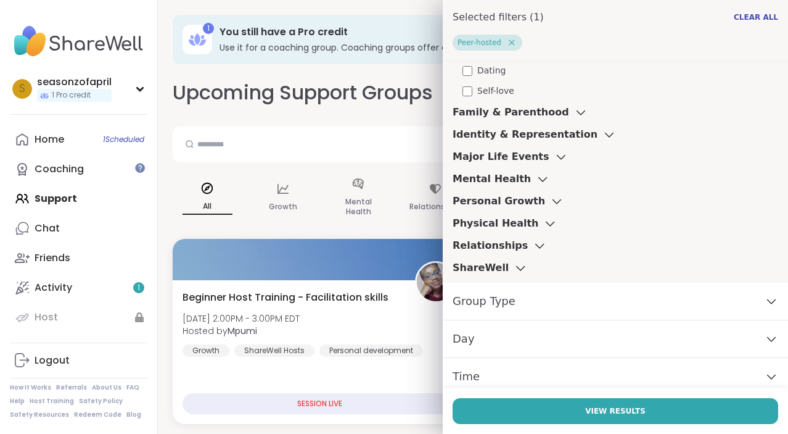
scroll to position [1140, 0]
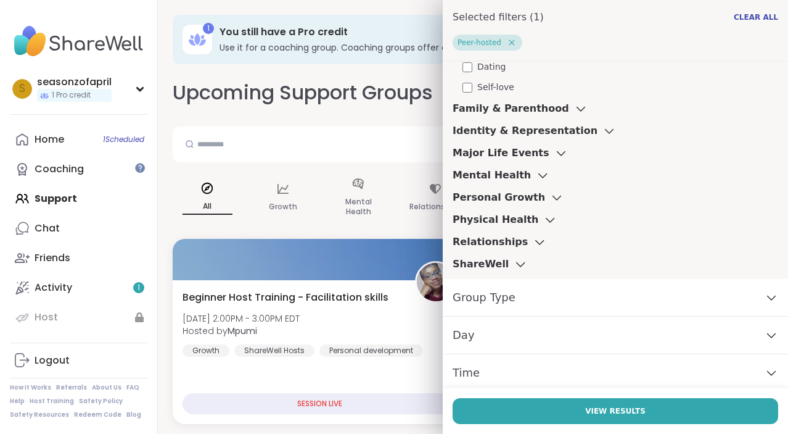
click at [533, 245] on icon at bounding box center [540, 241] width 14 height 9
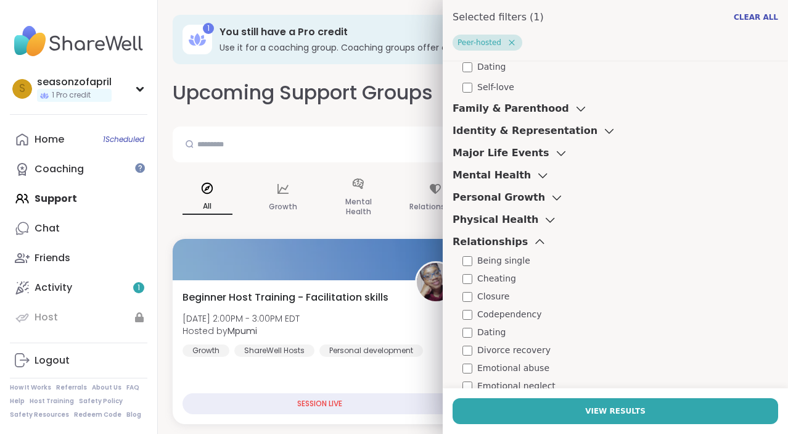
click at [533, 245] on icon at bounding box center [540, 241] width 14 height 9
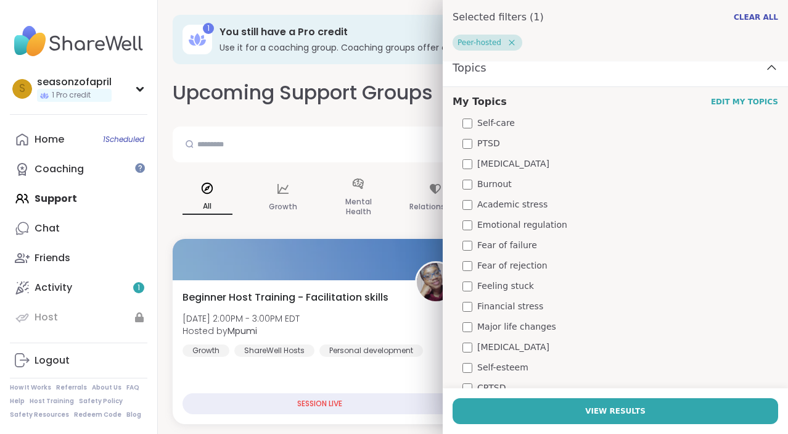
scroll to position [43, 0]
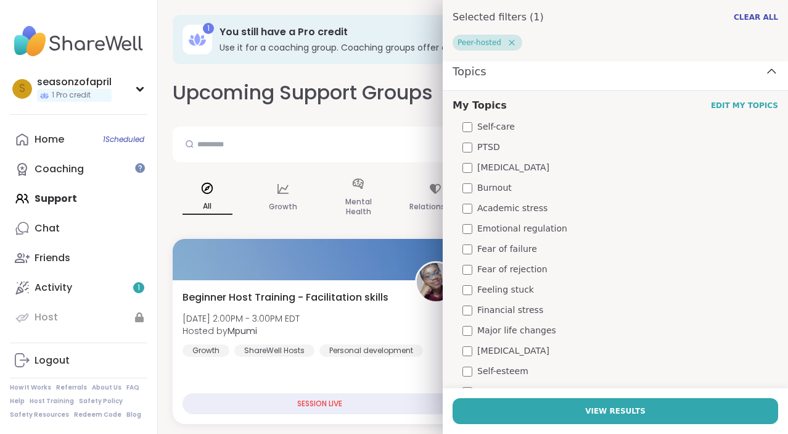
click at [770, 77] on div "Topics" at bounding box center [615, 72] width 345 height 38
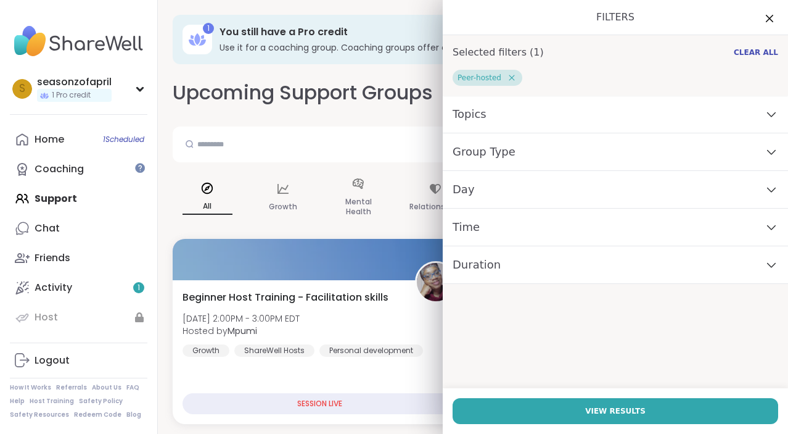
scroll to position [0, 0]
click at [543, 132] on div "Topics" at bounding box center [615, 115] width 345 height 38
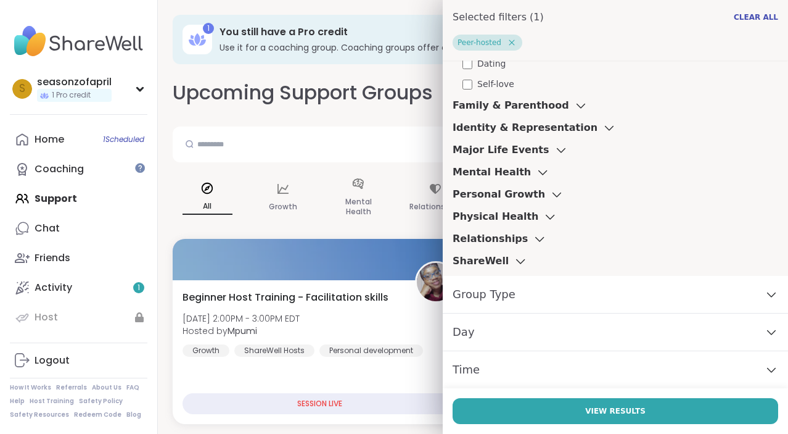
scroll to position [1159, 0]
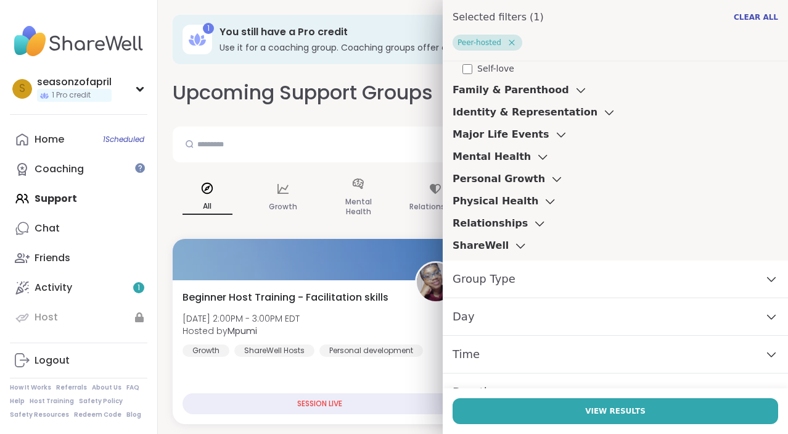
click at [517, 203] on h3 "Physical Health" at bounding box center [496, 201] width 86 height 15
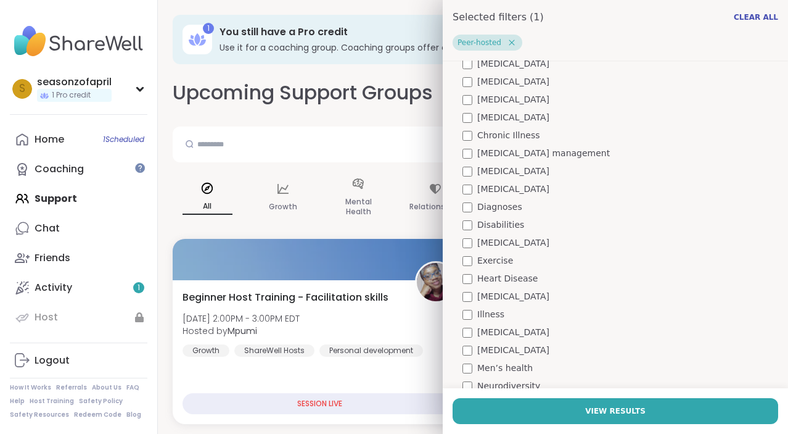
scroll to position [1335, 0]
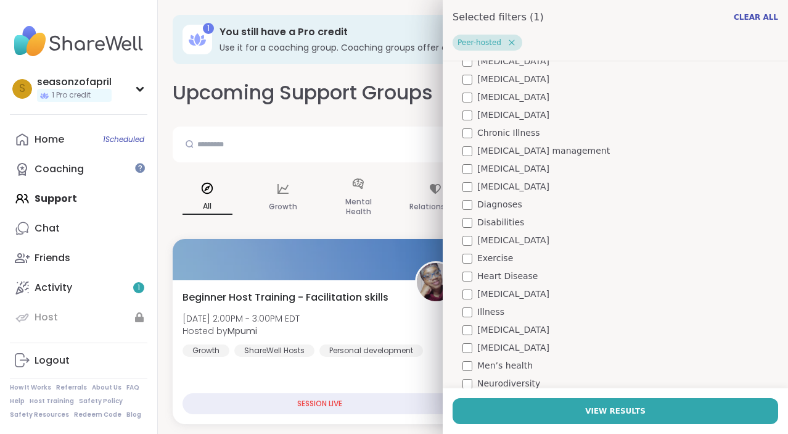
click at [483, 253] on span "Exercise" at bounding box center [495, 258] width 36 height 13
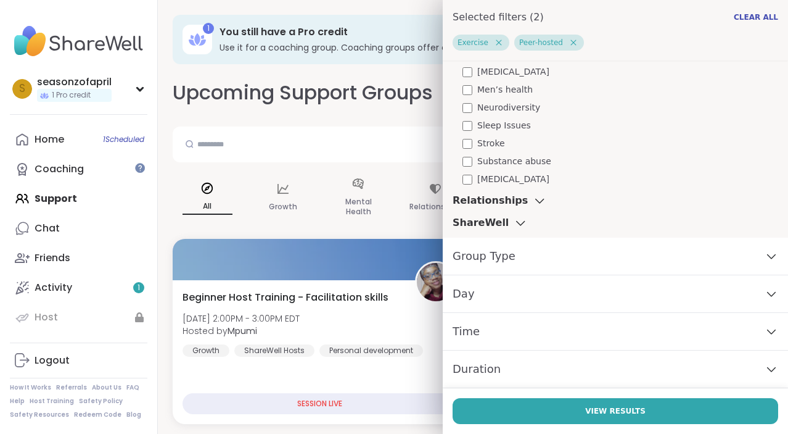
scroll to position [1611, 0]
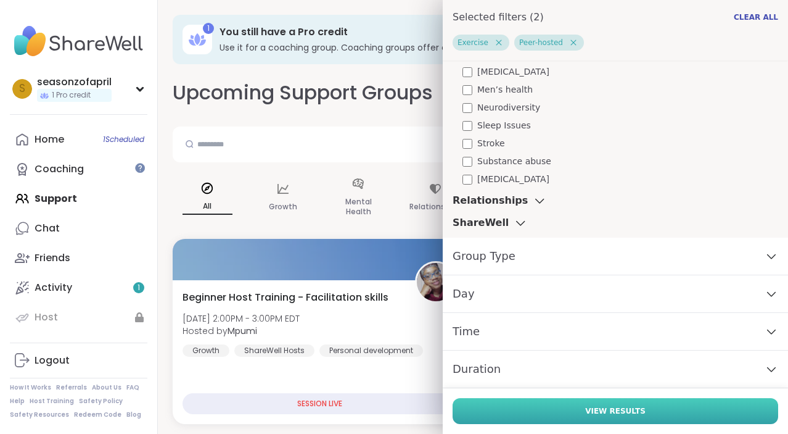
click at [538, 416] on button "View Results" at bounding box center [616, 411] width 326 height 26
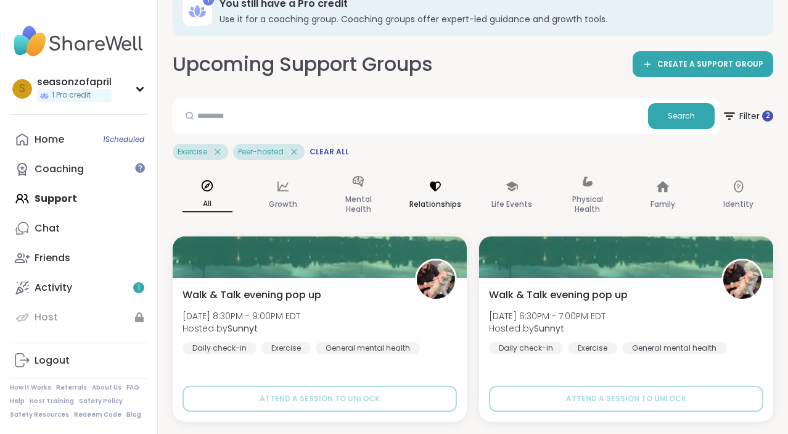
scroll to position [28, 0]
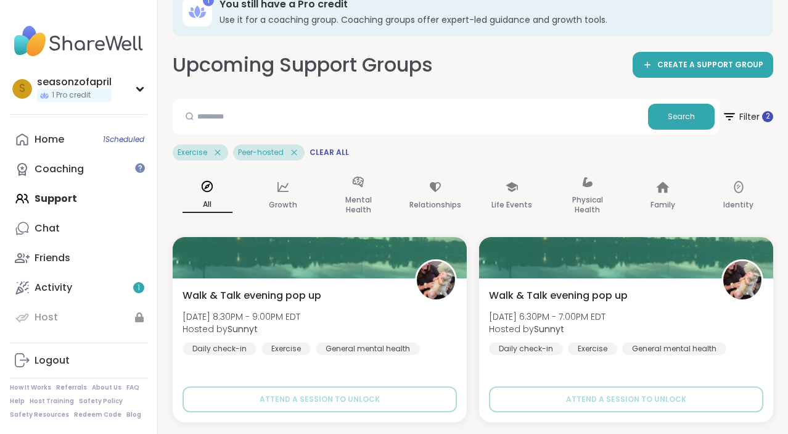
click at [28, 0] on div "s seasonzofapril 1 Pro credit Profile Membership Settings Help Home 1 Scheduled…" at bounding box center [79, 217] width 158 height 434
click at [393, 117] on input "text" at bounding box center [411, 116] width 466 height 25
click at [217, 154] on icon at bounding box center [217, 152] width 11 height 11
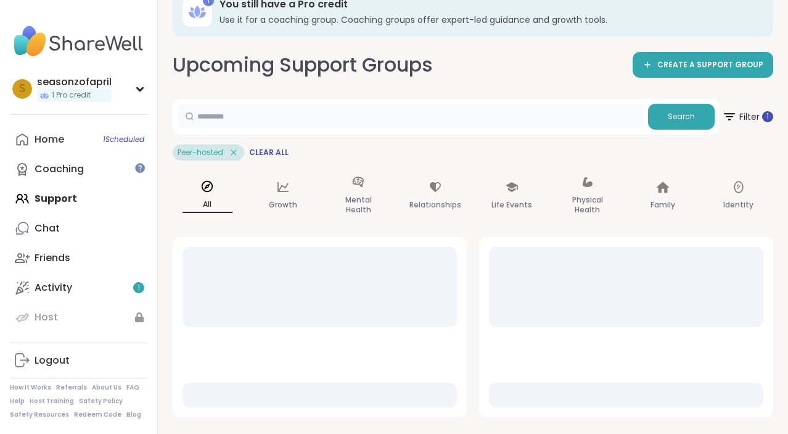
click at [286, 126] on input "text" at bounding box center [411, 116] width 466 height 25
type input "****"
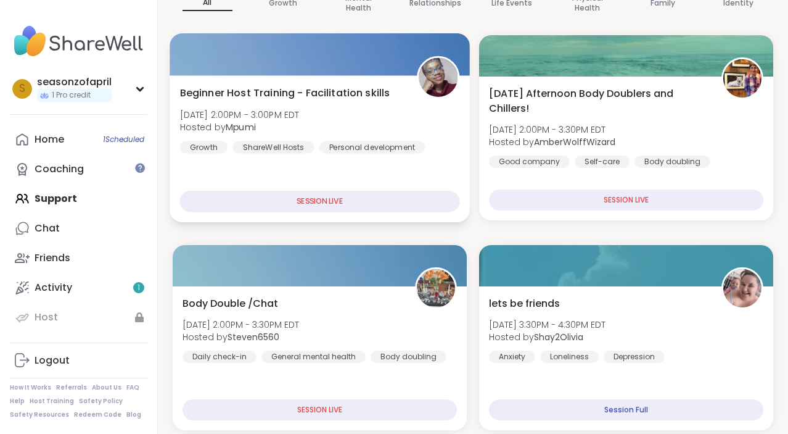
scroll to position [228, 0]
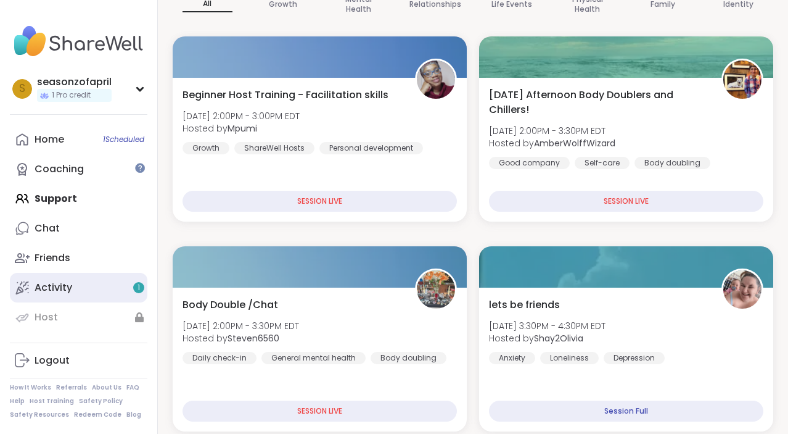
click at [111, 291] on link "Activity 1" at bounding box center [79, 288] width 138 height 30
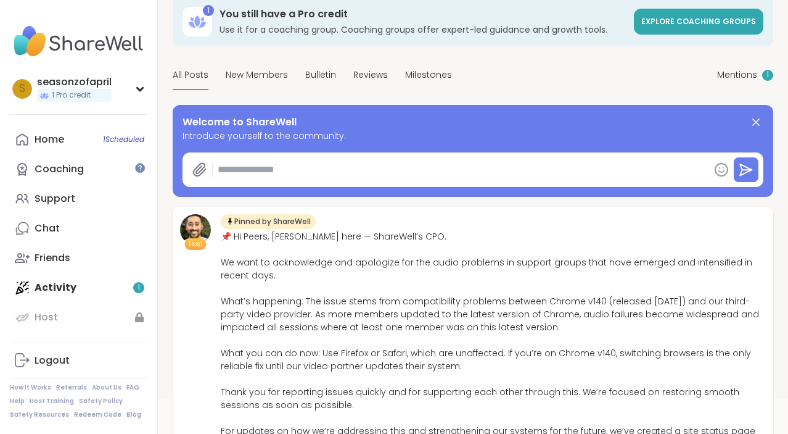
scroll to position [65, 0]
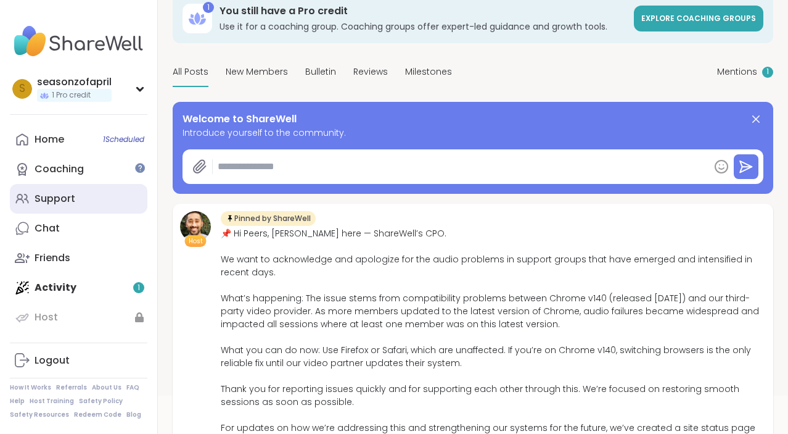
click at [98, 192] on link "Support" at bounding box center [79, 199] width 138 height 30
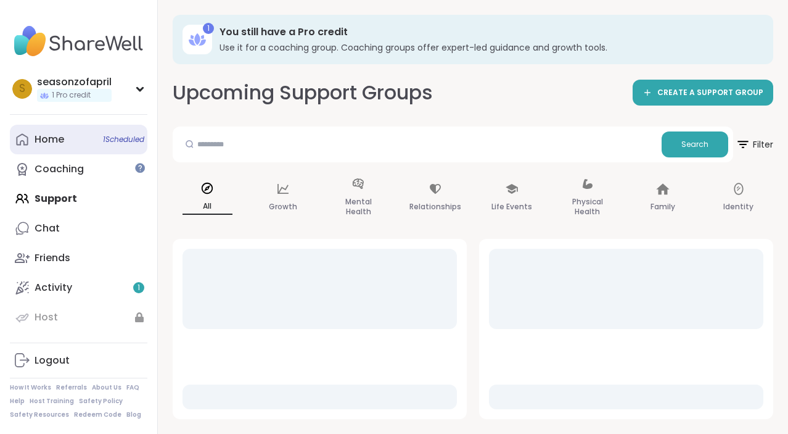
click at [96, 145] on link "Home 1 Scheduled" at bounding box center [79, 140] width 138 height 30
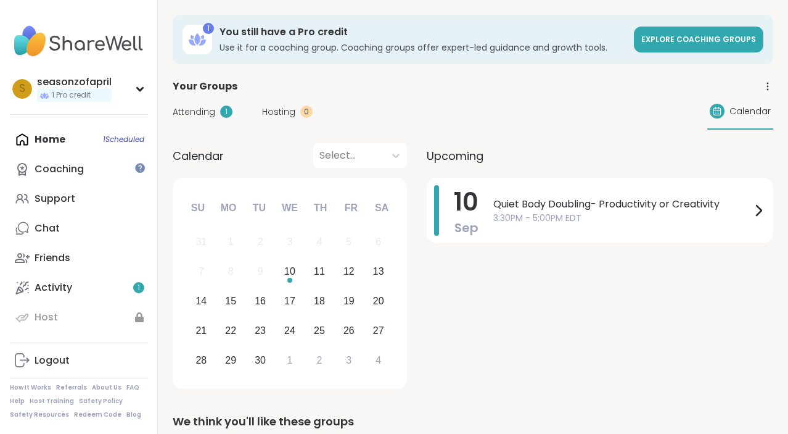
click at [73, 147] on div "Home 1 Scheduled Coaching Support Chat Friends Activity 1 Host" at bounding box center [79, 228] width 138 height 207
click at [59, 139] on div "Home 1 Scheduled Coaching Support Chat Friends Activity 1 Host" at bounding box center [79, 228] width 138 height 207
click at [64, 163] on div "Coaching" at bounding box center [59, 169] width 49 height 14
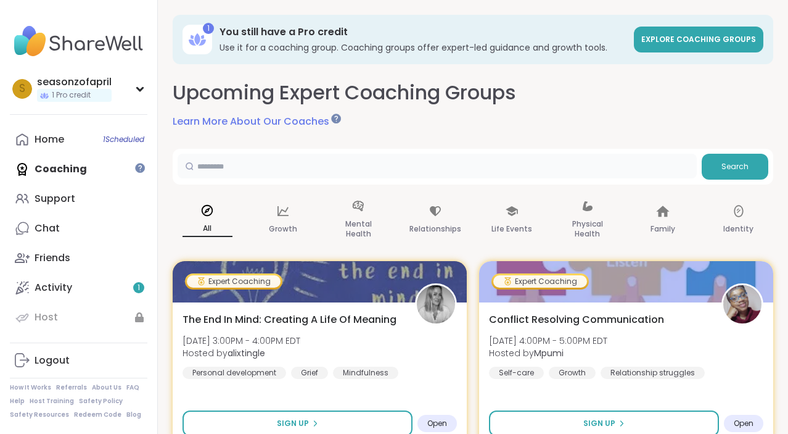
click at [421, 166] on input "text" at bounding box center [437, 166] width 519 height 25
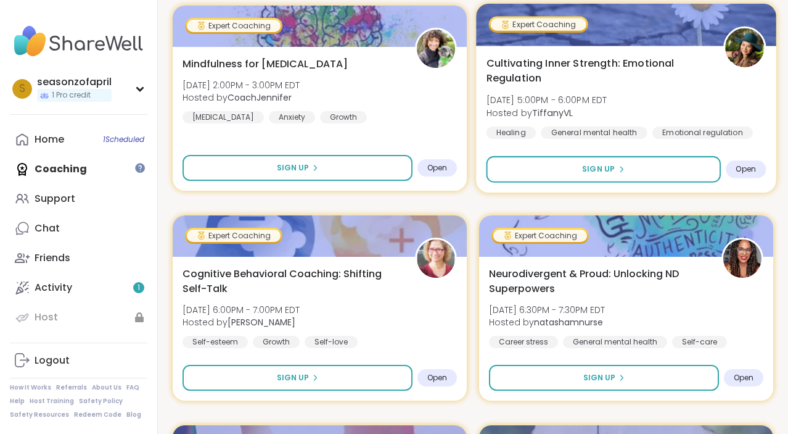
scroll to position [1515, 0]
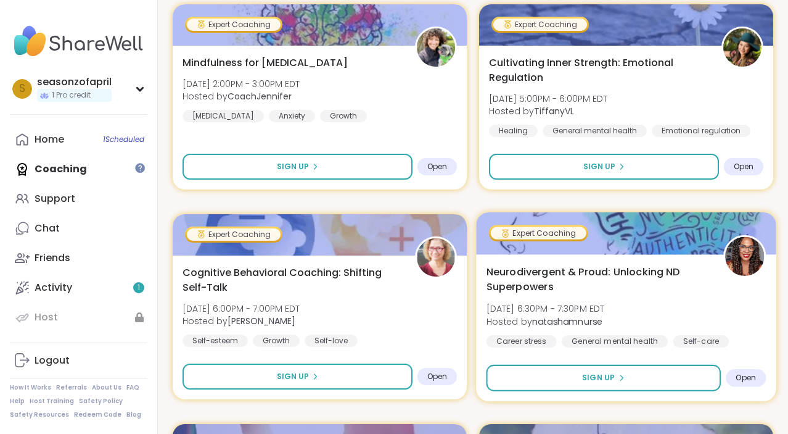
click at [519, 278] on span "Neurodivergent & Proud: Unlocking ND Superpowers" at bounding box center [598, 279] width 223 height 30
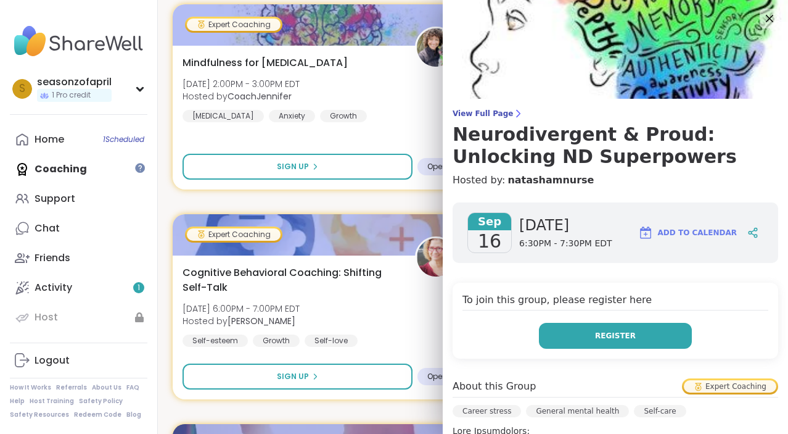
click at [642, 347] on button "Register" at bounding box center [615, 336] width 153 height 26
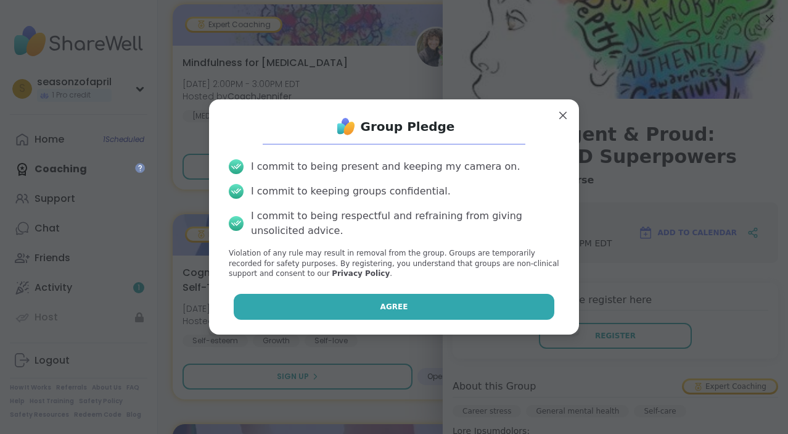
click at [398, 307] on span "Agree" at bounding box center [395, 306] width 28 height 11
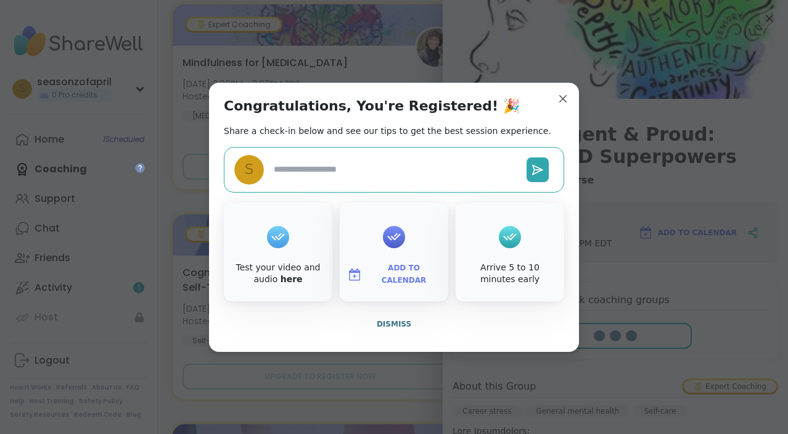
type textarea "*"
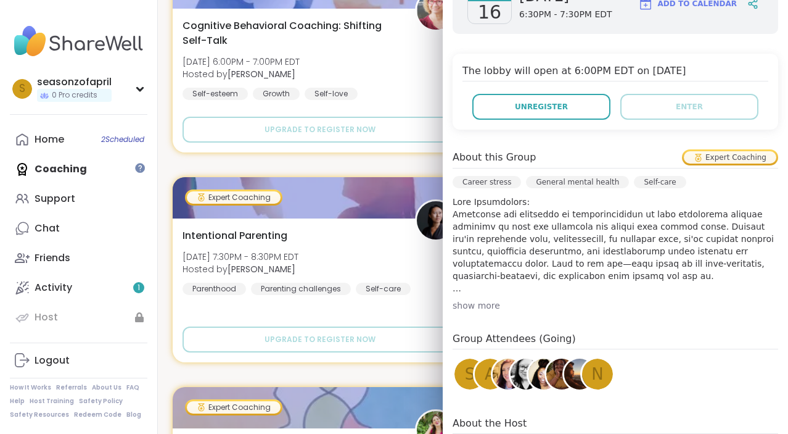
scroll to position [236, 0]
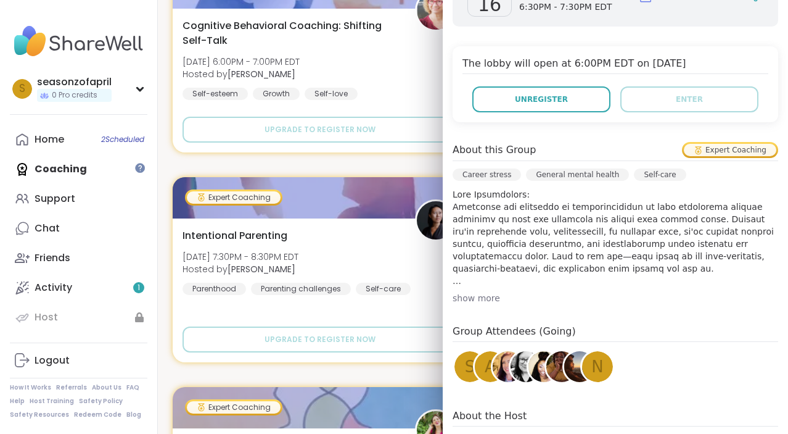
click at [480, 298] on div "show more" at bounding box center [616, 298] width 326 height 12
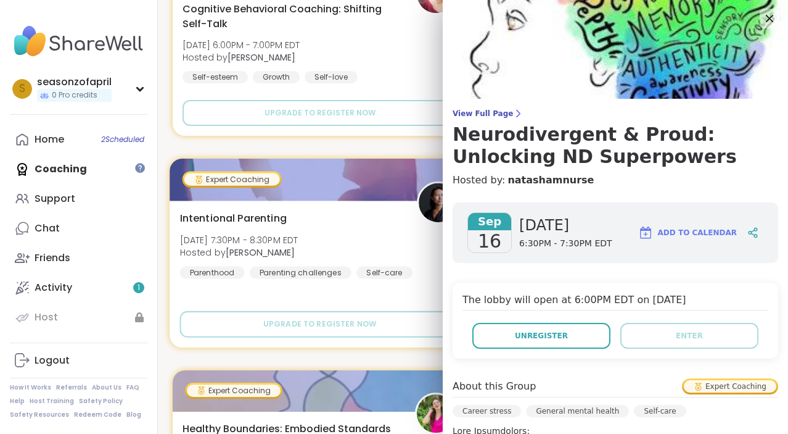
scroll to position [1703, 0]
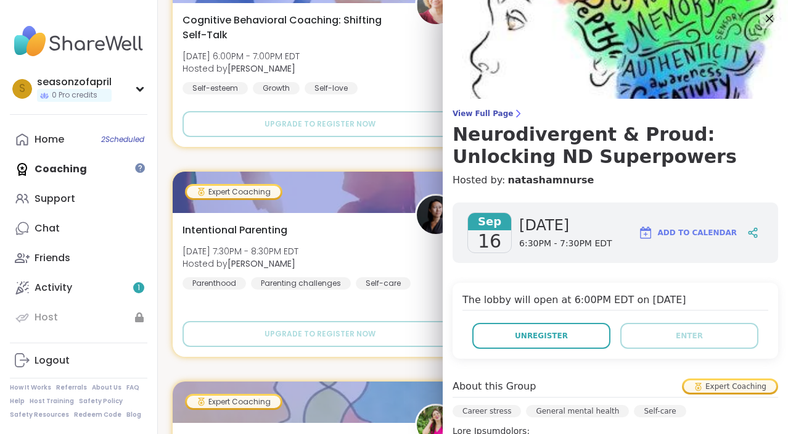
click at [180, 163] on div "Expert Coaching The End In Mind: Creating A Life Of Meaning Wed, Sep 10 | 3:00P…" at bounding box center [473, 369] width 601 height 3750
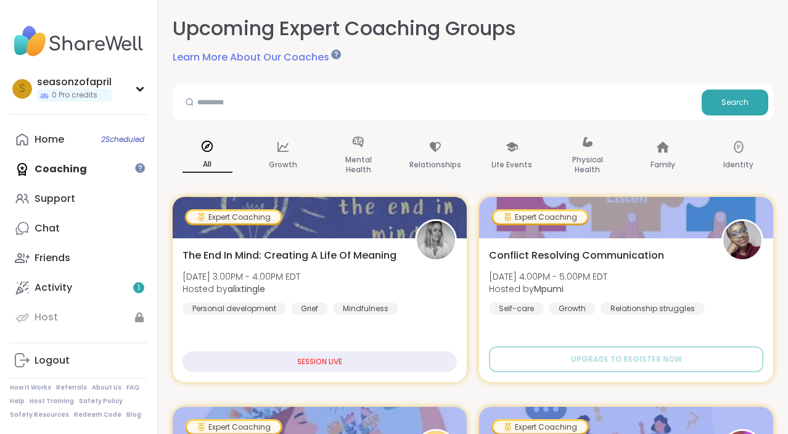
scroll to position [0, 0]
click at [455, 96] on input "text" at bounding box center [437, 101] width 519 height 25
click at [514, 144] on icon at bounding box center [512, 147] width 12 height 10
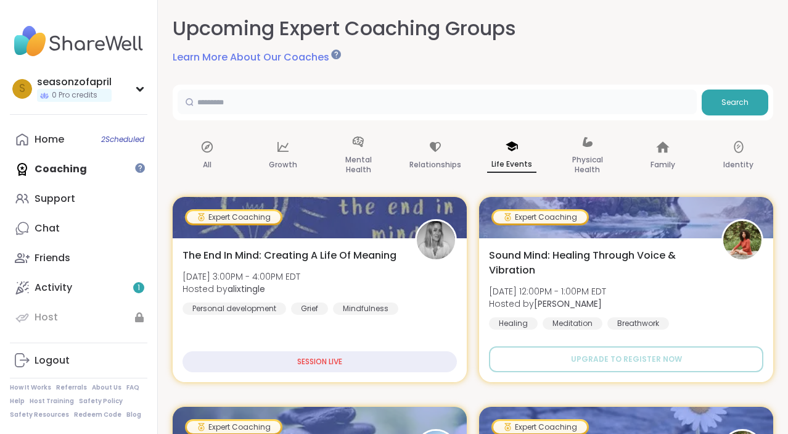
click at [440, 109] on input "text" at bounding box center [437, 101] width 519 height 25
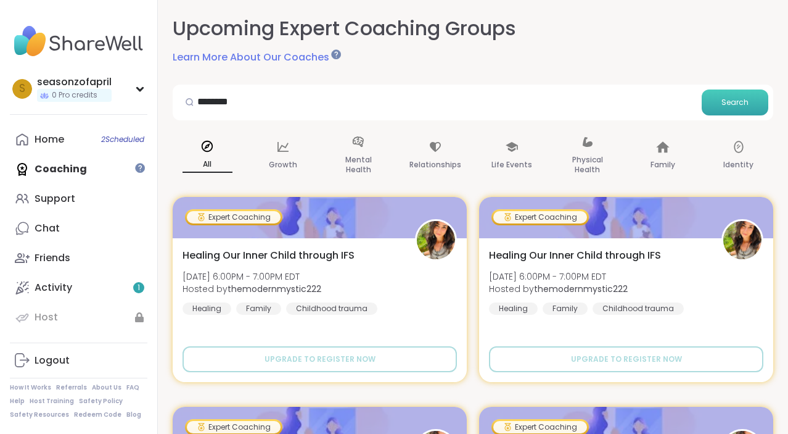
click at [746, 110] on button "Search" at bounding box center [735, 102] width 67 height 26
click at [501, 101] on input "********" at bounding box center [437, 101] width 519 height 25
type input "*"
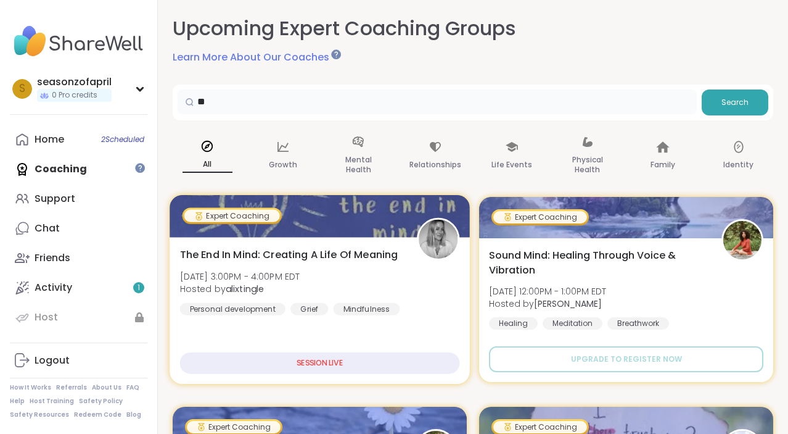
type input "*"
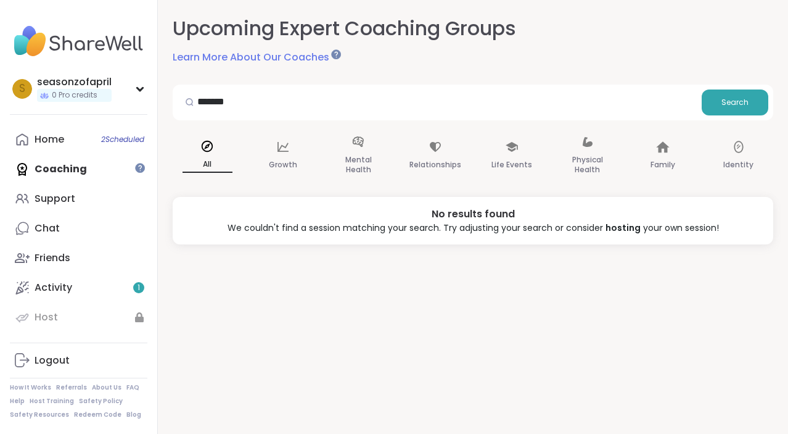
click at [196, 155] on div "All" at bounding box center [208, 156] width 70 height 62
click at [281, 106] on input "*******" at bounding box center [437, 101] width 519 height 25
type input "*"
click at [110, 125] on link "Home 2 Scheduled" at bounding box center [79, 140] width 138 height 30
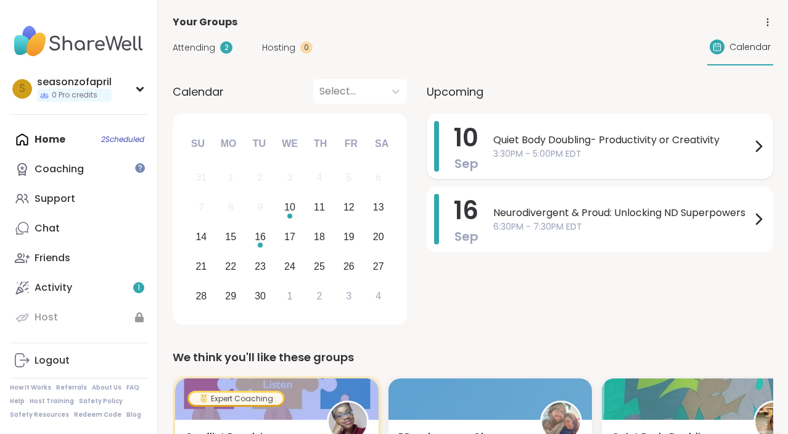
click at [513, 176] on div "10 Sep Quiet Body Doubling- Productivity or Creativity 3:30PM - 5:00PM EDT" at bounding box center [600, 145] width 347 height 65
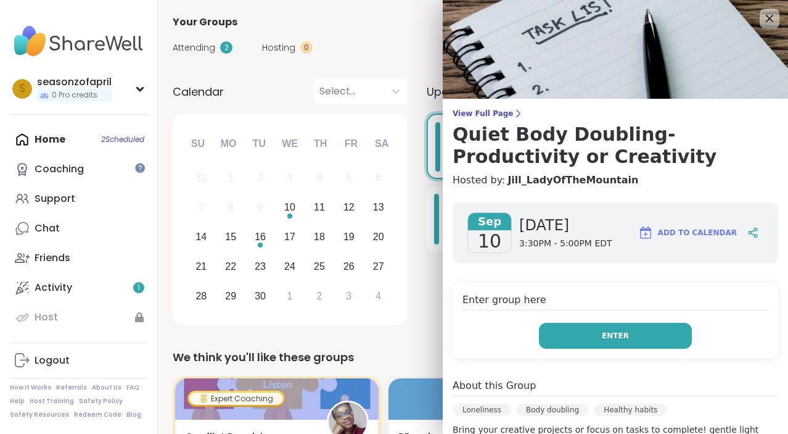
click at [597, 346] on button "Enter" at bounding box center [615, 336] width 153 height 26
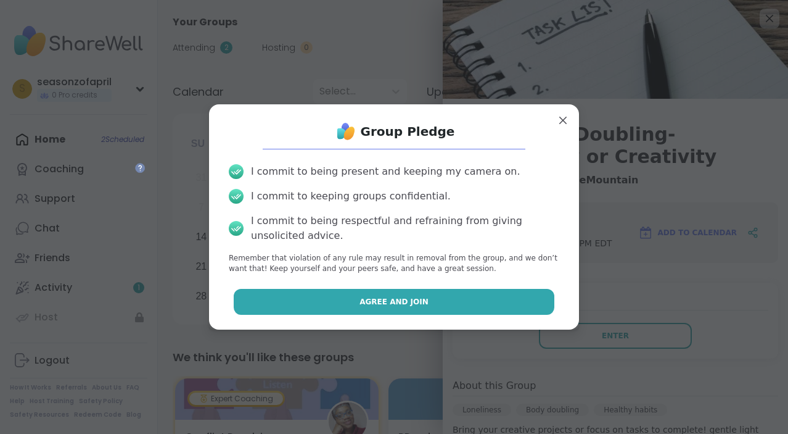
click at [453, 294] on button "Agree and Join" at bounding box center [394, 302] width 321 height 26
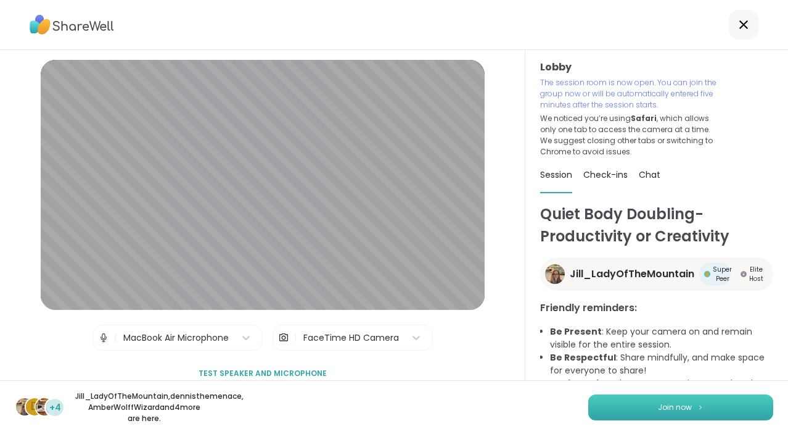
click at [638, 398] on button "Join now" at bounding box center [680, 407] width 185 height 26
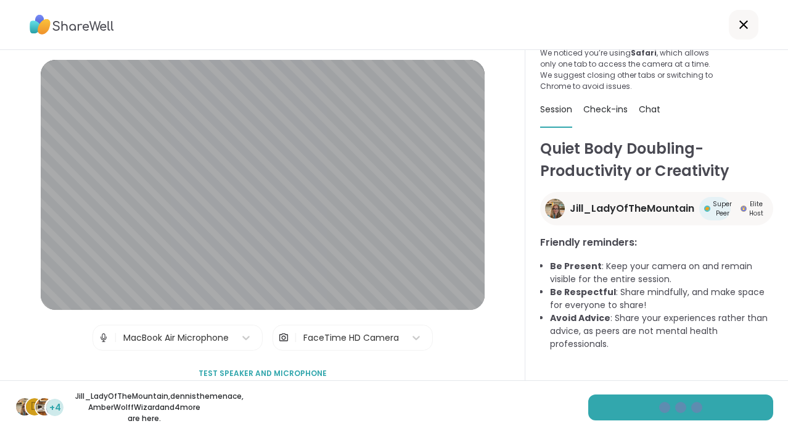
scroll to position [77, 0]
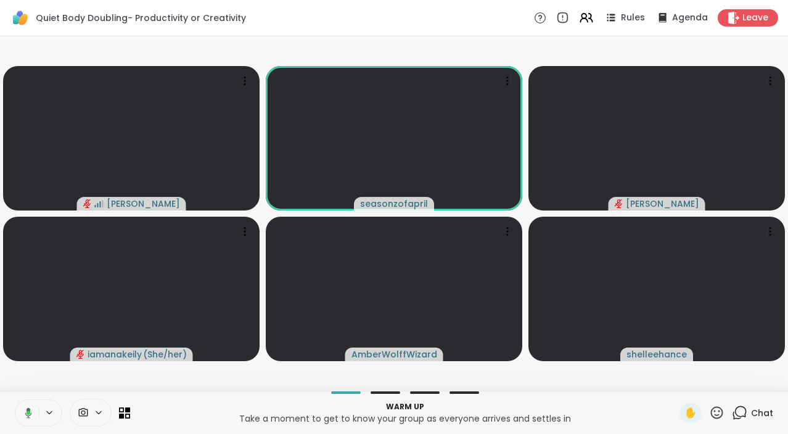
click at [33, 405] on button at bounding box center [26, 413] width 25 height 26
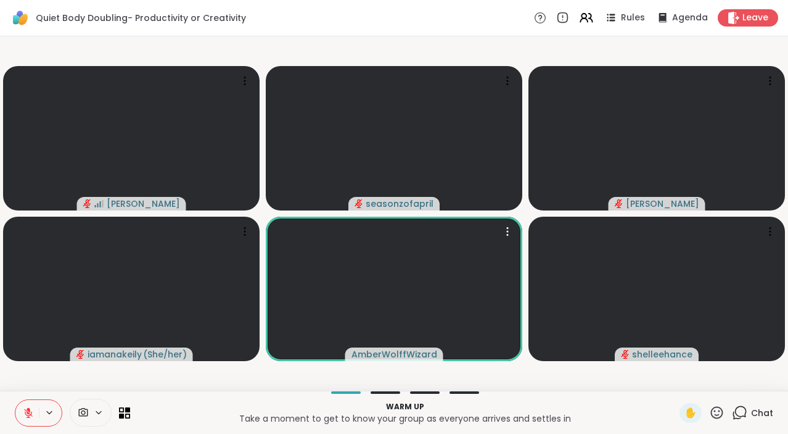
scroll to position [0, 0]
click at [393, 390] on div "Warm up Take a moment to get to know your group as everyone arrives and settles…" at bounding box center [394, 411] width 788 height 43
click at [390, 389] on div "Vicke seasonzofapril Adrienne_QueenOfTheDawn iamanakeily ( She/her ) AmberWolff…" at bounding box center [394, 213] width 788 height 354
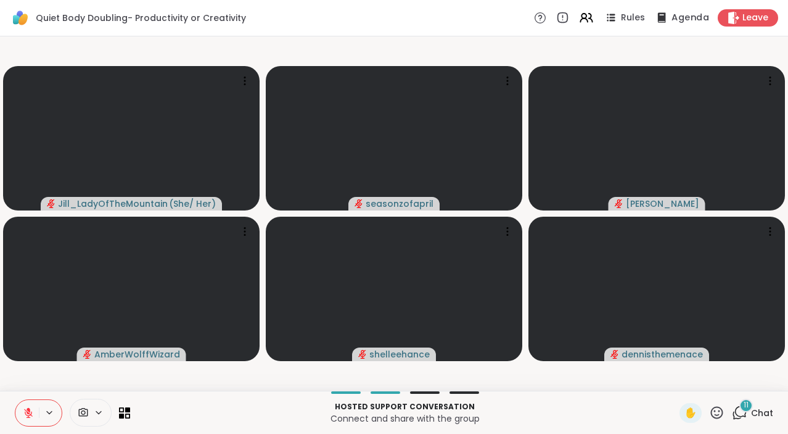
click at [668, 16] on icon at bounding box center [661, 17] width 15 height 15
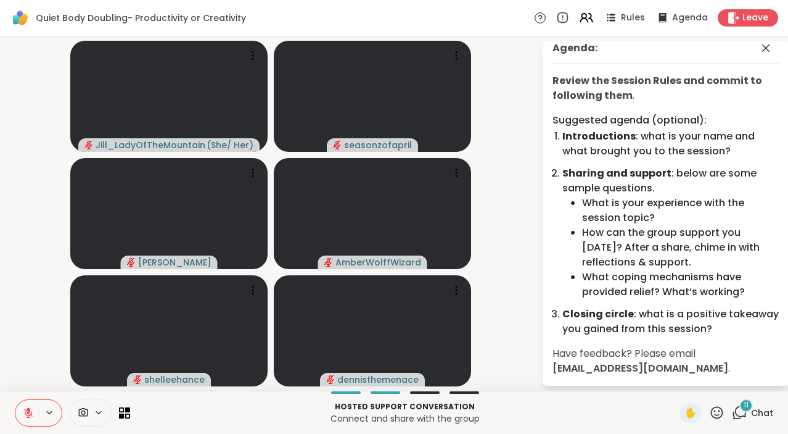
scroll to position [10, 0]
click at [744, 415] on icon at bounding box center [739, 412] width 15 height 15
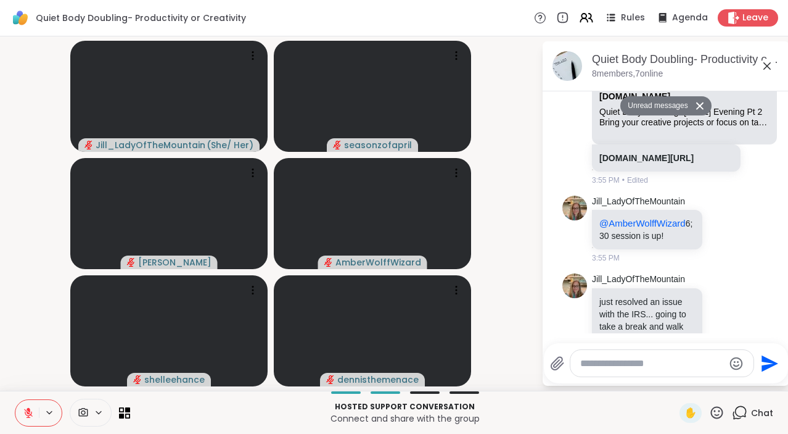
scroll to position [2, 0]
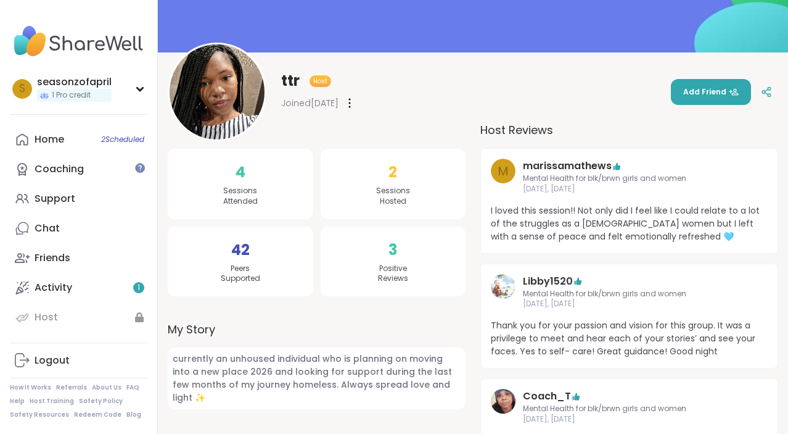
scroll to position [72, 0]
